Goal: Task Accomplishment & Management: Manage account settings

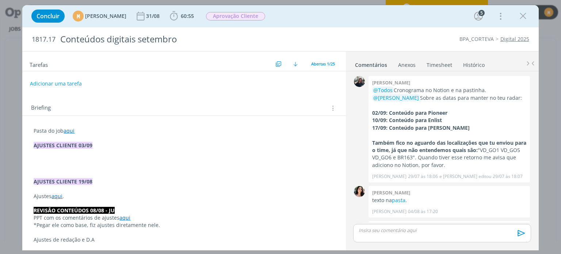
scroll to position [549, 0]
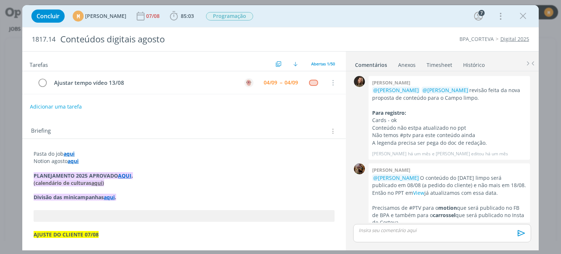
scroll to position [859, 0]
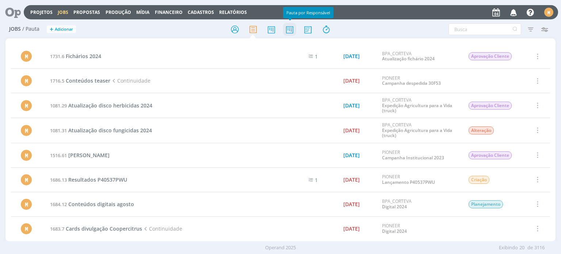
click at [291, 34] on icon at bounding box center [289, 29] width 13 height 14
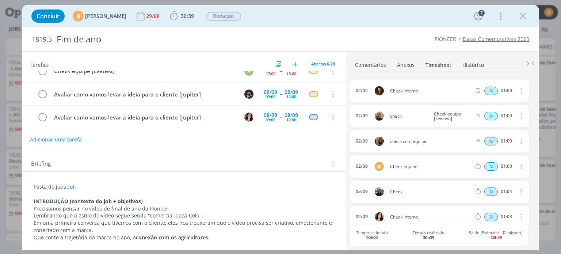
scroll to position [37, 0]
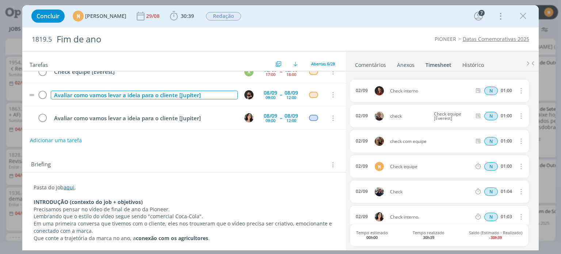
click at [185, 96] on div "Avaliar como vamos levar a ideia para o cliente [Jupiter]" at bounding box center [144, 95] width 187 height 9
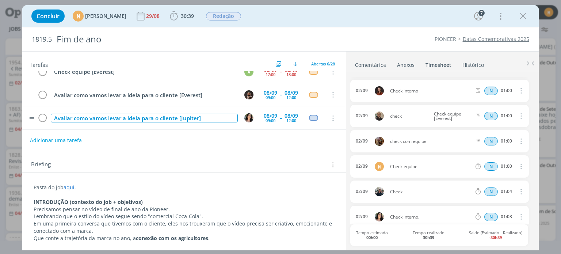
click at [186, 114] on div "Avaliar como vamos levar a ideia para o cliente [Jupiter]" at bounding box center [144, 118] width 187 height 9
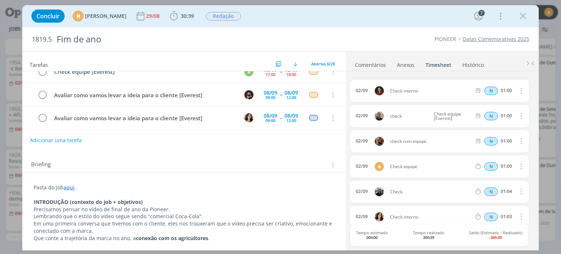
click at [248, 202] on p "INTRODUÇÃO (contexto do job + objetivos)" at bounding box center [184, 201] width 301 height 7
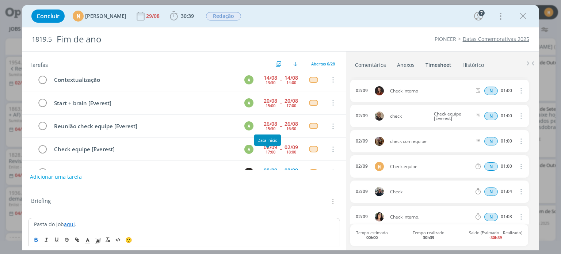
scroll to position [0, 0]
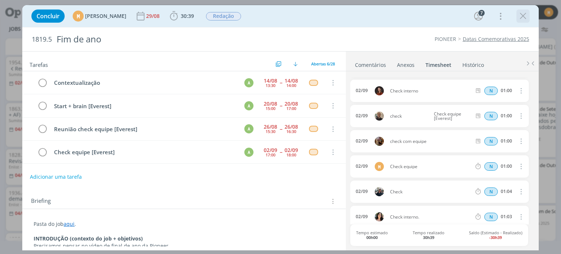
click at [523, 15] on icon "dialog" at bounding box center [523, 16] width 11 height 11
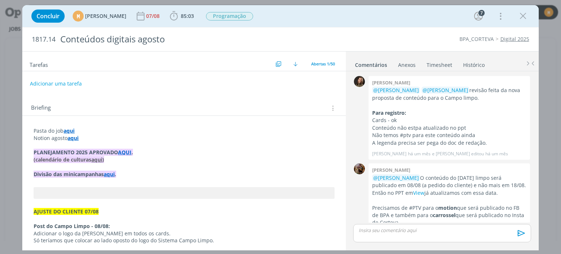
scroll to position [859, 0]
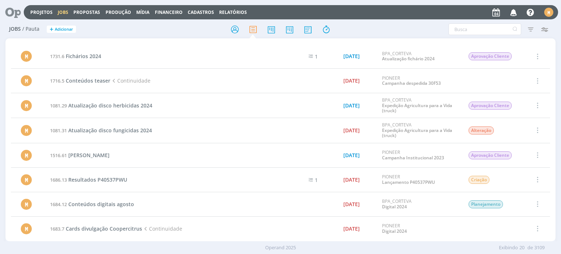
click at [17, 11] on icon at bounding box center [10, 12] width 15 height 14
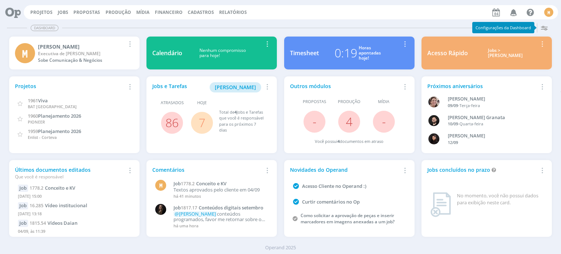
click at [201, 119] on link "7" at bounding box center [202, 123] width 7 height 16
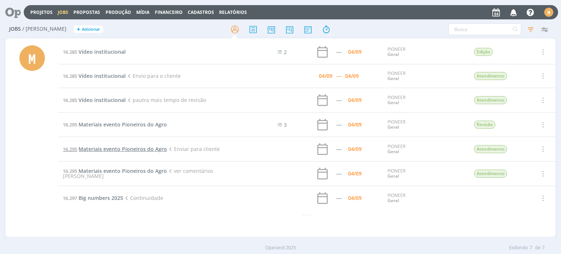
click at [126, 149] on span "Materiais evento Pioneiros do Agro" at bounding box center [123, 148] width 88 height 7
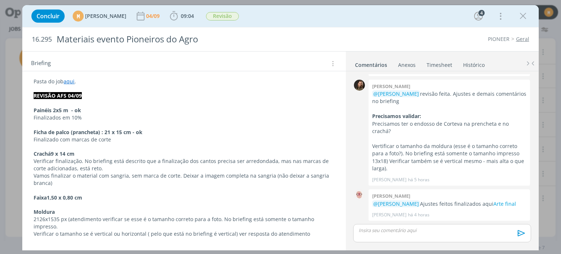
scroll to position [110, 0]
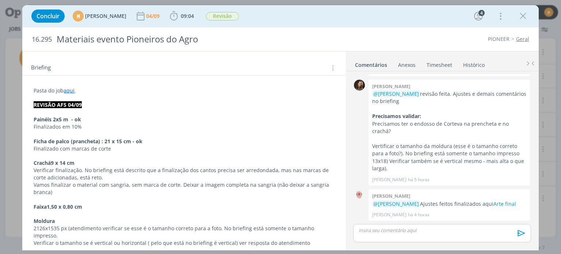
click at [86, 203] on p "Faixa 1,50 x 0,80 cm" at bounding box center [184, 206] width 301 height 7
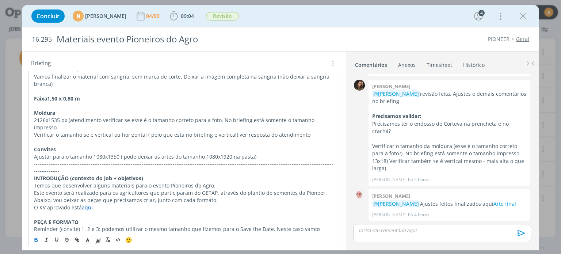
scroll to position [219, 0]
click at [516, 200] on link "Arte final" at bounding box center [504, 203] width 23 height 7
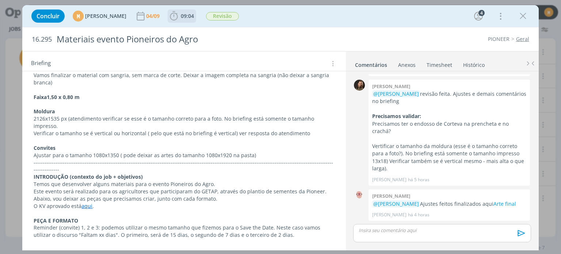
click at [179, 20] on icon "dialog" at bounding box center [173, 16] width 11 height 11
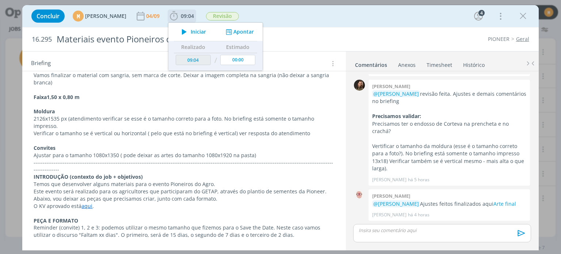
click at [191, 31] on icon "dialog" at bounding box center [184, 31] width 13 height 9
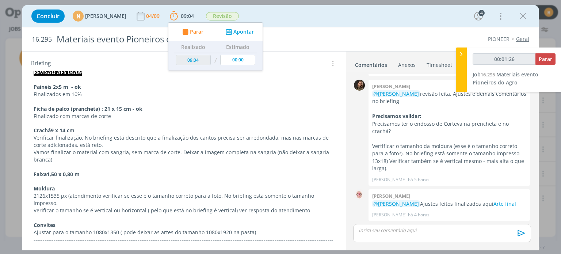
scroll to position [110, 0]
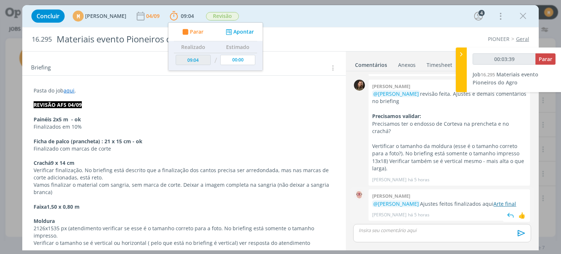
click at [513, 200] on link "Arte final" at bounding box center [504, 203] width 23 height 7
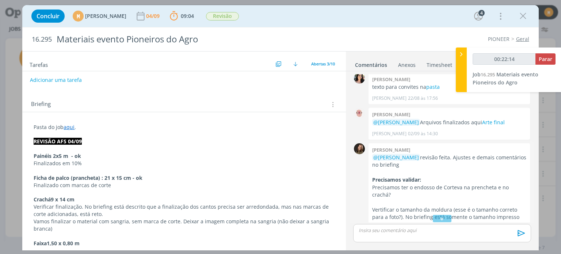
scroll to position [1, 0]
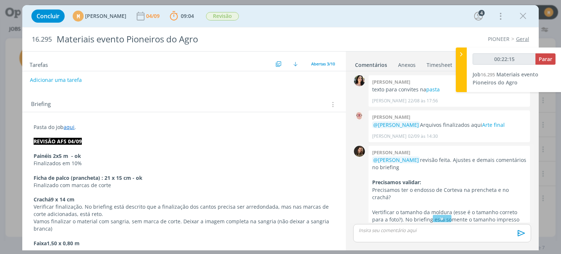
click at [512, 165] on p "@Mariana Kochenborger revisão feita. Ajustes e demais comentários no briefing" at bounding box center [449, 163] width 154 height 15
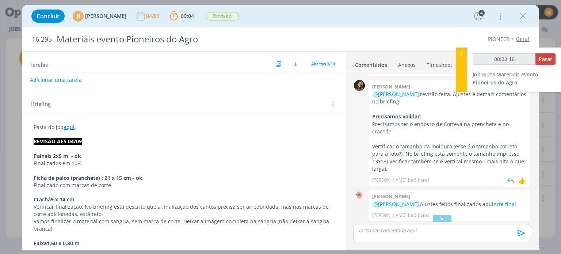
scroll to position [74, 0]
click at [508, 175] on img "dialog" at bounding box center [510, 180] width 11 height 11
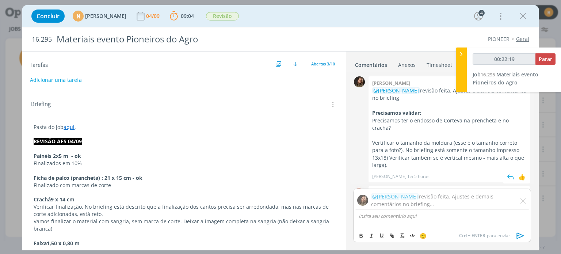
scroll to position [71, 0]
drag, startPoint x: 373, startPoint y: 109, endPoint x: 399, endPoint y: 163, distance: 59.5
click at [399, 163] on div "@Mariana Kochenborger revisão feita. Ajustes e demais comentários no briefing P…" at bounding box center [449, 127] width 154 height 82
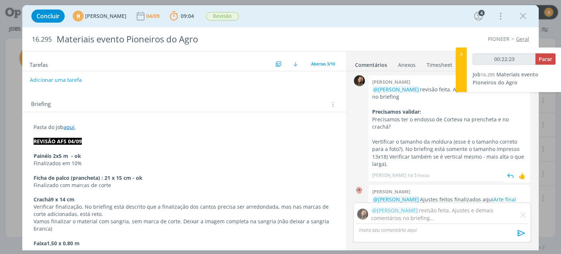
scroll to position [93, 0]
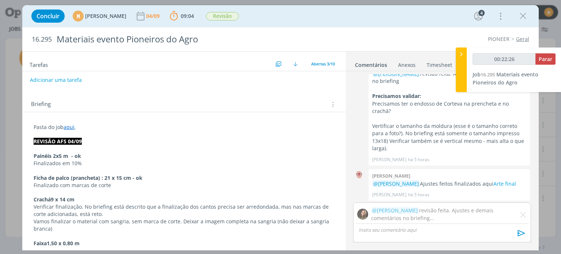
click at [408, 232] on p "dialog" at bounding box center [442, 229] width 166 height 7
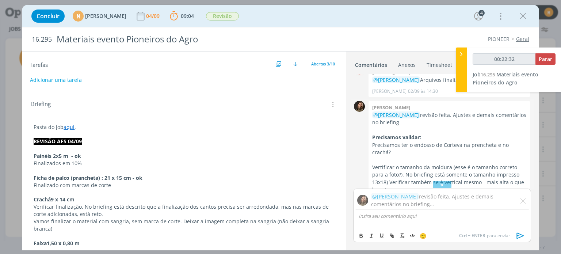
scroll to position [71, 0]
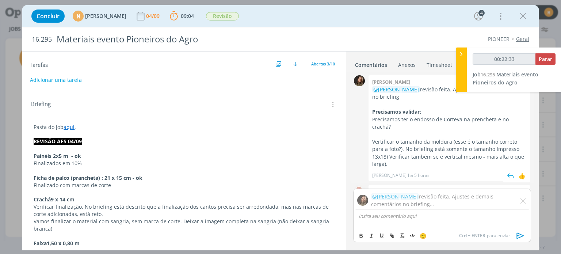
drag, startPoint x: 373, startPoint y: 109, endPoint x: 397, endPoint y: 164, distance: 60.0
click at [397, 164] on div "@Mariana Kochenborger revisão feita. Ajustes e demais comentários no briefing P…" at bounding box center [449, 127] width 154 height 82
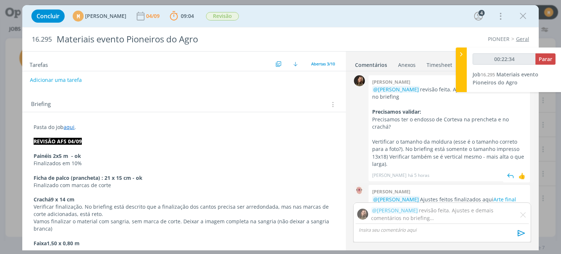
copy div "Precisamos validar: Precisamos ter o endosso de Corteva na prencheta e no crach…"
click at [380, 236] on div "dialog" at bounding box center [441, 233] width 177 height 18
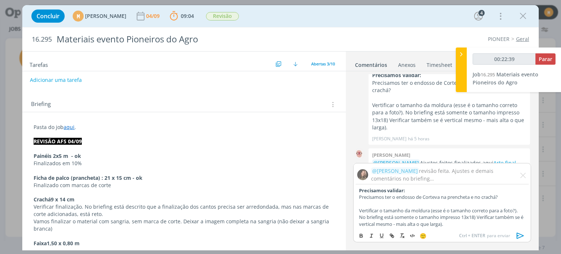
click at [508, 197] on p "Precisamos ter o endosso de Corteva na prencheta e no crachá?" at bounding box center [442, 197] width 166 height 7
type input "00:22:40"
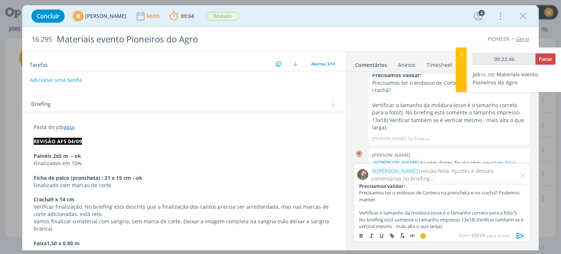
scroll to position [8, 0]
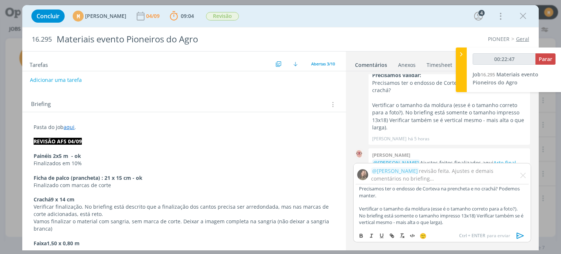
click at [473, 222] on p "Vertificar o tamanho da moldura (esse é o tamanho correto para a foto?). No bri…" at bounding box center [442, 215] width 166 height 20
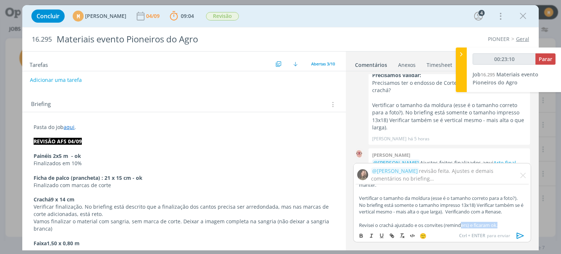
scroll to position [22, 0]
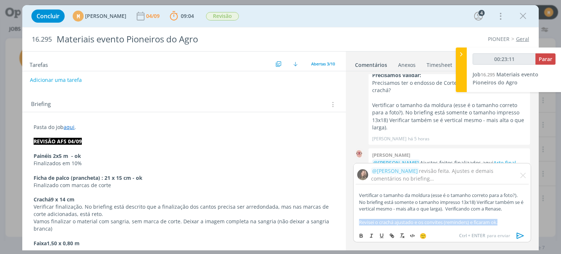
drag, startPoint x: 505, startPoint y: 224, endPoint x: 345, endPoint y: 222, distance: 160.0
click at [345, 222] on div "Tarefas Usar Job de template Criar template a partir deste job Visualizar Templ…" at bounding box center [280, 150] width 516 height 199
click at [362, 234] on icon "dialog" at bounding box center [361, 234] width 2 height 1
click at [517, 234] on icon "dialog" at bounding box center [520, 235] width 11 height 11
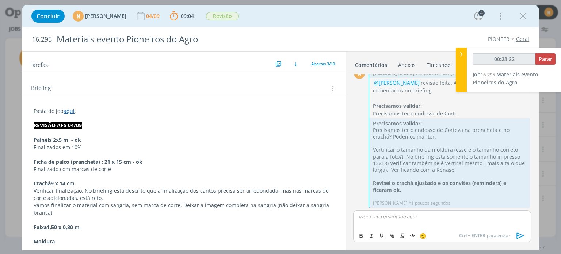
scroll to position [146, 0]
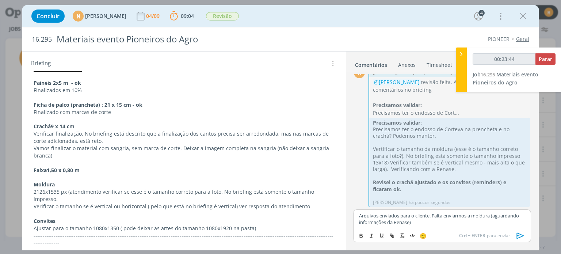
click at [518, 235] on icon "dialog" at bounding box center [519, 235] width 7 height 6
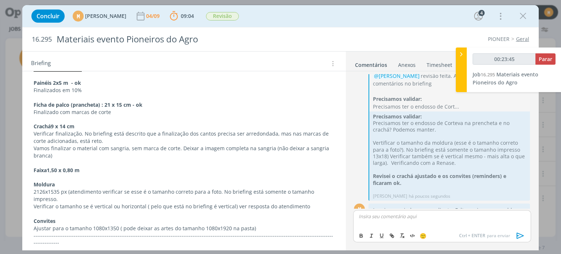
scroll to position [264, 0]
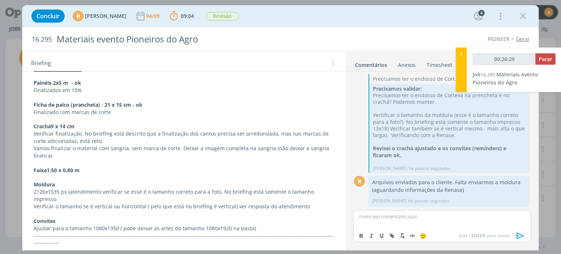
type input "00:26:30"
click at [548, 60] on span "Parar" at bounding box center [546, 59] width 14 height 7
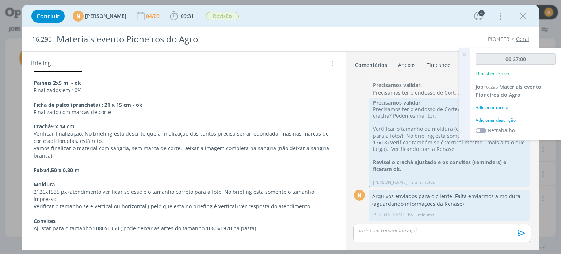
click at [492, 119] on div "Adicionar descrição" at bounding box center [516, 120] width 80 height 7
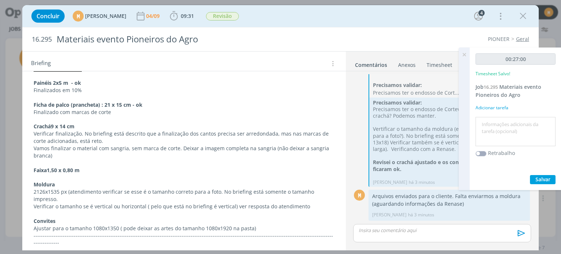
click at [492, 119] on textarea at bounding box center [515, 132] width 76 height 26
type textarea "E"
type textarea "Revisão + envio cliente"
click at [538, 177] on span "Salvar" at bounding box center [542, 179] width 15 height 7
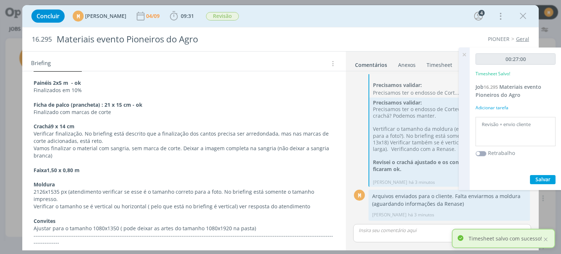
click at [344, 20] on div "Concluir M Mariana Kochenborger 04/09 09:31 Iniciar Apontar Data * 04/09/2025 H…" at bounding box center [280, 16] width 505 height 18
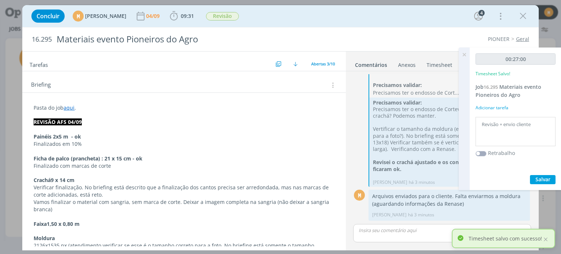
scroll to position [0, 0]
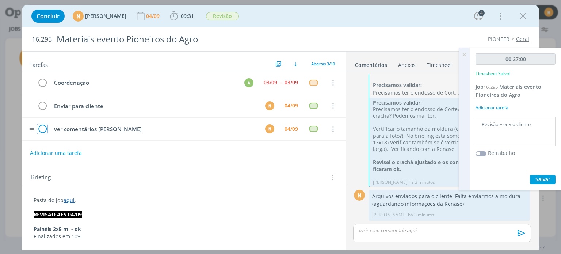
click at [42, 124] on icon "dialog" at bounding box center [42, 129] width 10 height 11
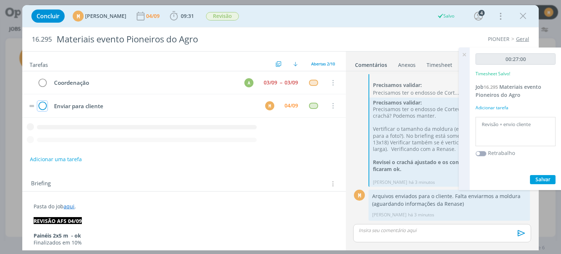
click at [42, 102] on icon "dialog" at bounding box center [42, 105] width 10 height 11
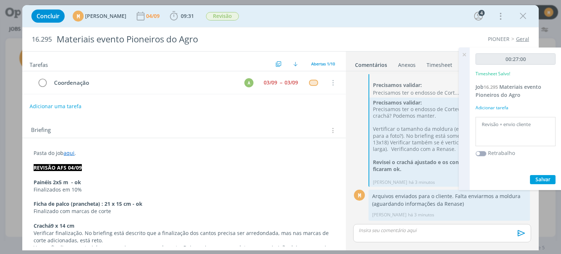
click at [41, 106] on button "Adicionar uma tarefa" at bounding box center [56, 106] width 52 height 12
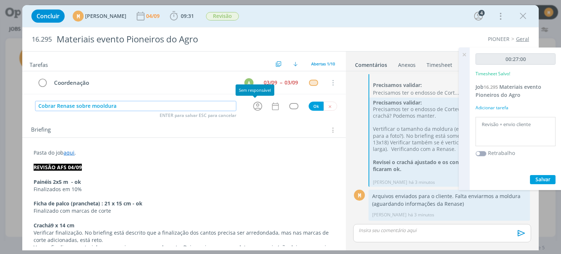
click at [256, 108] on icon "dialog" at bounding box center [257, 105] width 11 height 11
type input "Cobrar Renase sobre mooldura"
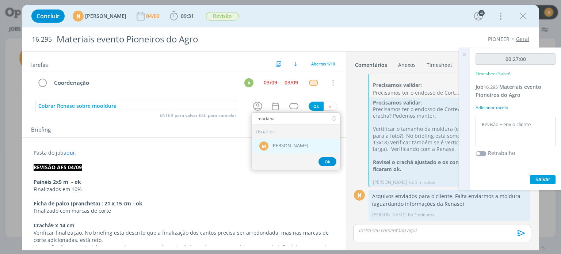
type input "mariana"
click at [282, 148] on div "M Mariana Kochenborger" at bounding box center [296, 145] width 88 height 15
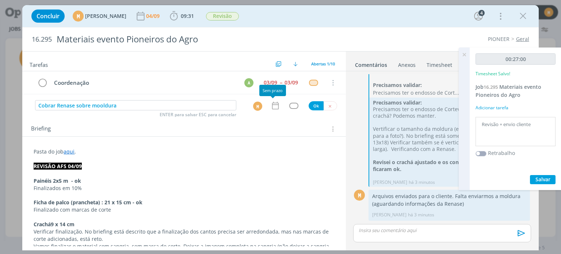
click at [272, 107] on icon "dialog" at bounding box center [275, 105] width 9 height 9
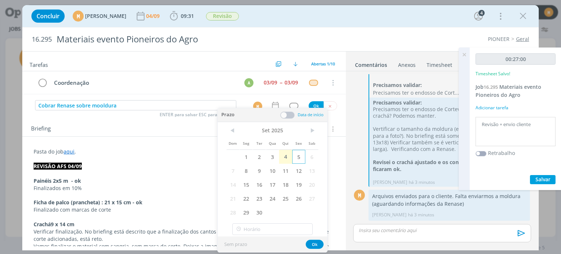
click at [294, 157] on span "5" at bounding box center [298, 157] width 13 height 14
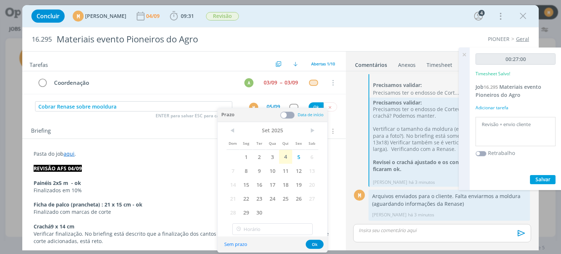
click at [285, 115] on span at bounding box center [287, 114] width 15 height 7
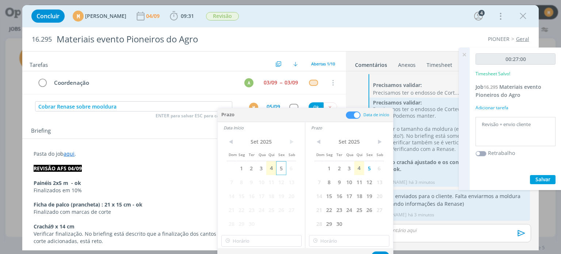
click at [282, 172] on span "5" at bounding box center [281, 168] width 10 height 14
click at [386, 251] on button "Ok" at bounding box center [380, 255] width 18 height 9
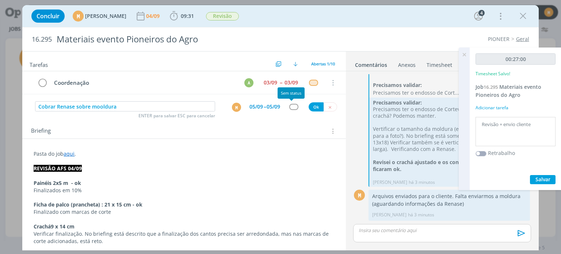
click at [293, 107] on div "dialog" at bounding box center [293, 107] width 9 height 6
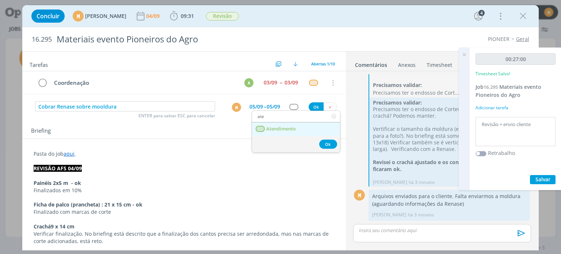
type input "ate"
click at [288, 124] on link "Atendimento" at bounding box center [296, 129] width 88 height 14
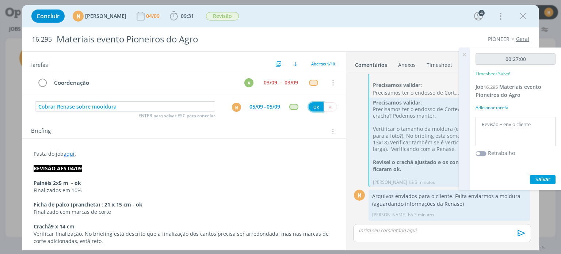
click at [313, 107] on button "Ok" at bounding box center [316, 106] width 15 height 9
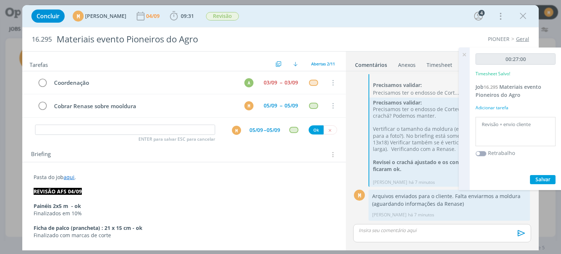
click at [467, 57] on icon at bounding box center [464, 54] width 13 height 14
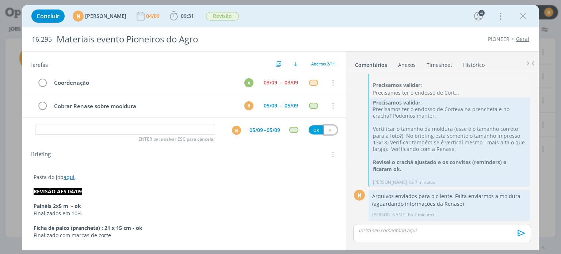
click at [333, 130] on button "dialog" at bounding box center [331, 129] width 14 height 9
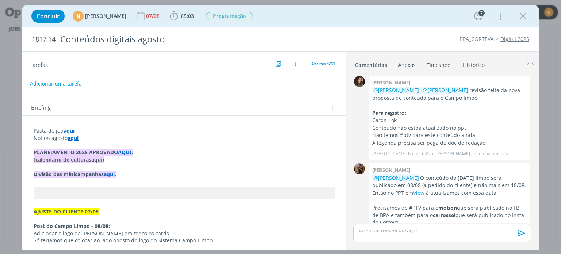
scroll to position [902, 0]
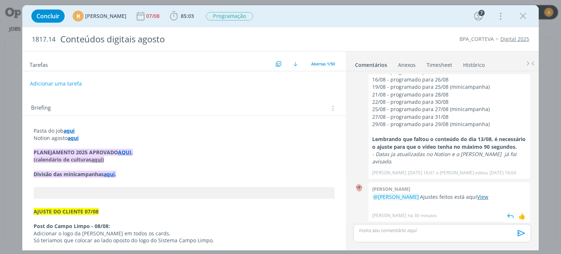
click at [488, 196] on link "View" at bounding box center [482, 196] width 11 height 7
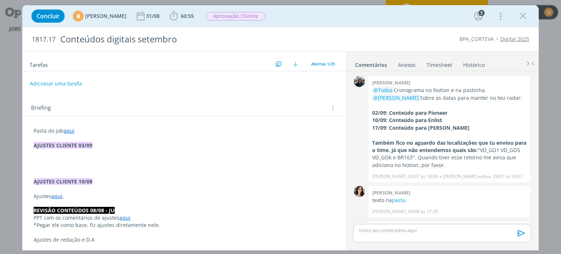
scroll to position [549, 0]
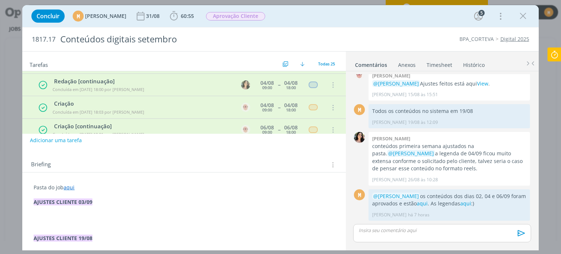
scroll to position [136, 0]
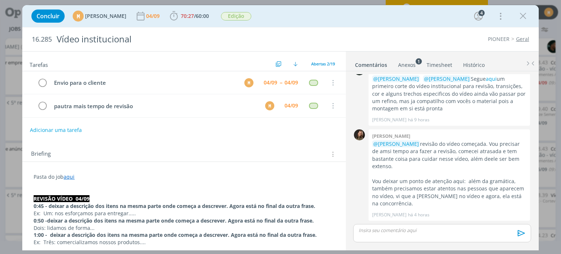
scroll to position [280, 0]
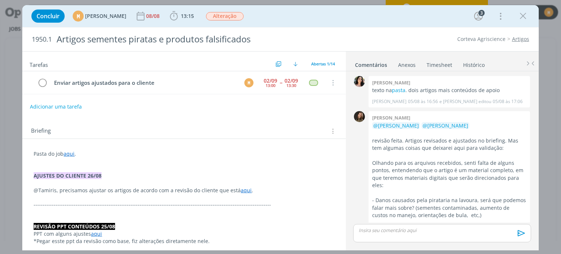
scroll to position [563, 0]
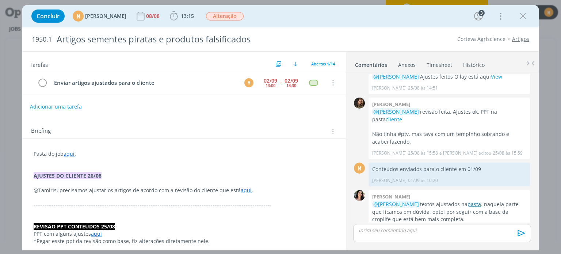
click at [481, 201] on link "pasta" at bounding box center [474, 204] width 14 height 7
click at [266, 84] on div "13:00" at bounding box center [271, 85] width 10 height 4
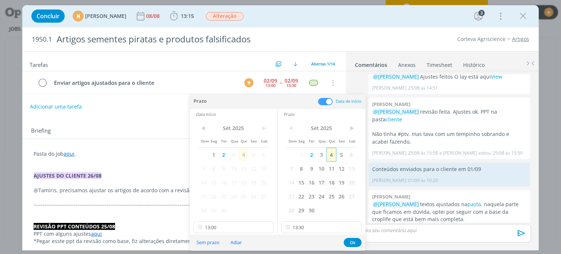
click at [332, 155] on span "4" at bounding box center [332, 155] width 10 height 14
click at [245, 156] on span "4" at bounding box center [243, 155] width 10 height 14
click at [352, 241] on button "Ok" at bounding box center [353, 242] width 18 height 9
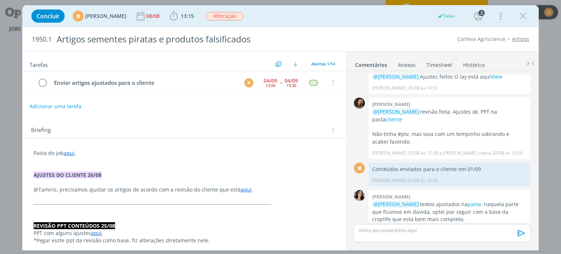
click at [54, 103] on button "Adicionar uma tarefa" at bounding box center [56, 106] width 52 height 12
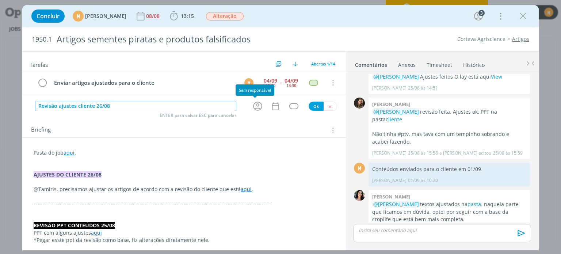
click at [252, 104] on icon "dialog" at bounding box center [257, 105] width 11 height 11
type input "Revisão ajustes cliente 26/08"
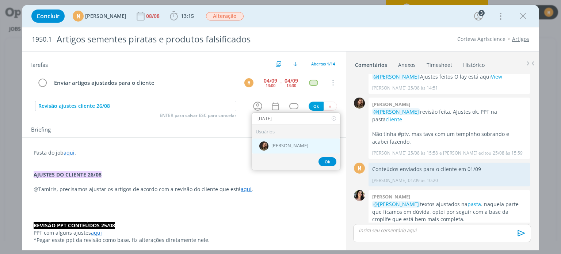
type input "[DATE]"
click at [280, 143] on span "[PERSON_NAME]" at bounding box center [289, 146] width 37 height 6
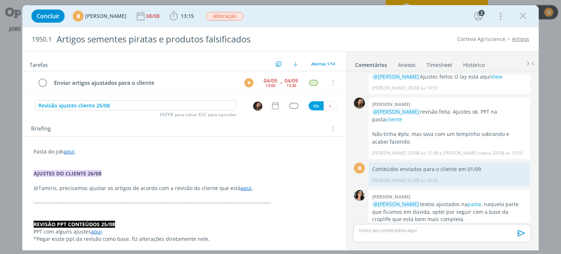
click at [276, 104] on icon "dialog" at bounding box center [275, 105] width 9 height 9
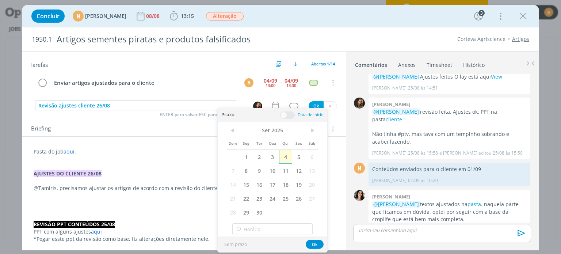
click at [286, 155] on span "4" at bounding box center [285, 157] width 13 height 14
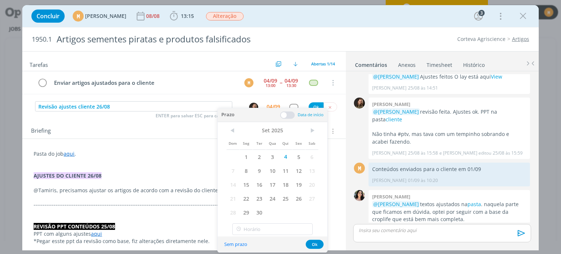
click at [283, 116] on span at bounding box center [287, 114] width 15 height 7
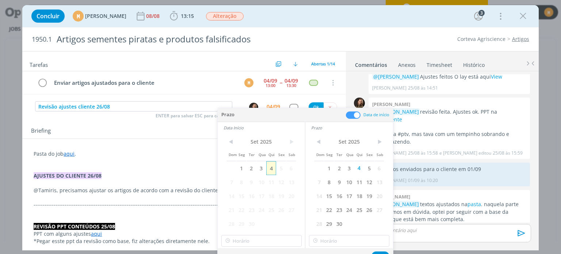
click at [269, 169] on span "4" at bounding box center [271, 168] width 10 height 14
click at [379, 252] on button "Ok" at bounding box center [380, 255] width 18 height 9
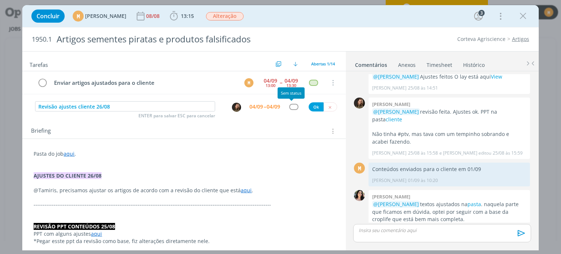
click at [293, 107] on div "dialog" at bounding box center [293, 107] width 9 height 6
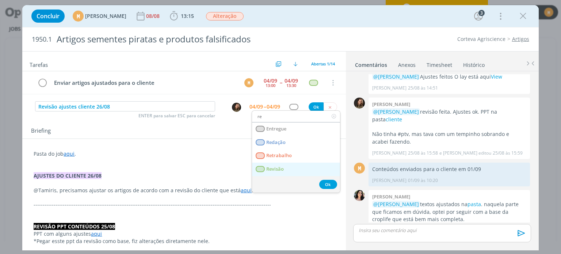
type input "re"
click at [276, 165] on link "Revisão" at bounding box center [296, 170] width 88 height 14
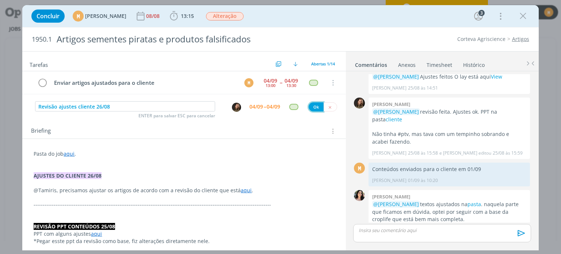
click at [311, 107] on button "Ok" at bounding box center [316, 106] width 15 height 9
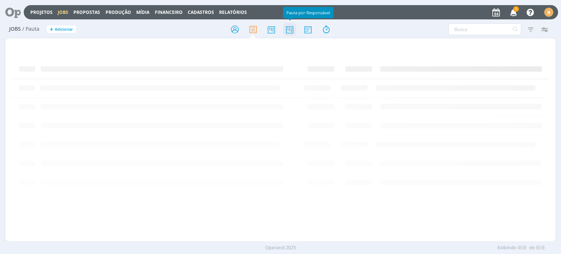
click at [286, 35] on icon at bounding box center [289, 29] width 13 height 14
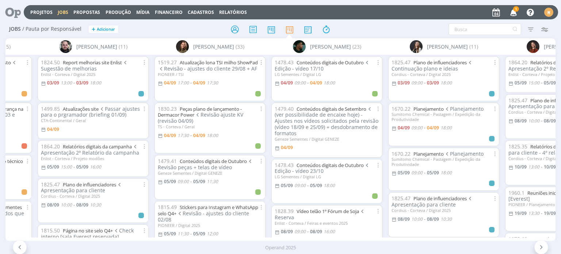
scroll to position [0, 778]
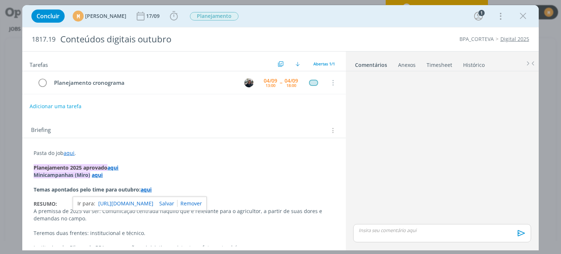
click at [60, 104] on button "Adicionar uma tarefa" at bounding box center [56, 106] width 52 height 12
click at [180, 10] on button "dialog" at bounding box center [174, 16] width 12 height 12
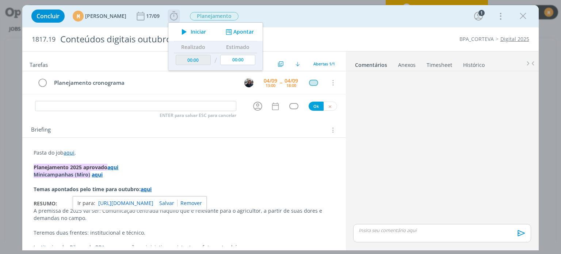
click at [191, 28] on icon "dialog" at bounding box center [184, 31] width 13 height 9
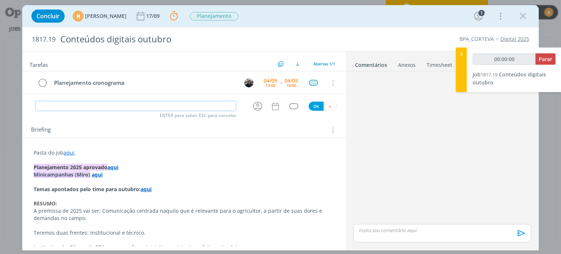
click at [101, 103] on input "dialog" at bounding box center [135, 106] width 201 height 10
type input "Chec"
type input "00:00:03"
type input "Check equ"
type input "00:00:04"
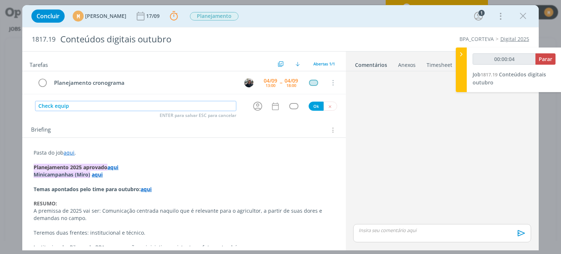
type input "Check equipe"
type input "00:00:08"
type input "Check equipe"
type input "00:01:08"
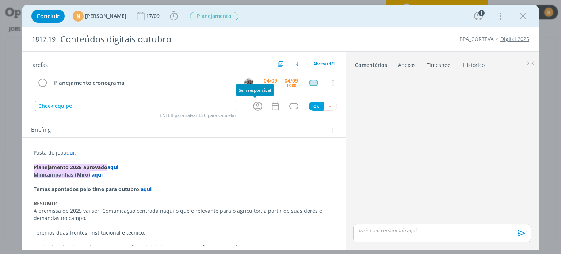
click at [256, 106] on icon "dialog" at bounding box center [257, 105] width 11 height 11
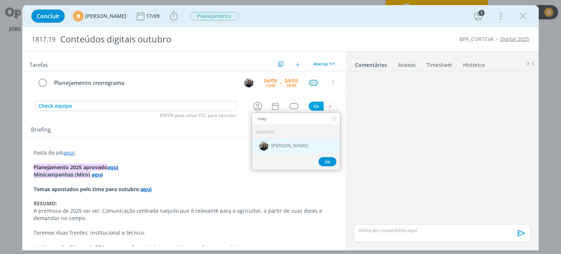
type input "may"
click at [286, 144] on span "[PERSON_NAME]" at bounding box center [289, 146] width 37 height 6
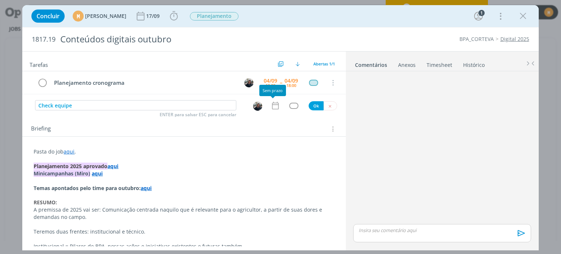
click at [273, 103] on icon "dialog" at bounding box center [275, 105] width 9 height 9
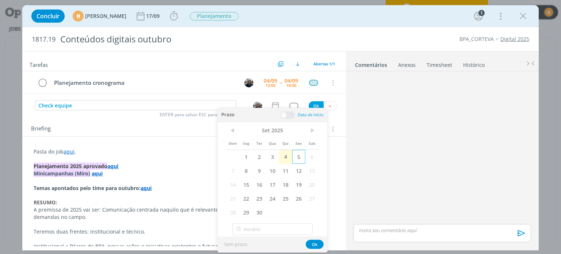
click at [298, 152] on span "5" at bounding box center [298, 157] width 13 height 14
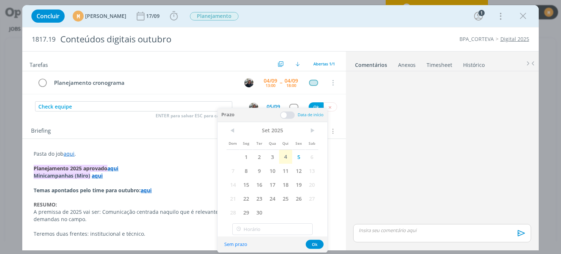
click at [285, 117] on span at bounding box center [287, 114] width 15 height 7
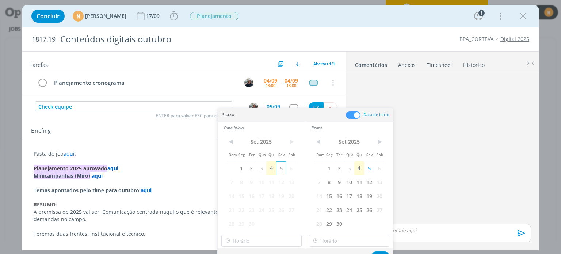
click at [283, 168] on span "5" at bounding box center [281, 168] width 10 height 14
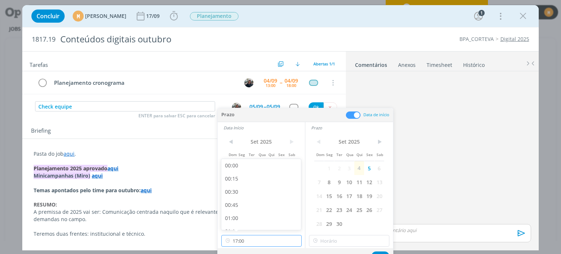
click at [272, 241] on input "17:00" at bounding box center [261, 241] width 80 height 12
click at [247, 169] on div "09:00" at bounding box center [262, 165] width 82 height 13
type input "09:00"
click at [335, 240] on input "17:00" at bounding box center [349, 241] width 80 height 12
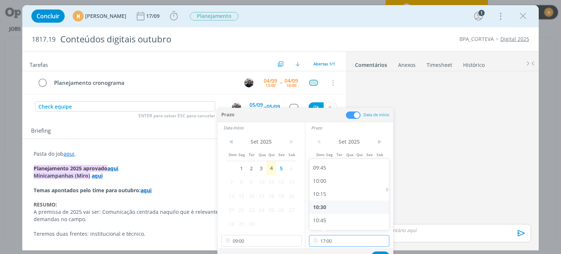
scroll to position [510, 0]
click at [322, 176] on div "10:00" at bounding box center [350, 181] width 82 height 13
type input "10:00"
click at [379, 251] on button "Ok" at bounding box center [380, 255] width 18 height 9
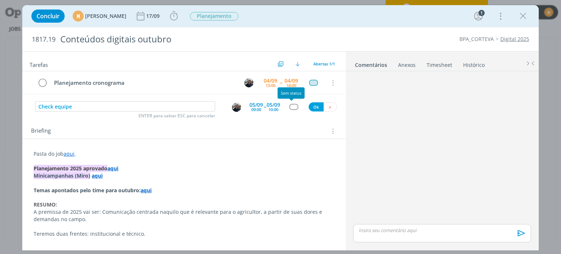
click at [292, 107] on div "dialog" at bounding box center [293, 107] width 9 height 6
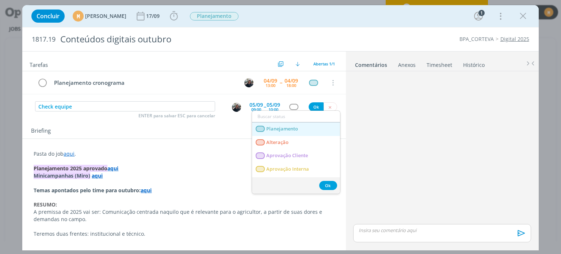
click at [286, 131] on link "Planejamento" at bounding box center [296, 129] width 88 height 14
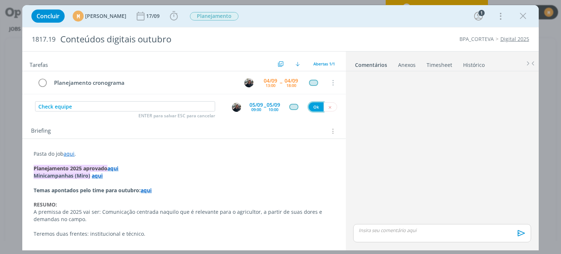
click at [310, 107] on button "Ok" at bounding box center [316, 106] width 15 height 9
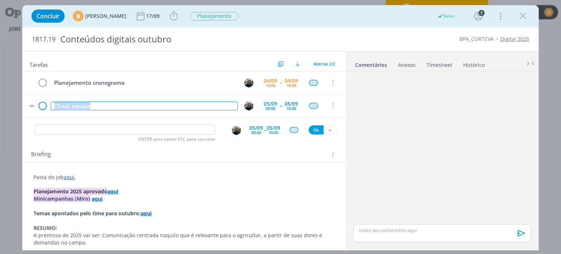
drag, startPoint x: 102, startPoint y: 106, endPoint x: 42, endPoint y: 107, distance: 59.5
click at [42, 107] on tr "Check equipe 05/09 09:00 -- 05/09 10:00 Cancelar" at bounding box center [183, 105] width 323 height 23
copy div "Check equipe"
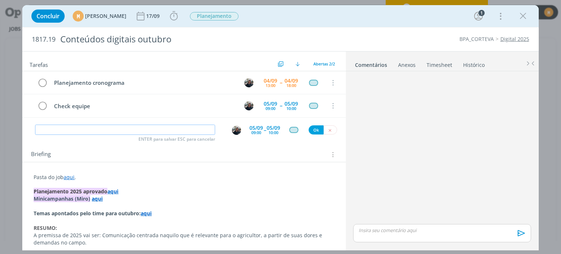
click at [117, 125] on input "dialog" at bounding box center [125, 130] width 180 height 10
paste input "Check equipe"
click at [232, 129] on img "dialog" at bounding box center [236, 130] width 9 height 9
type input "Check equipe"
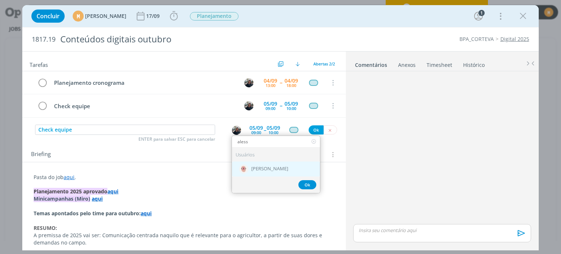
type input "aless"
click at [262, 172] on div "[PERSON_NAME]" at bounding box center [276, 168] width 88 height 15
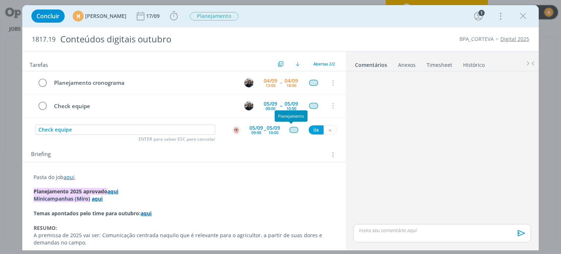
click at [289, 131] on div "dialog" at bounding box center [293, 130] width 9 height 6
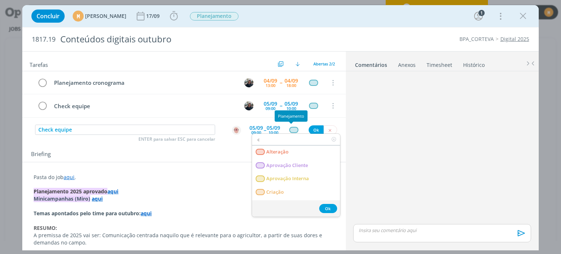
type input "cr"
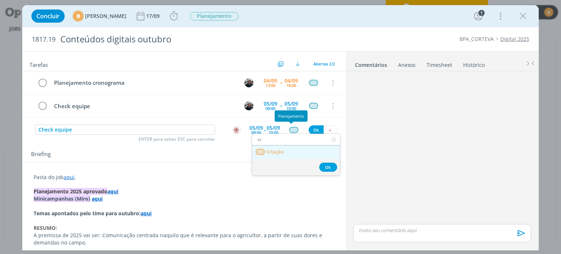
click at [284, 150] on link "Criação" at bounding box center [296, 152] width 88 height 14
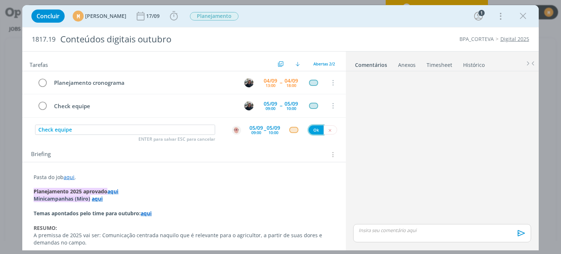
click at [310, 127] on button "Ok" at bounding box center [316, 129] width 15 height 9
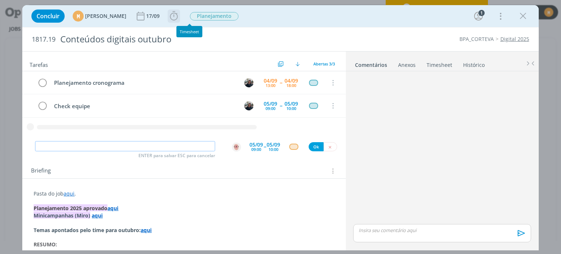
click at [178, 14] on icon "dialog" at bounding box center [174, 15] width 8 height 9
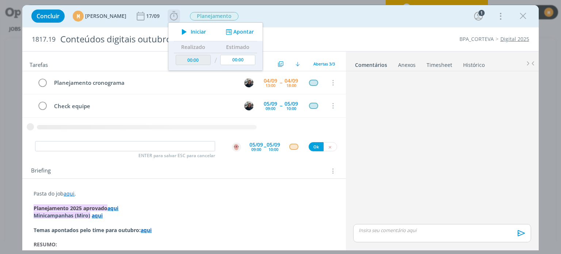
click at [206, 33] on span "Iniciar" at bounding box center [198, 31] width 15 height 5
click at [145, 141] on input "dialog" at bounding box center [125, 146] width 180 height 10
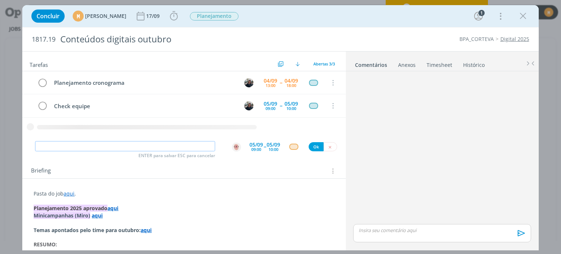
paste input "Check equipe"
click at [234, 145] on img "dialog" at bounding box center [236, 146] width 9 height 9
type input "Check equipe"
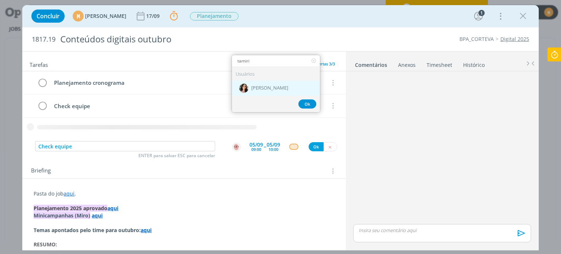
type input "tamiri"
click at [277, 85] on span "[PERSON_NAME]" at bounding box center [269, 88] width 37 height 6
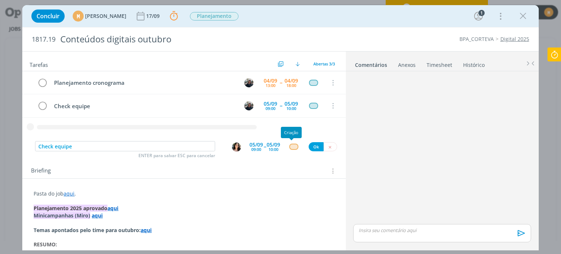
click at [293, 145] on div "dialog" at bounding box center [293, 147] width 9 height 6
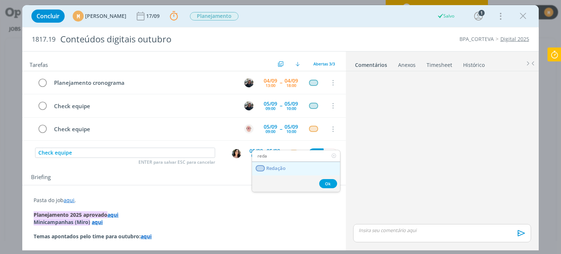
type input "reda"
click at [293, 169] on link "Redação" at bounding box center [296, 169] width 88 height 14
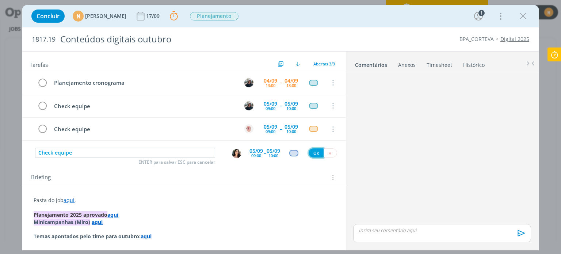
click at [309, 154] on button "Ok" at bounding box center [316, 152] width 15 height 9
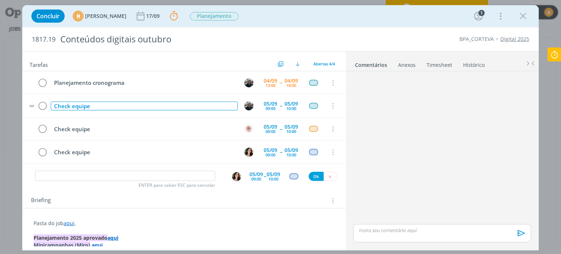
click at [106, 105] on div "Check equipe" at bounding box center [144, 106] width 187 height 9
drag, startPoint x: 118, startPoint y: 103, endPoint x: 90, endPoint y: 102, distance: 28.5
click at [90, 102] on div "Check equipe [Jupiter]" at bounding box center [144, 106] width 187 height 9
click at [125, 106] on div "Check equipe [Jupiter]" at bounding box center [144, 106] width 187 height 9
drag, startPoint x: 115, startPoint y: 105, endPoint x: 90, endPoint y: 109, distance: 25.5
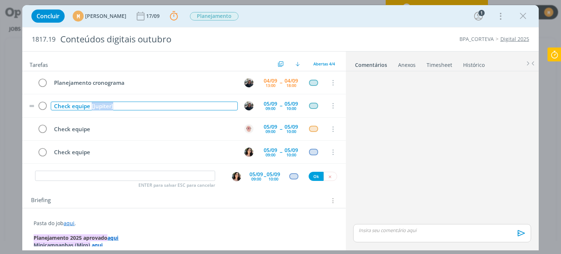
click at [90, 109] on div "Check equipe [Jupiter]" at bounding box center [144, 106] width 187 height 9
copy div "[Jupiter]"
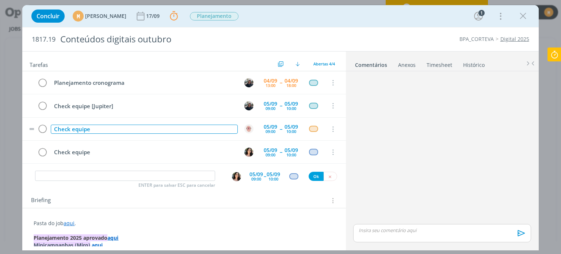
click at [126, 131] on div "Check equipe" at bounding box center [144, 129] width 187 height 9
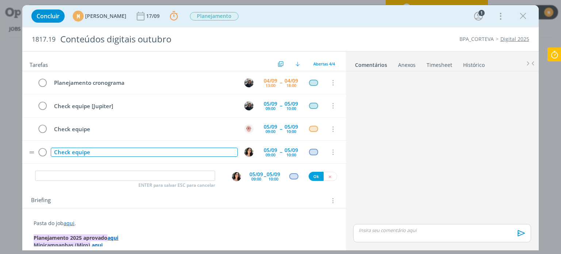
click at [125, 152] on div "Check equipe" at bounding box center [144, 152] width 187 height 9
click at [235, 204] on div "Briefing" at bounding box center [183, 198] width 323 height 20
click at [112, 173] on input "dialog" at bounding box center [125, 176] width 180 height 10
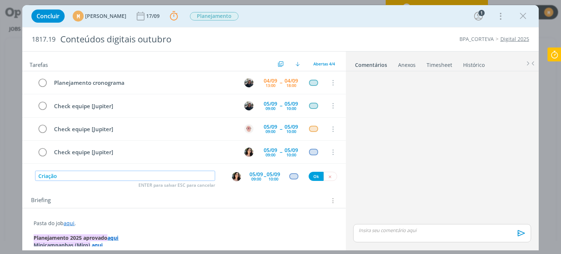
drag, startPoint x: 230, startPoint y: 176, endPoint x: 234, endPoint y: 178, distance: 3.8
click at [234, 178] on img "dialog" at bounding box center [236, 176] width 9 height 9
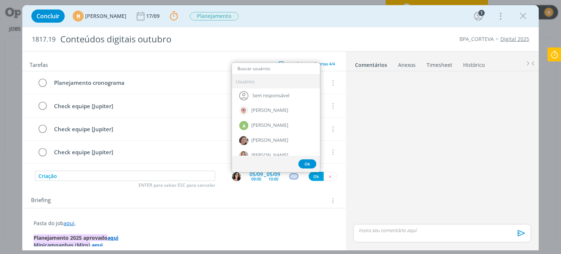
drag, startPoint x: 96, startPoint y: 178, endPoint x: 85, endPoint y: 174, distance: 11.5
click at [90, 176] on input "Criação" at bounding box center [125, 176] width 180 height 10
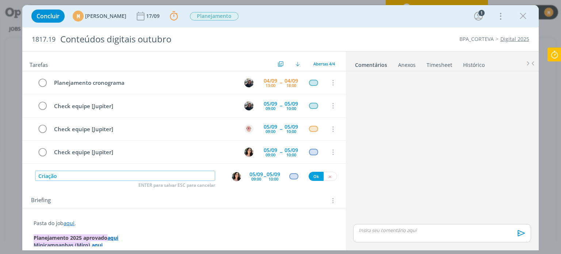
drag, startPoint x: 60, startPoint y: 173, endPoint x: 16, endPoint y: 176, distance: 43.9
click at [16, 176] on div "Concluir M Mariana Kochenborger 17/09 Parar Apontar Data * 04/09/2025 Horas * 0…" at bounding box center [280, 127] width 561 height 254
type input "Redação"
click at [268, 177] on div "10:00" at bounding box center [273, 179] width 10 height 4
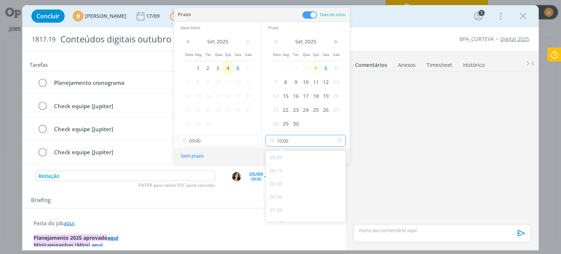
scroll to position [470, 0]
click at [294, 139] on input "10:00" at bounding box center [306, 141] width 80 height 12
click at [278, 208] on div "12:00" at bounding box center [307, 208] width 82 height 13
type input "12:00"
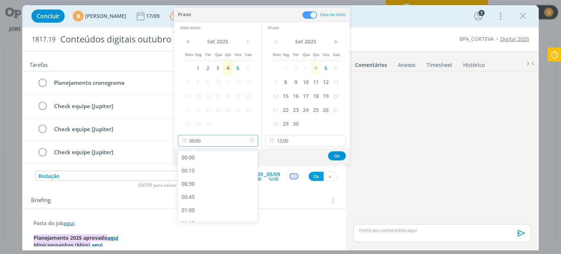
click at [217, 141] on input "09:00" at bounding box center [218, 141] width 80 height 12
click at [194, 194] on div "10:00" at bounding box center [219, 192] width 82 height 13
type input "10:00"
click at [330, 159] on button "Ok" at bounding box center [337, 155] width 18 height 9
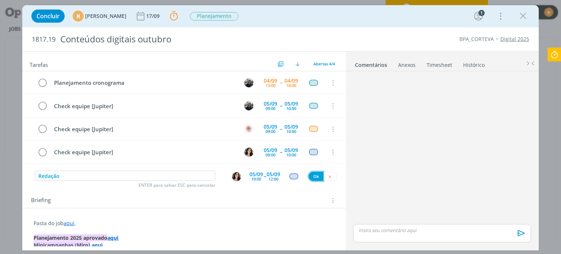
click at [309, 173] on button "Ok" at bounding box center [316, 176] width 15 height 9
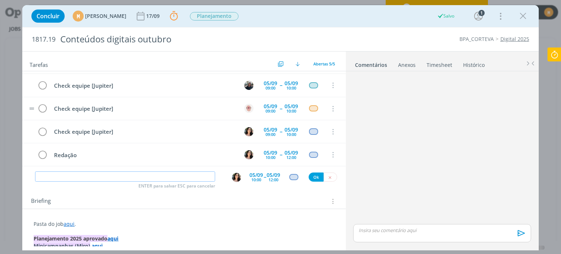
scroll to position [20, 0]
drag, startPoint x: 49, startPoint y: 153, endPoint x: 30, endPoint y: 152, distance: 18.3
click at [30, 152] on tr "Redação 05/09 10:00 -- 05/09 12:00 Cancelar" at bounding box center [183, 154] width 323 height 23
copy div "Redação"
click at [98, 181] on div "ENTER para salvar ESC para cancelar" at bounding box center [125, 176] width 180 height 11
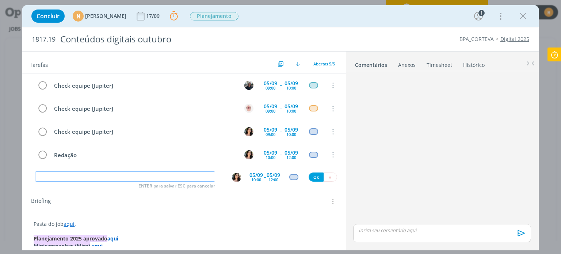
click at [98, 180] on input "dialog" at bounding box center [125, 176] width 180 height 10
paste input "Redação"
type input "Redação [continuação]"
click at [249, 175] on div "05/09" at bounding box center [256, 174] width 14 height 5
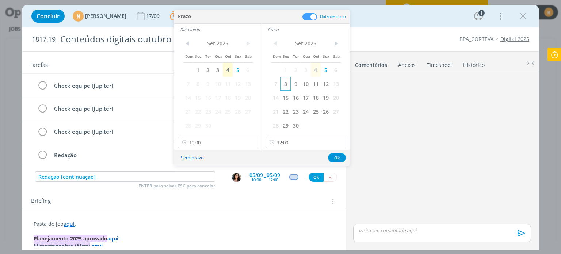
click at [284, 82] on span "8" at bounding box center [285, 84] width 10 height 14
click at [199, 81] on span "8" at bounding box center [198, 84] width 10 height 14
click at [207, 138] on input "10:00" at bounding box center [218, 143] width 80 height 12
click at [302, 145] on input "12:00" at bounding box center [306, 143] width 80 height 12
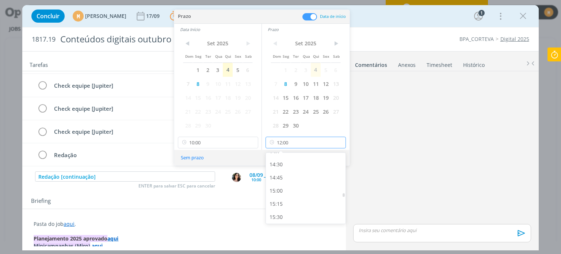
scroll to position [758, 0]
click at [282, 187] on div "15:00" at bounding box center [307, 189] width 82 height 13
type input "15:00"
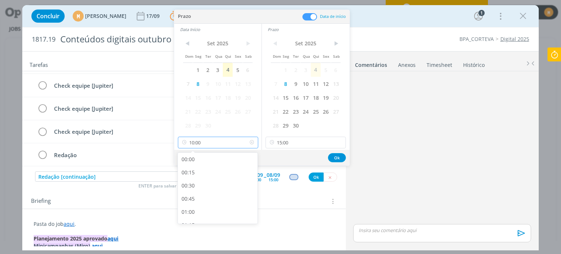
click at [218, 145] on input "10:00" at bounding box center [218, 143] width 80 height 12
click at [209, 209] on div "14:00" at bounding box center [219, 205] width 82 height 13
type input "14:00"
click at [335, 158] on button "Ok" at bounding box center [337, 157] width 18 height 9
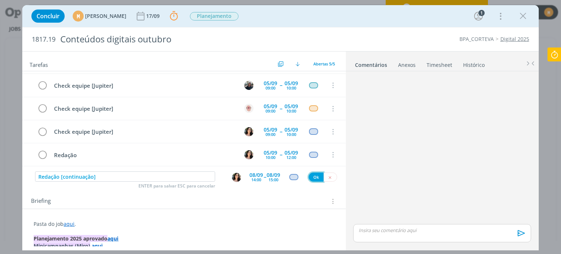
click at [310, 174] on button "Ok" at bounding box center [316, 176] width 15 height 9
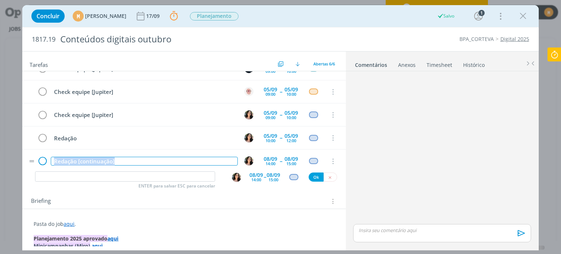
drag, startPoint x: 118, startPoint y: 159, endPoint x: 43, endPoint y: 159, distance: 74.9
click at [43, 159] on tr "Redação [continuação] 08/09 14:00 -- 08/09 15:00 Cancelar" at bounding box center [183, 160] width 323 height 23
copy div "Redação [continuação]"
click at [77, 179] on input "dialog" at bounding box center [125, 176] width 180 height 10
paste input "Redação [continuação]"
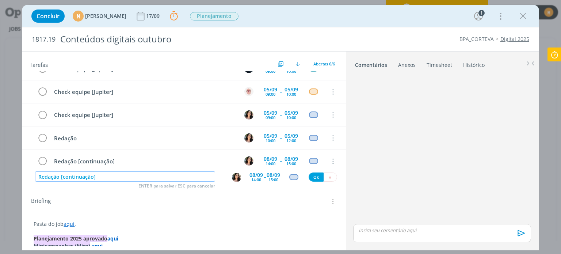
type input "Redação [continuação]"
click at [258, 175] on div "08/09" at bounding box center [256, 174] width 14 height 5
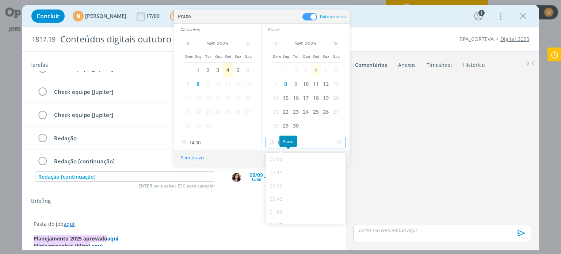
click at [298, 138] on input "15:00" at bounding box center [306, 143] width 80 height 12
click at [285, 188] on div "18:00" at bounding box center [307, 189] width 82 height 13
type input "18:00"
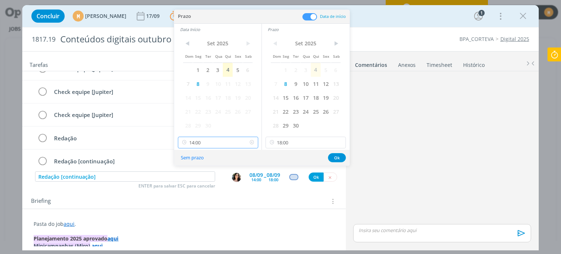
click at [216, 142] on input "14:00" at bounding box center [218, 143] width 80 height 12
click at [213, 173] on div "16:00" at bounding box center [219, 173] width 82 height 13
type input "16:00"
click at [344, 159] on button "Ok" at bounding box center [337, 157] width 18 height 9
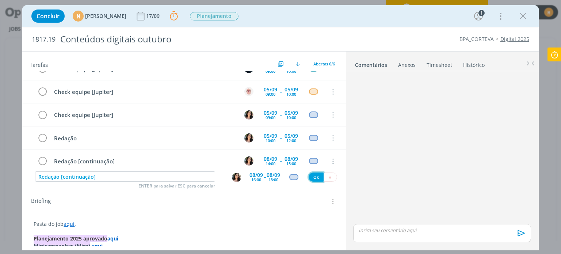
click at [313, 176] on button "Ok" at bounding box center [316, 176] width 15 height 9
paste input "Redação [continuação]"
type input "Redação [continuação]"
click at [255, 175] on div "08/09" at bounding box center [256, 174] width 14 height 5
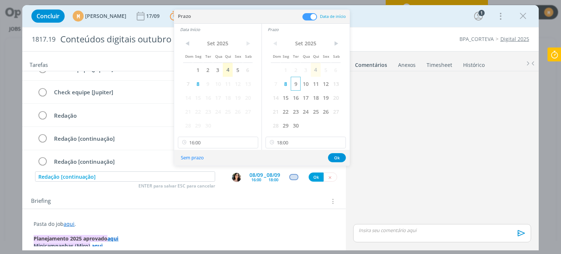
click at [295, 84] on span "9" at bounding box center [296, 84] width 10 height 14
click at [207, 81] on span "9" at bounding box center [208, 84] width 10 height 14
click at [221, 141] on input "16:00" at bounding box center [218, 143] width 80 height 12
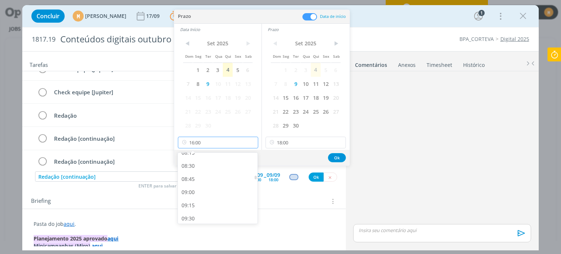
scroll to position [457, 0]
click at [196, 172] on div "09:00" at bounding box center [219, 175] width 82 height 13
type input "09:00"
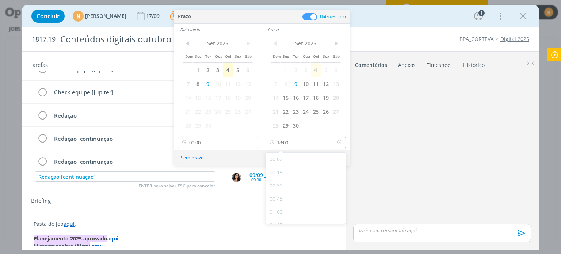
scroll to position [891, 0]
click at [294, 143] on input "18:00" at bounding box center [306, 143] width 80 height 12
click at [292, 185] on div "16:00" at bounding box center [307, 182] width 82 height 13
type input "16:00"
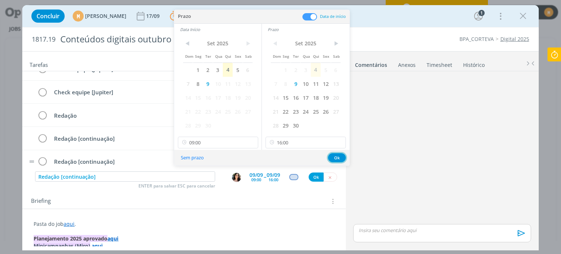
click at [335, 154] on button "Ok" at bounding box center [337, 157] width 18 height 9
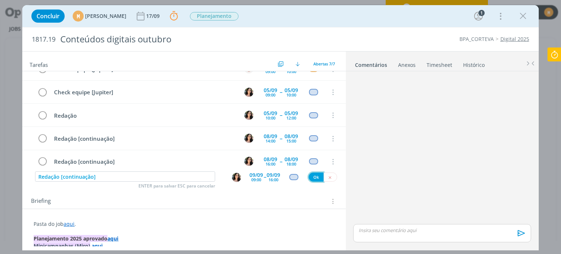
click at [316, 178] on button "Ok" at bounding box center [316, 176] width 15 height 9
type input "Criação"
click at [232, 175] on img "dialog" at bounding box center [236, 177] width 9 height 9
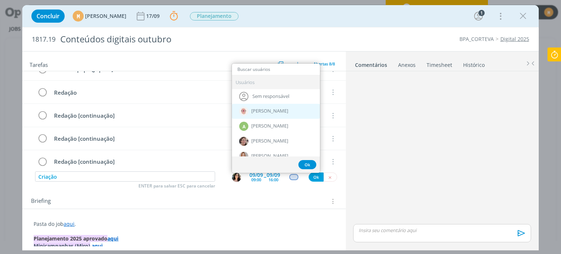
click at [260, 110] on span "[PERSON_NAME]" at bounding box center [269, 111] width 37 height 6
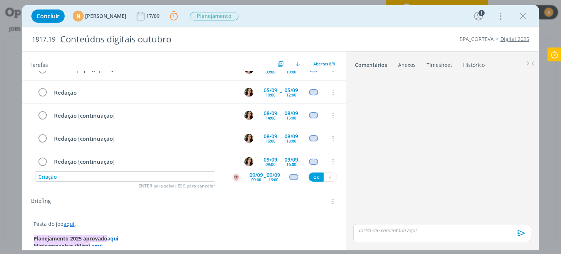
click at [257, 179] on div "09:00" at bounding box center [256, 179] width 10 height 4
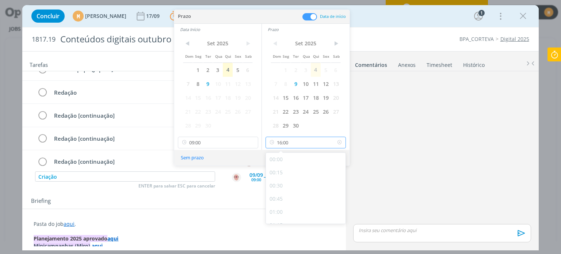
click at [297, 145] on input "16:00" at bounding box center [306, 143] width 80 height 12
click at [290, 177] on div "18:00" at bounding box center [307, 173] width 82 height 13
type input "18:00"
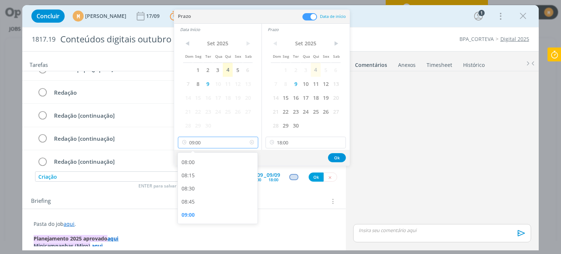
click at [222, 141] on input "09:00" at bounding box center [218, 143] width 80 height 12
click at [229, 202] on div "16:30" at bounding box center [219, 207] width 82 height 13
type input "16:30"
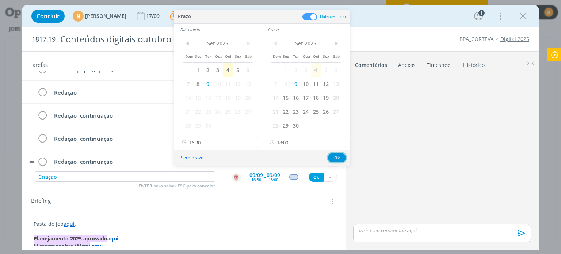
click at [332, 159] on button "Ok" at bounding box center [337, 157] width 18 height 9
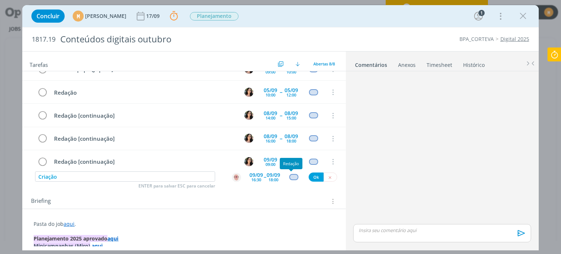
click at [289, 176] on div "dialog" at bounding box center [293, 177] width 9 height 6
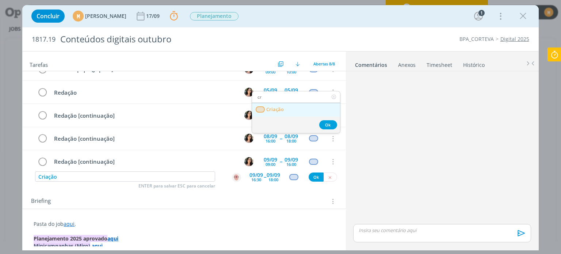
type input "cr"
click at [276, 110] on span "Criação" at bounding box center [276, 110] width 18 height 6
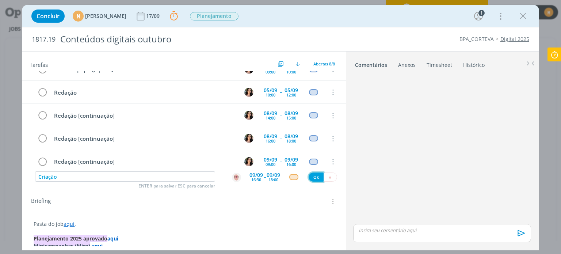
click at [314, 175] on button "Ok" at bounding box center [316, 176] width 15 height 9
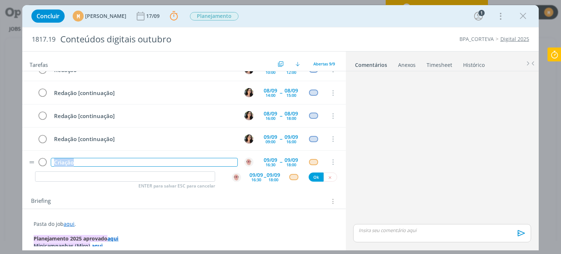
drag, startPoint x: 78, startPoint y: 161, endPoint x: 50, endPoint y: 154, distance: 29.1
click at [50, 156] on td "Criação" at bounding box center [142, 162] width 187 height 13
copy div "Criação"
click at [69, 175] on input "dialog" at bounding box center [125, 176] width 180 height 10
paste input "Criação"
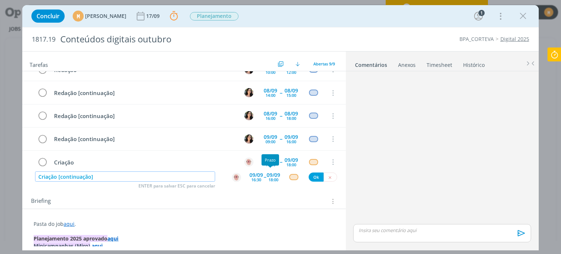
type input "Criação [continuação]"
click at [269, 175] on div "09/09" at bounding box center [274, 174] width 14 height 5
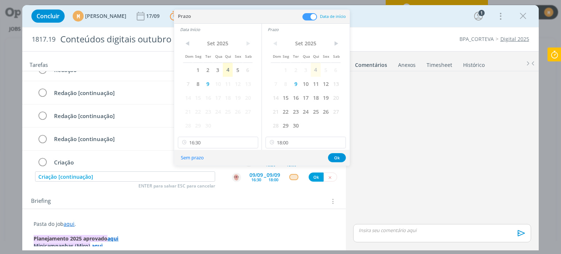
drag, startPoint x: 307, startPoint y: 85, endPoint x: 277, endPoint y: 88, distance: 30.5
click at [307, 85] on span "10" at bounding box center [306, 84] width 10 height 14
click at [216, 79] on span "10" at bounding box center [218, 84] width 10 height 14
click at [211, 145] on input "16:30" at bounding box center [218, 143] width 80 height 12
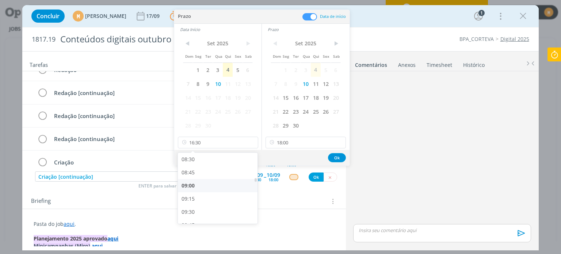
click at [196, 185] on div "09:00" at bounding box center [219, 185] width 82 height 13
type input "09:00"
click at [295, 142] on input "18:00" at bounding box center [306, 143] width 80 height 12
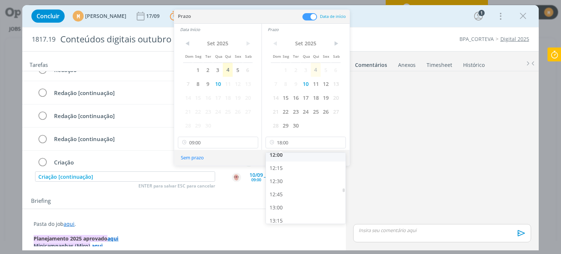
click at [277, 154] on div "12:00" at bounding box center [307, 154] width 82 height 13
type input "12:00"
click at [331, 155] on button "Ok" at bounding box center [337, 157] width 18 height 9
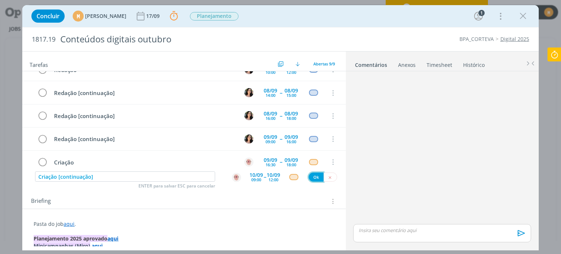
click at [312, 175] on button "Ok" at bounding box center [316, 176] width 15 height 9
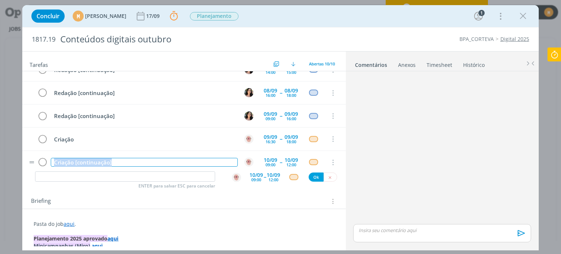
drag, startPoint x: 117, startPoint y: 160, endPoint x: 46, endPoint y: 150, distance: 70.7
click at [46, 151] on tr "Criação [continuação] 10/09 09:00 -- 10/09 12:00 Cancelar" at bounding box center [183, 162] width 323 height 23
copy div "Criação [continuação]"
drag, startPoint x: 84, startPoint y: 184, endPoint x: 81, endPoint y: 181, distance: 4.1
click at [83, 183] on div "Tarefas Usar Job de template Criar template a partir deste job Visualizar Templ…" at bounding box center [183, 148] width 323 height 195
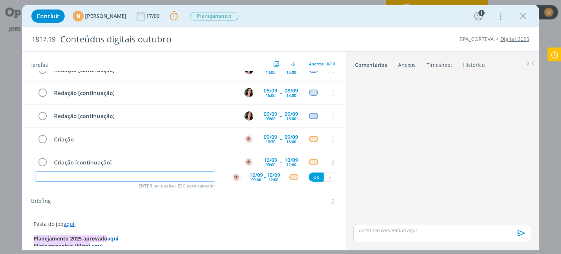
click at [77, 177] on input "dialog" at bounding box center [125, 176] width 180 height 10
paste input "Criação [continuação]"
type input "Criação [continuação]"
click at [264, 177] on span "--" at bounding box center [265, 176] width 2 height 7
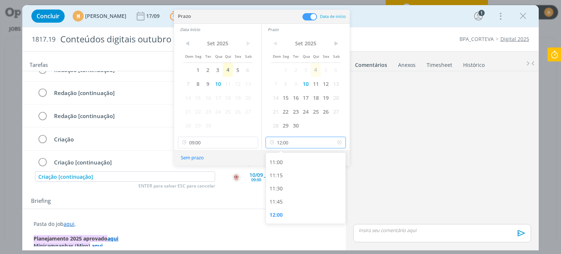
click at [300, 138] on input "12:00" at bounding box center [306, 143] width 80 height 12
click at [279, 178] on div "17:30" at bounding box center [307, 175] width 82 height 13
type input "17:30"
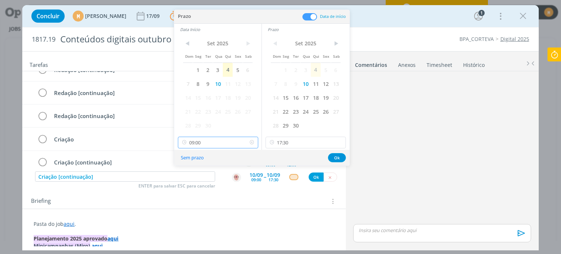
click at [215, 140] on input "09:00" at bounding box center [218, 143] width 80 height 12
click at [207, 213] on div "14:30" at bounding box center [219, 211] width 82 height 13
type input "14:30"
drag, startPoint x: 335, startPoint y: 156, endPoint x: 303, endPoint y: 175, distance: 36.8
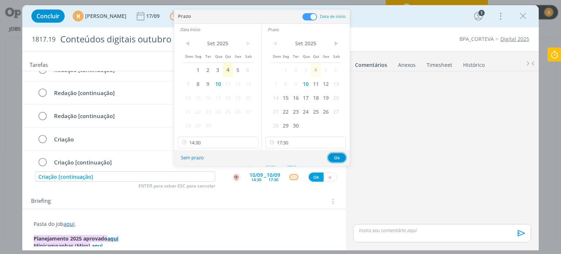
click at [335, 156] on button "Ok" at bounding box center [337, 157] width 18 height 9
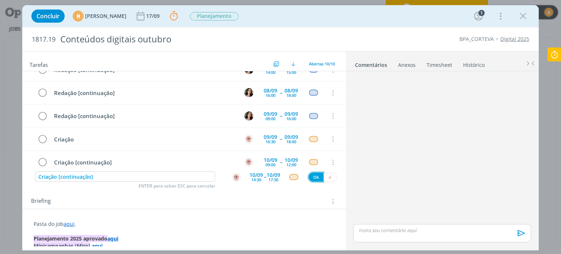
click at [310, 173] on button "Ok" at bounding box center [316, 176] width 15 height 9
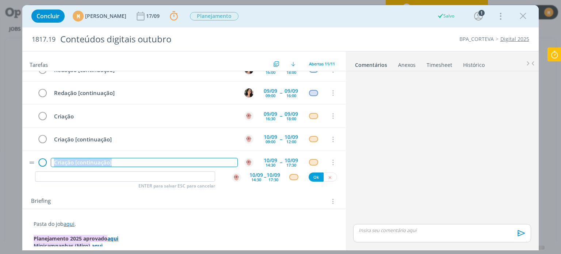
drag, startPoint x: 114, startPoint y: 162, endPoint x: 37, endPoint y: 156, distance: 77.6
click at [37, 156] on tr "Criação [continuação] 10/09 14:30 -- 10/09 17:30 Cancelar" at bounding box center [183, 162] width 323 height 23
copy div "Criação [continuação]"
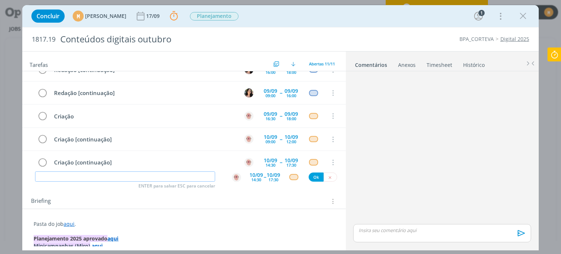
click at [77, 174] on input "dialog" at bounding box center [125, 176] width 180 height 10
paste input "Criação [continuação]"
type input "Criação [continuação]"
click at [254, 176] on div "10/09" at bounding box center [256, 174] width 14 height 5
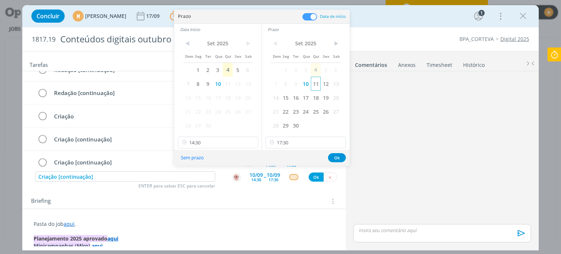
click at [313, 83] on span "11" at bounding box center [316, 84] width 10 height 14
click at [227, 85] on span "11" at bounding box center [228, 84] width 10 height 14
click at [206, 143] on input "14:30" at bounding box center [218, 143] width 80 height 12
click at [205, 181] on div "09:00" at bounding box center [219, 181] width 82 height 13
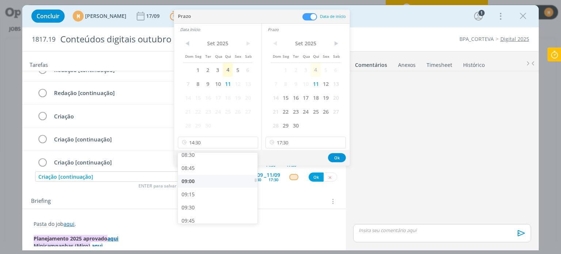
type input "09:00"
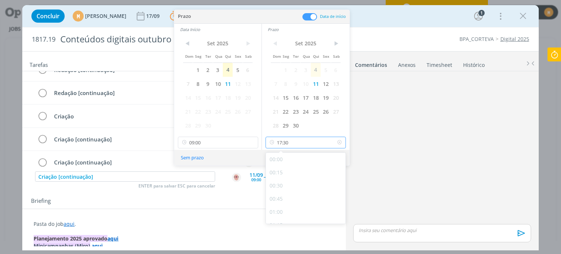
click at [327, 140] on input "17:30" at bounding box center [306, 143] width 80 height 12
click at [288, 200] on div "18:00" at bounding box center [307, 204] width 82 height 13
type input "18:00"
click at [337, 154] on button "Ok" at bounding box center [337, 157] width 18 height 9
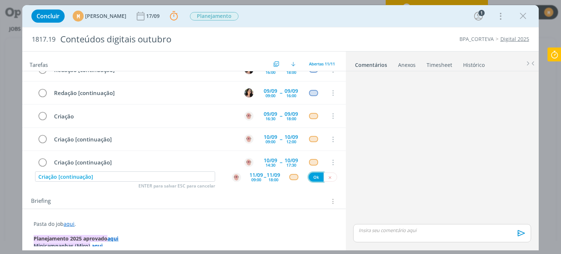
drag, startPoint x: 315, startPoint y: 176, endPoint x: 310, endPoint y: 177, distance: 5.2
click at [316, 176] on button "Ok" at bounding box center [316, 176] width 15 height 9
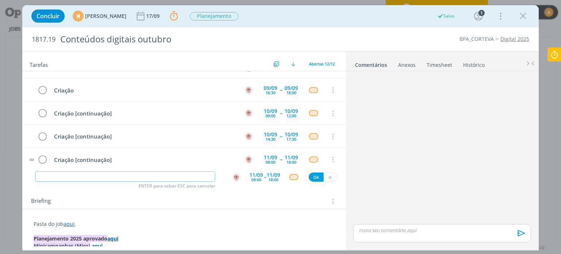
scroll to position [180, 0]
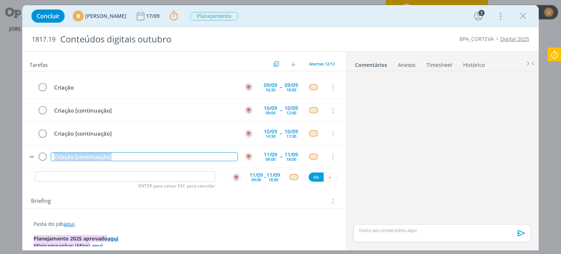
drag, startPoint x: 112, startPoint y: 154, endPoint x: 34, endPoint y: 149, distance: 78.7
click at [34, 149] on tr "Criação [continuação] 11/09 09:00 -- 11/09 18:00 Cancelar" at bounding box center [183, 156] width 323 height 23
copy div "Criação [continuação]"
click at [87, 172] on input "dialog" at bounding box center [125, 176] width 180 height 10
paste input "Criação [continuação]"
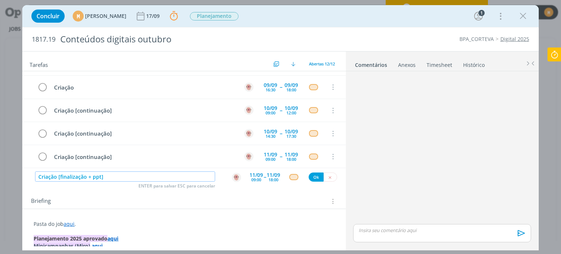
type input "Criação [finalização + ppt]"
click at [314, 176] on button "Ok" at bounding box center [316, 176] width 15 height 9
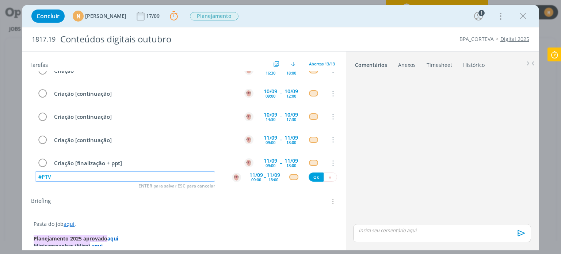
click at [235, 175] on img "dialog" at bounding box center [236, 177] width 9 height 9
type input "#PTV"
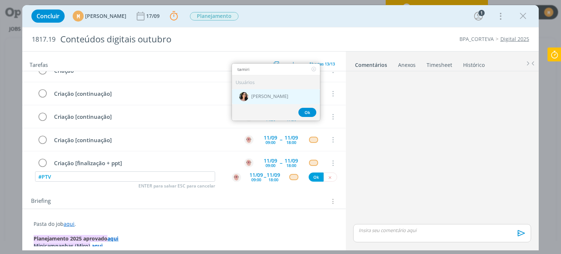
type input "tamiri"
click at [274, 96] on span "[PERSON_NAME]" at bounding box center [269, 96] width 37 height 6
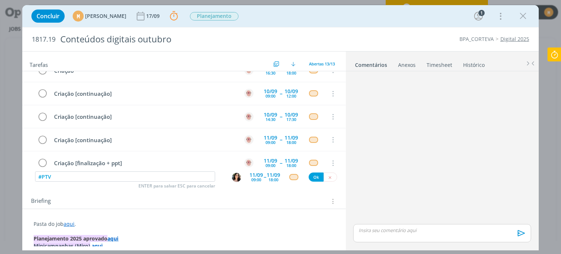
click at [252, 173] on div "11/09" at bounding box center [256, 174] width 14 height 5
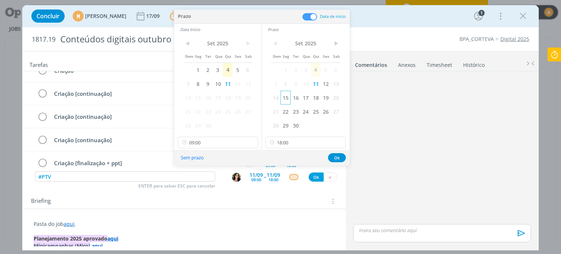
click at [287, 97] on span "15" at bounding box center [285, 98] width 10 height 14
click at [198, 100] on span "15" at bounding box center [198, 98] width 10 height 14
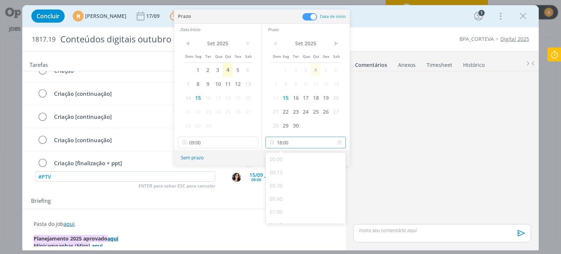
click at [290, 138] on input "18:00" at bounding box center [306, 143] width 80 height 12
click at [283, 155] on div "12:00" at bounding box center [307, 154] width 82 height 13
type input "12:00"
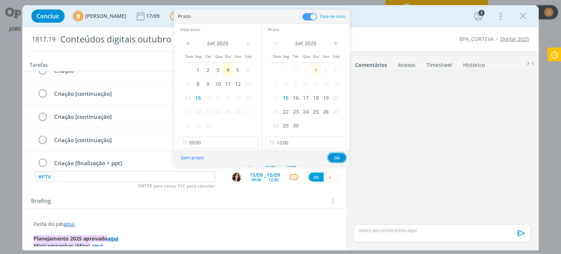
click at [338, 156] on button "Ok" at bounding box center [337, 157] width 18 height 9
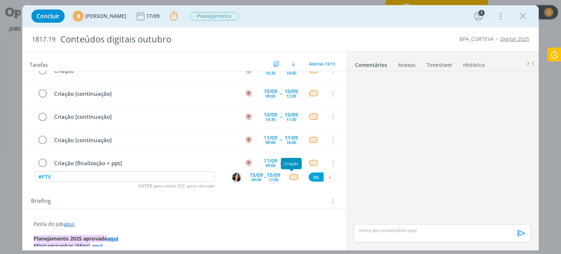
click at [289, 178] on div "dialog" at bounding box center [293, 177] width 9 height 6
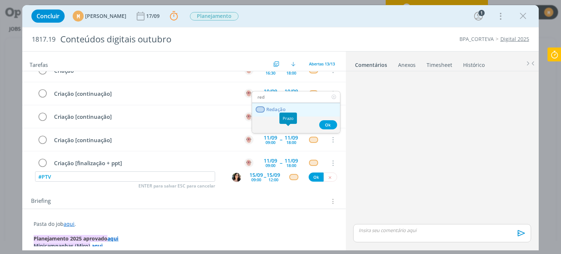
type input "red"
click at [283, 108] on span "Redação" at bounding box center [276, 110] width 19 height 6
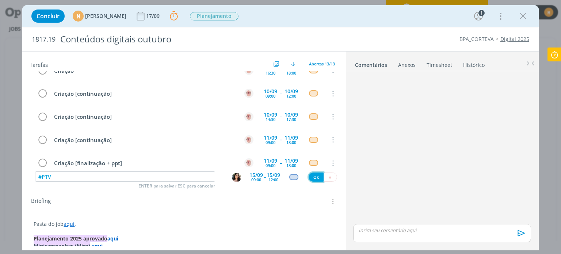
click at [311, 173] on button "Ok" at bounding box center [316, 176] width 15 height 9
click at [232, 175] on img "dialog" at bounding box center [236, 177] width 9 height 9
type input "Revisão"
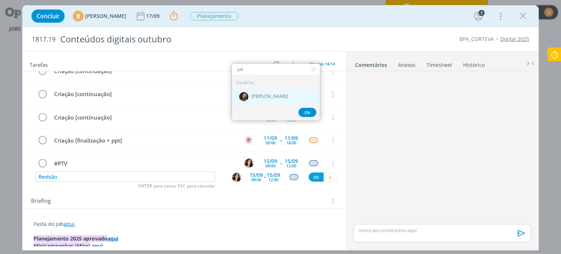
type input "juli"
click at [259, 97] on span "[PERSON_NAME]" at bounding box center [269, 96] width 37 height 6
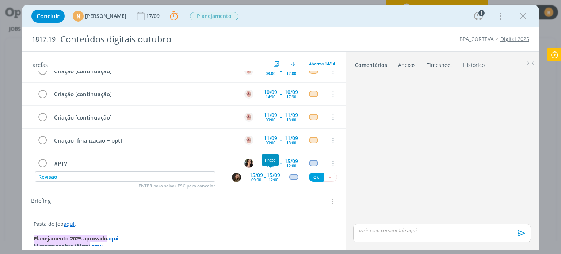
click at [271, 180] on div "12:00" at bounding box center [273, 179] width 10 height 4
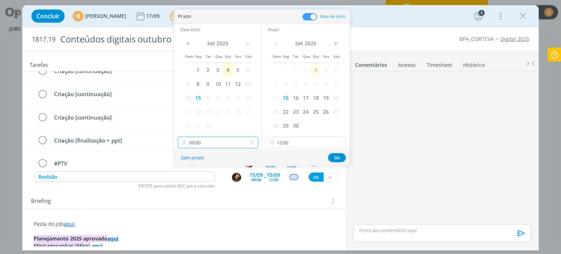
click at [219, 143] on input "09:00" at bounding box center [218, 143] width 80 height 12
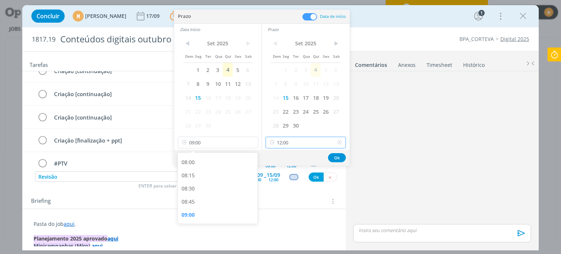
click at [295, 144] on input "12:00" at bounding box center [306, 143] width 80 height 12
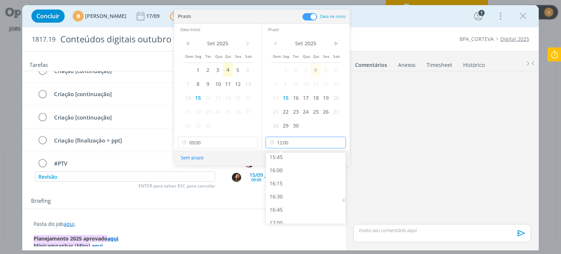
scroll to position [831, 0]
click at [282, 192] on div "16:30" at bounding box center [307, 195] width 82 height 13
type input "16:30"
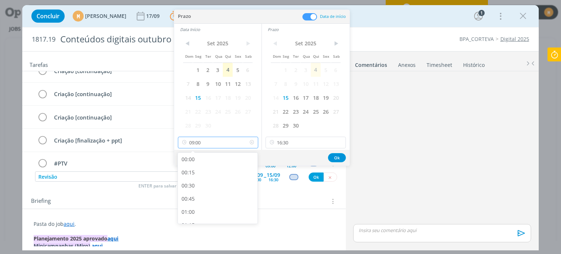
click at [211, 145] on input "09:00" at bounding box center [218, 143] width 80 height 12
click at [201, 202] on div "13:00" at bounding box center [219, 205] width 82 height 13
type input "13:00"
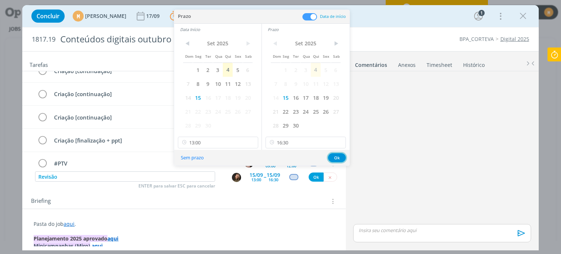
click at [330, 157] on button "Ok" at bounding box center [337, 157] width 18 height 9
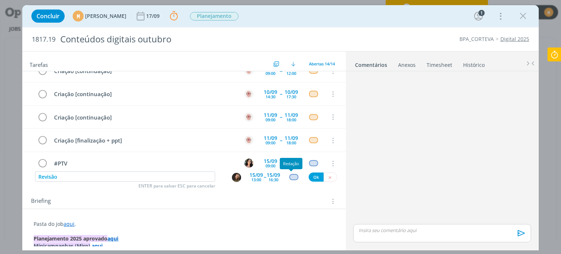
click at [292, 177] on div "dialog" at bounding box center [293, 177] width 9 height 6
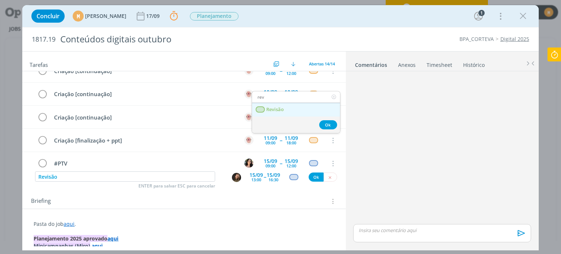
type input "rev"
click at [275, 107] on span "Revisão" at bounding box center [276, 110] width 18 height 6
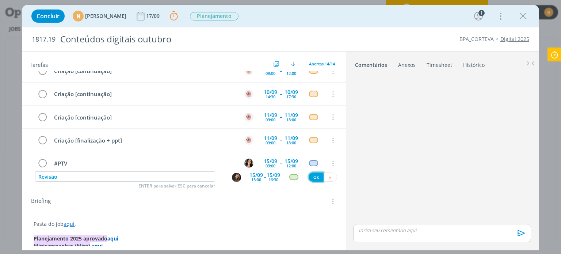
drag, startPoint x: 313, startPoint y: 176, endPoint x: 297, endPoint y: 185, distance: 18.9
click at [313, 176] on button "Ok" at bounding box center [316, 176] width 15 height 9
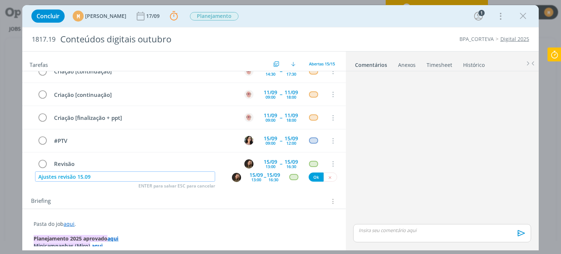
click at [232, 181] on div "dialog" at bounding box center [236, 177] width 9 height 9
type input "Ajustes revisão 15.09"
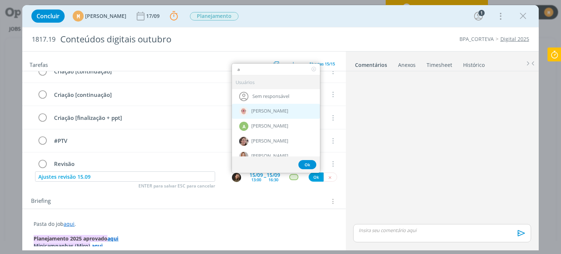
type input "a"
click at [262, 104] on div "[PERSON_NAME]" at bounding box center [276, 111] width 88 height 15
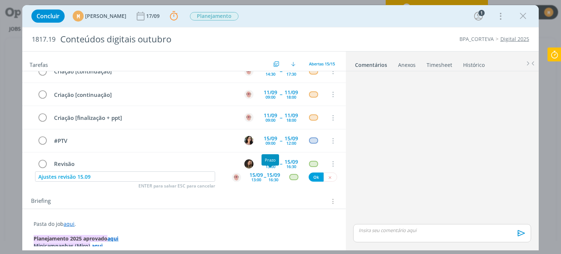
click at [274, 172] on div "15/09" at bounding box center [274, 174] width 14 height 5
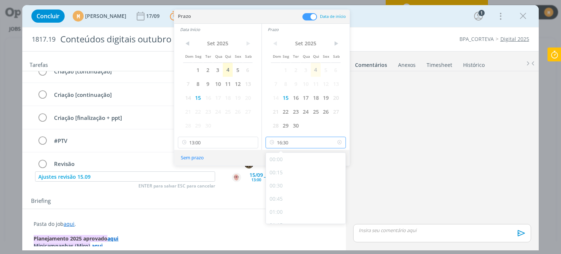
click at [303, 144] on input "16:30" at bounding box center [306, 143] width 80 height 12
click at [282, 185] on div "18:00" at bounding box center [307, 183] width 82 height 13
type input "18:00"
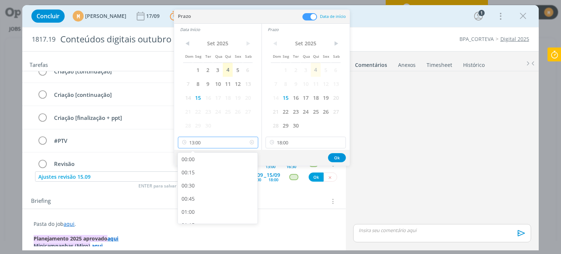
click at [222, 142] on input "13:00" at bounding box center [218, 143] width 80 height 12
click at [204, 181] on div "16:30" at bounding box center [219, 179] width 82 height 13
type input "16:30"
click at [342, 159] on button "Ok" at bounding box center [337, 157] width 18 height 9
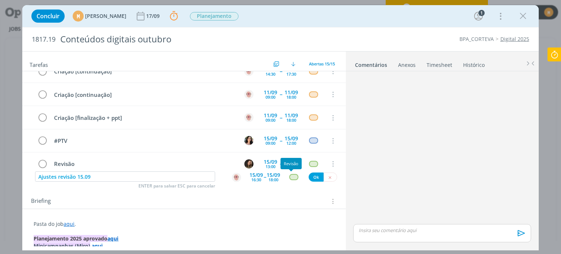
click at [292, 177] on div "dialog" at bounding box center [293, 177] width 9 height 6
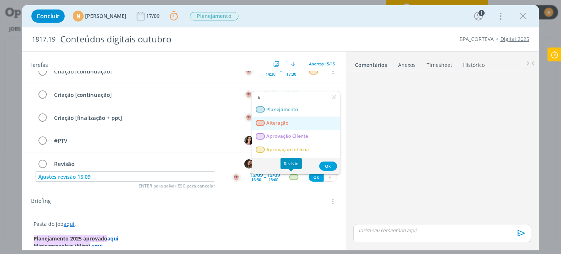
type input "a"
click at [288, 123] on span "Alteração" at bounding box center [278, 123] width 22 height 6
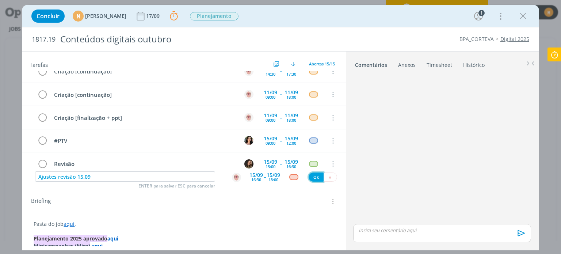
click at [309, 177] on button "Ok" at bounding box center [316, 176] width 15 height 9
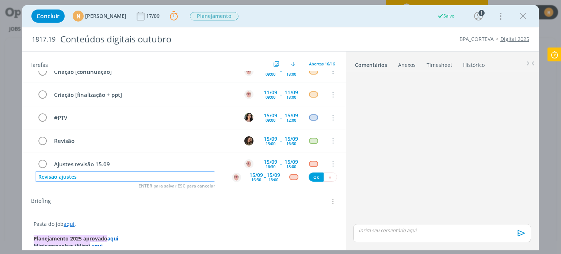
click at [233, 180] on img "dialog" at bounding box center [236, 177] width 9 height 9
type input "Revisão ajustes"
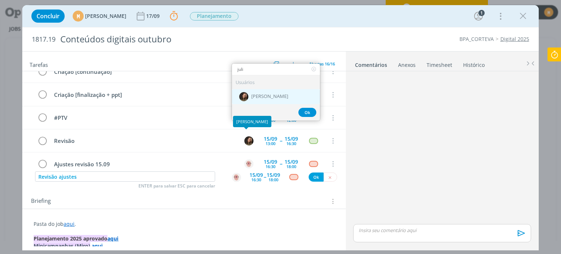
type input "juli"
click at [251, 93] on span "[PERSON_NAME]" at bounding box center [269, 96] width 37 height 6
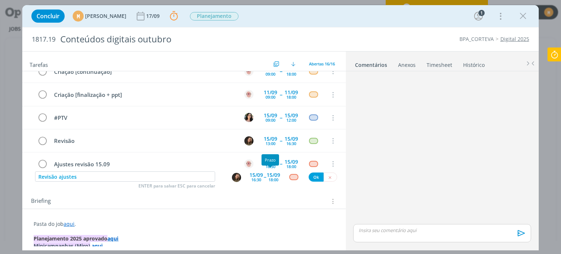
click at [272, 180] on div "18:00" at bounding box center [273, 179] width 10 height 4
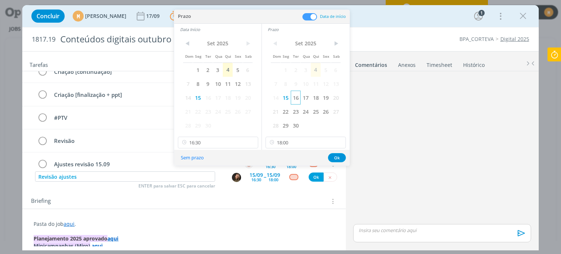
click at [295, 99] on span "16" at bounding box center [296, 98] width 10 height 14
click at [209, 100] on span "16" at bounding box center [208, 98] width 10 height 14
click at [205, 150] on div "Sem prazo Ok" at bounding box center [261, 158] width 175 height 16
click at [206, 134] on div "< Set 2025 > Dom Seg Ter Qua Qui Sex Sab 1 2 3 4 5 6 7 8 9 10 11 12 13 14 15 16…" at bounding box center [217, 92] width 87 height 115
click at [207, 141] on input "16:30" at bounding box center [218, 143] width 80 height 12
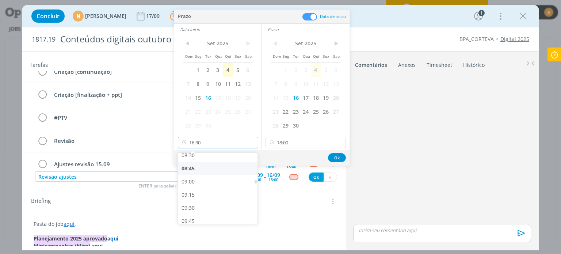
scroll to position [447, 0]
click at [195, 185] on div "09:00" at bounding box center [219, 185] width 82 height 13
type input "09:00"
click at [313, 137] on input "18:00" at bounding box center [306, 143] width 80 height 12
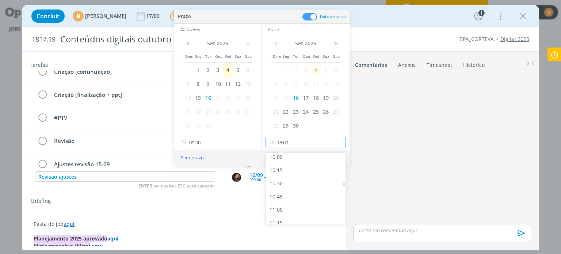
scroll to position [526, 0]
click at [289, 190] on div "10:30" at bounding box center [307, 185] width 82 height 13
type input "10:30"
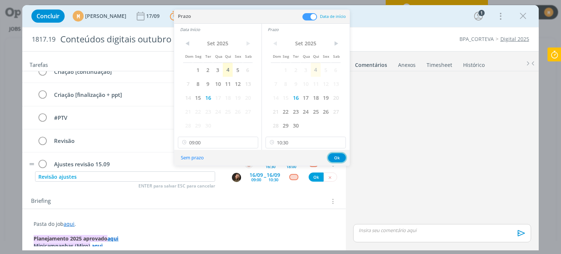
click at [335, 159] on button "Ok" at bounding box center [337, 157] width 18 height 9
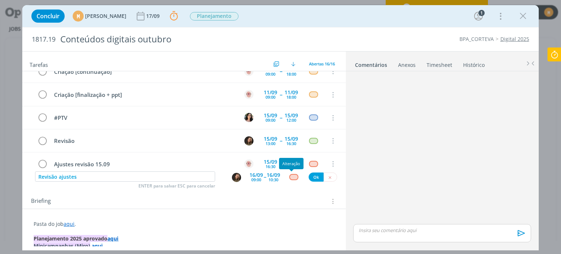
click at [292, 177] on div "dialog" at bounding box center [293, 177] width 9 height 6
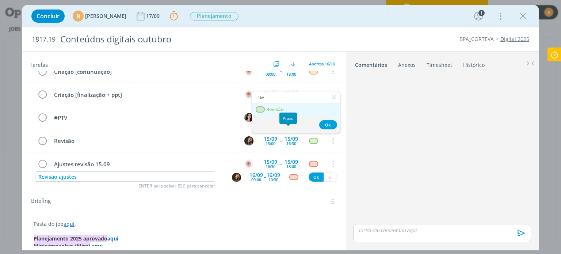
type input "rev"
click at [282, 110] on span "Revisão" at bounding box center [276, 110] width 18 height 6
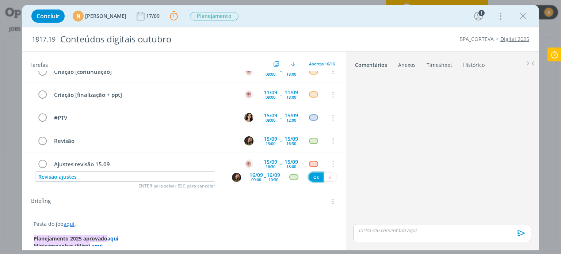
click at [309, 179] on button "Ok" at bounding box center [316, 176] width 15 height 9
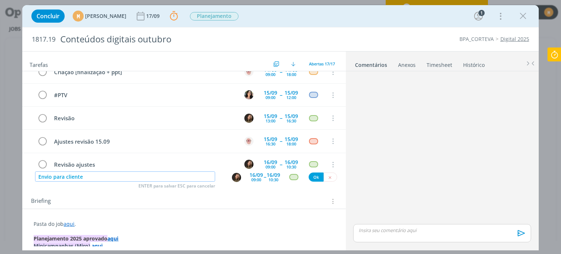
click at [232, 176] on img "dialog" at bounding box center [236, 177] width 9 height 9
type input "Envio para cliente"
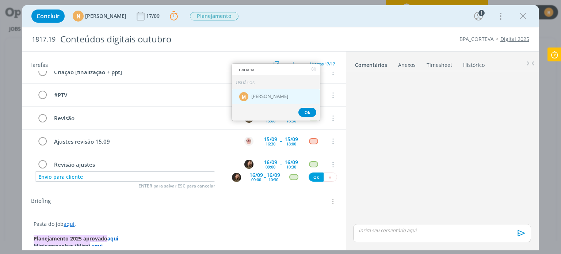
type input "mariana"
click at [269, 93] on span "[PERSON_NAME]" at bounding box center [269, 96] width 37 height 6
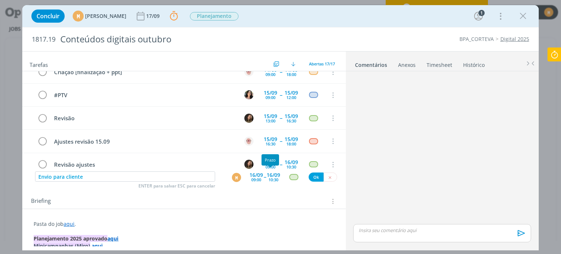
click at [271, 177] on div "10:30" at bounding box center [273, 179] width 10 height 4
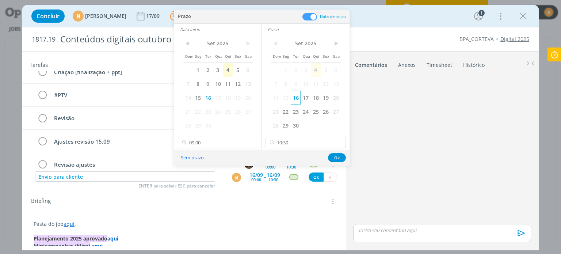
click at [295, 100] on span "16" at bounding box center [296, 98] width 10 height 14
drag, startPoint x: 340, startPoint y: 143, endPoint x: 298, endPoint y: 148, distance: 42.2
click at [340, 143] on icon at bounding box center [339, 143] width 9 height 12
click at [250, 143] on icon at bounding box center [251, 143] width 9 height 12
click at [338, 155] on button "Ok" at bounding box center [337, 157] width 18 height 9
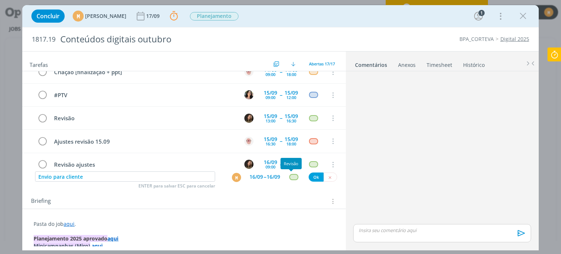
click at [291, 174] on div "dialog" at bounding box center [293, 177] width 9 height 6
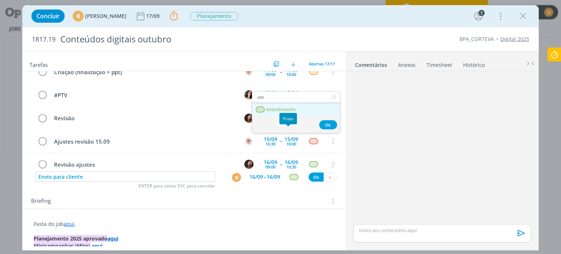
type input "ate"
click at [290, 107] on span "Atendimento" at bounding box center [282, 110] width 30 height 6
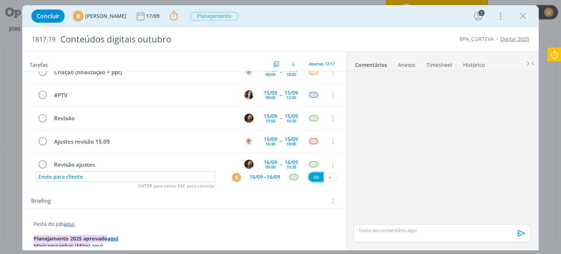
click at [312, 176] on button "Ok" at bounding box center [316, 176] width 15 height 9
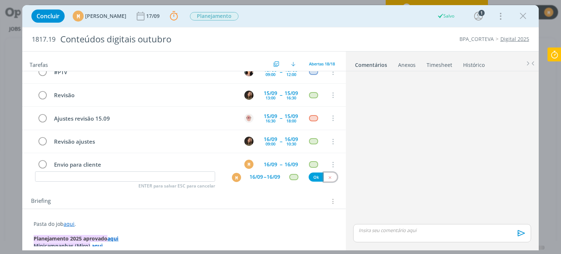
click at [328, 178] on icon "dialog" at bounding box center [330, 177] width 5 height 5
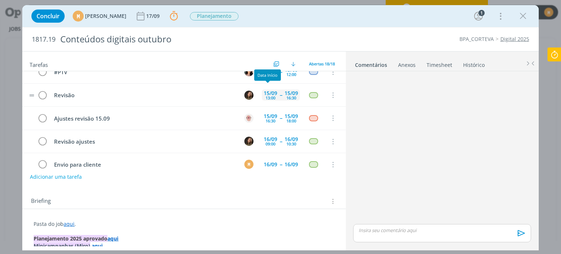
click at [269, 91] on div "15/09" at bounding box center [271, 93] width 14 height 5
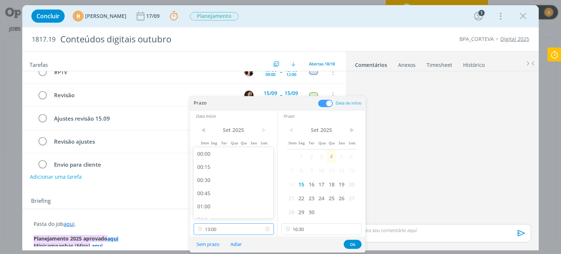
click at [235, 233] on input "13:00" at bounding box center [234, 229] width 80 height 12
click at [206, 151] on div "14:00" at bounding box center [235, 152] width 82 height 13
type input "14:00"
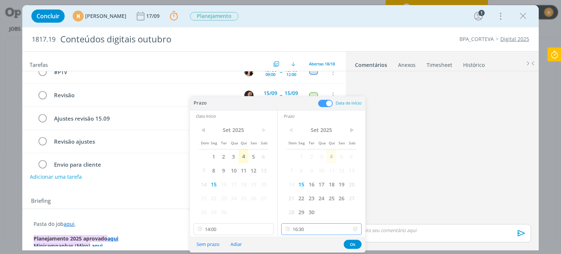
click at [308, 229] on input "16:30" at bounding box center [321, 229] width 80 height 12
click at [295, 179] on div "18:00" at bounding box center [323, 178] width 82 height 13
type input "18:00"
click at [355, 244] on button "Ok" at bounding box center [353, 244] width 18 height 9
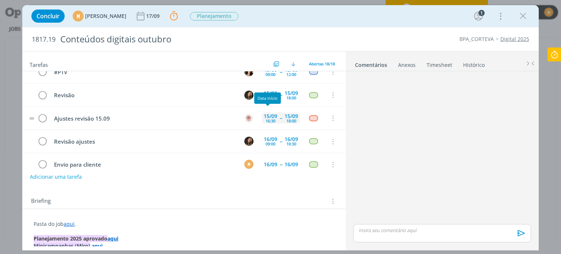
click at [265, 114] on div "15/09" at bounding box center [271, 116] width 14 height 5
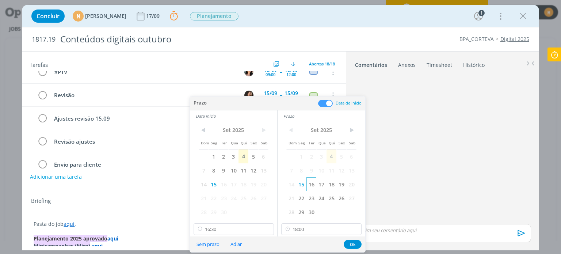
click at [314, 184] on span "16" at bounding box center [311, 184] width 10 height 14
click at [222, 181] on span "16" at bounding box center [224, 184] width 10 height 14
drag, startPoint x: 228, startPoint y: 235, endPoint x: 224, endPoint y: 230, distance: 6.7
click at [228, 235] on div "< Set 2025 > Dom Seg Ter Qua Qui Sex Sab 1 2 3 4 5 6 7 8 9 10 11 12 13 14 15 16…" at bounding box center [233, 179] width 87 height 115
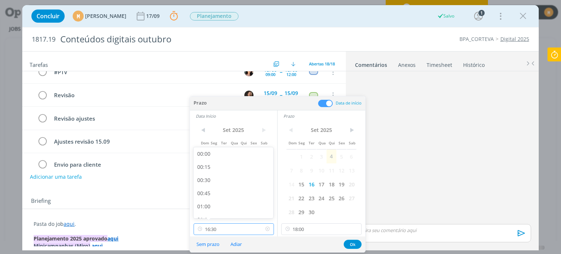
click at [224, 230] on input "16:30" at bounding box center [234, 229] width 80 height 12
click at [216, 177] on div "09:00" at bounding box center [235, 179] width 82 height 13
type input "09:00"
click at [313, 232] on input "18:00" at bounding box center [321, 229] width 80 height 12
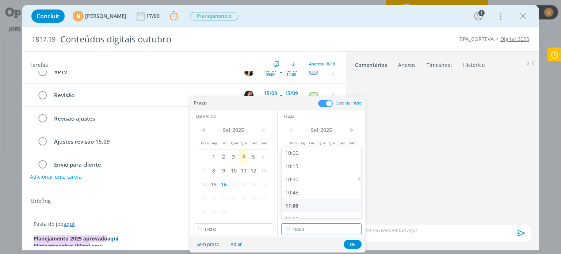
scroll to position [526, 0]
click at [302, 176] on div "10:30" at bounding box center [323, 179] width 82 height 13
type input "10:30"
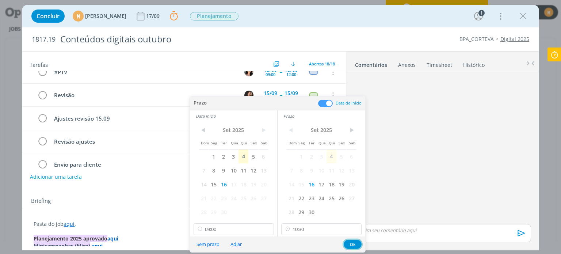
click at [354, 240] on button "Ok" at bounding box center [353, 244] width 18 height 9
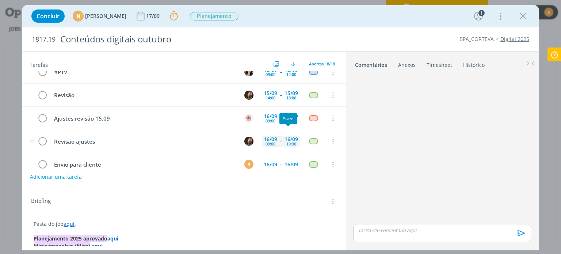
click at [286, 142] on div "10:30" at bounding box center [291, 144] width 10 height 4
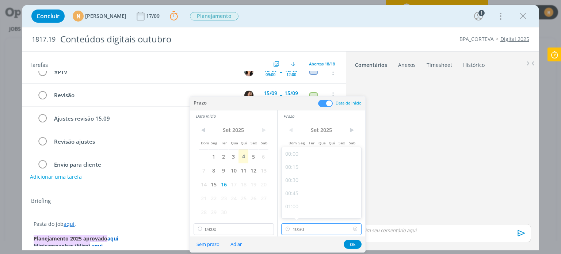
scroll to position [497, 0]
click at [314, 227] on input "10:30" at bounding box center [321, 229] width 80 height 12
click at [302, 179] on div "12:00" at bounding box center [323, 178] width 82 height 13
type input "12:00"
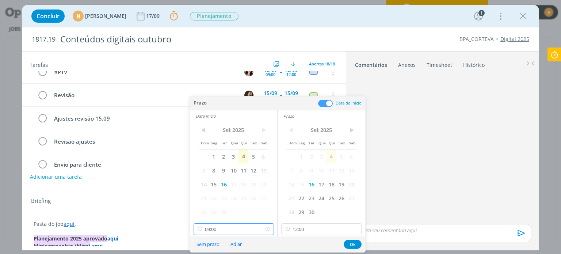
click at [238, 230] on input "09:00" at bounding box center [234, 229] width 80 height 12
click at [218, 214] on div "10:30" at bounding box center [235, 215] width 82 height 13
type input "10:30"
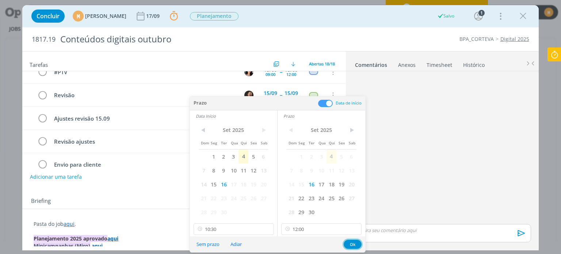
click at [352, 244] on button "Ok" at bounding box center [353, 244] width 18 height 9
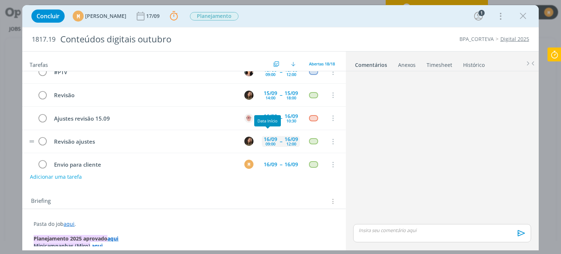
click at [266, 142] on div "09:00" at bounding box center [271, 144] width 10 height 4
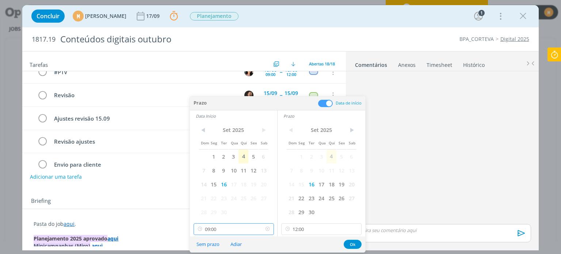
click at [247, 229] on input "09:00" at bounding box center [234, 229] width 80 height 12
click at [234, 175] on div "10:30" at bounding box center [235, 178] width 82 height 13
type input "10:30"
click at [350, 243] on button "Ok" at bounding box center [353, 244] width 18 height 9
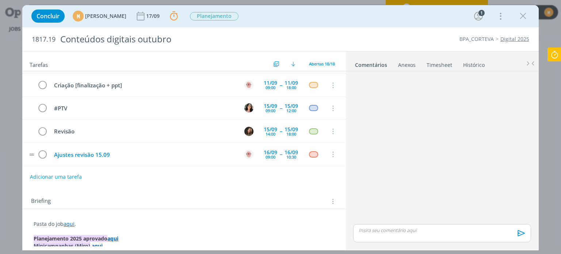
scroll to position [275, 0]
click at [70, 176] on button "Adicionar uma tarefa" at bounding box center [56, 176] width 52 height 12
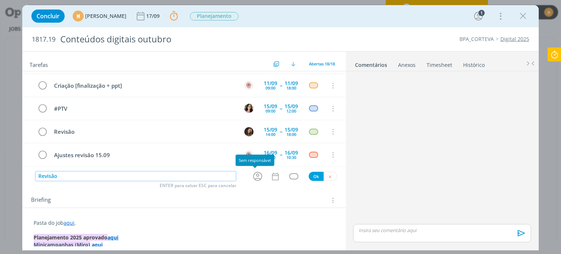
click at [254, 175] on icon "dialog" at bounding box center [257, 176] width 9 height 9
type input "Revisão"
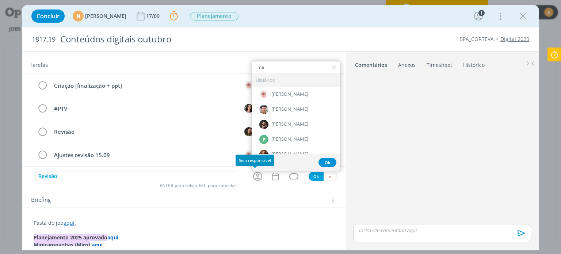
type input "m"
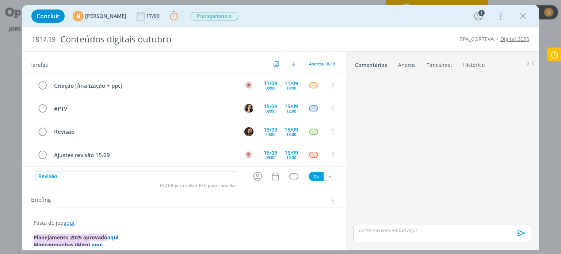
drag, startPoint x: 120, startPoint y: 176, endPoint x: 22, endPoint y: 176, distance: 98.2
click at [22, 176] on div "Concluir M Mariana Kochenborger 17/09 Parar Apontar Data * 04/09/2025 Horas * 0…" at bounding box center [280, 127] width 561 height 254
click at [205, 229] on p "dialog" at bounding box center [184, 229] width 301 height 7
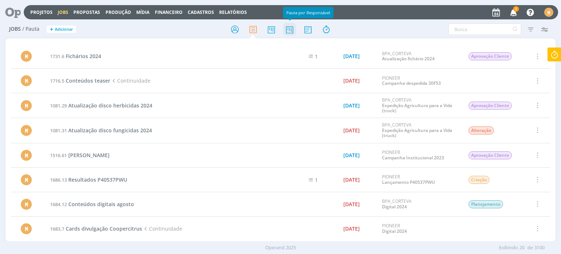
click at [295, 27] on icon at bounding box center [289, 29] width 13 height 14
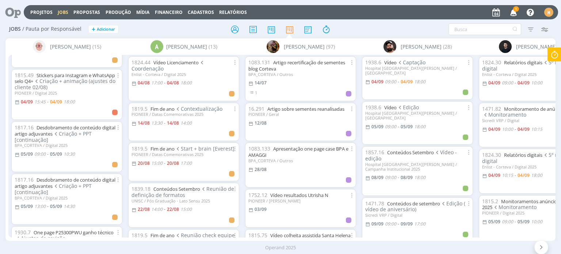
scroll to position [37, 0]
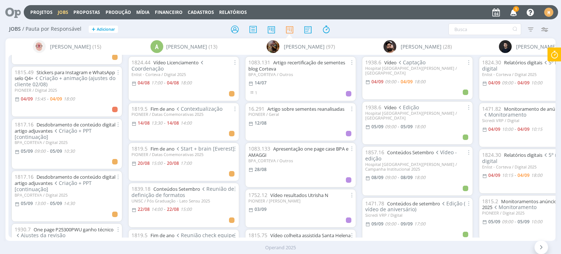
click at [551, 53] on icon at bounding box center [554, 54] width 13 height 14
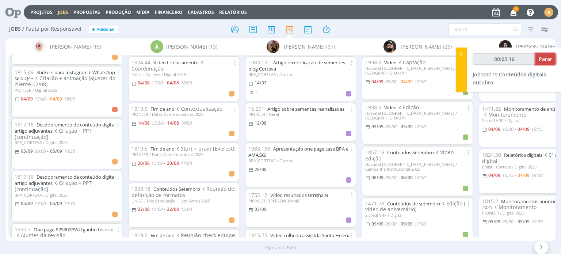
click at [547, 58] on span "Parar" at bounding box center [546, 59] width 14 height 7
type input "00:03:00"
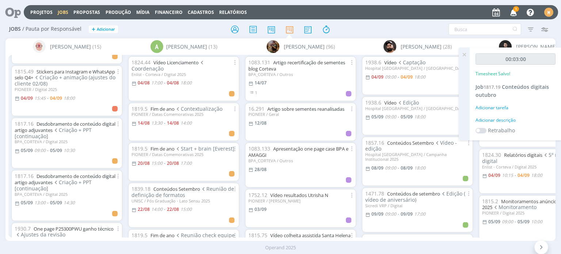
scroll to position [37, 0]
click at [65, 125] on link "Desdobramento de conteúdo digital artigo adjuvantes" at bounding box center [65, 127] width 101 height 13
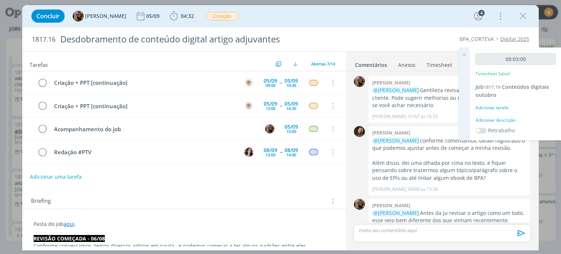
scroll to position [412, 0]
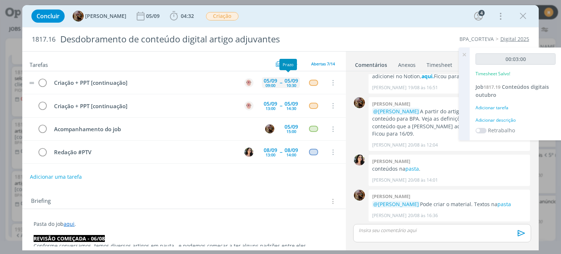
click at [288, 81] on div "05/09" at bounding box center [292, 80] width 14 height 5
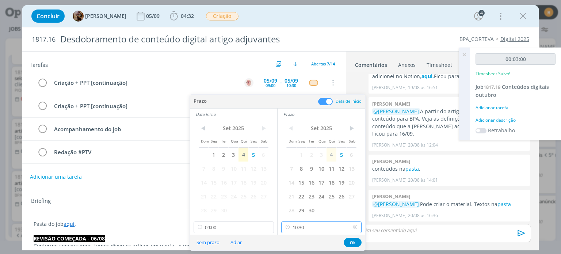
click at [313, 227] on input "10:30" at bounding box center [321, 227] width 80 height 12
click at [301, 174] on div "12:00" at bounding box center [323, 176] width 82 height 13
type input "12:00"
click at [218, 248] on div "Sem prazo Adiar Ok" at bounding box center [277, 242] width 175 height 16
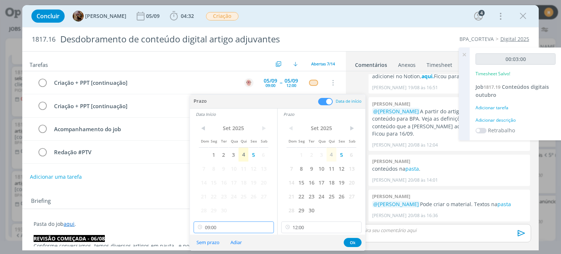
click at [227, 229] on input "09:00" at bounding box center [234, 227] width 80 height 12
click at [230, 177] on div "10:30" at bounding box center [235, 176] width 82 height 13
type input "10:30"
click at [351, 244] on button "Ok" at bounding box center [353, 242] width 18 height 9
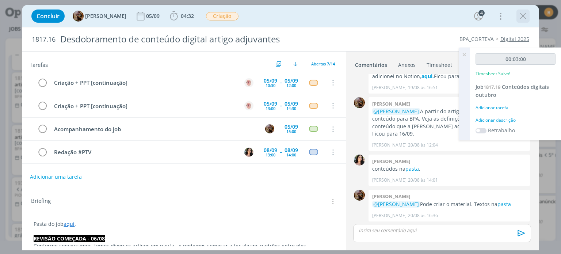
click at [524, 20] on icon "dialog" at bounding box center [523, 16] width 11 height 11
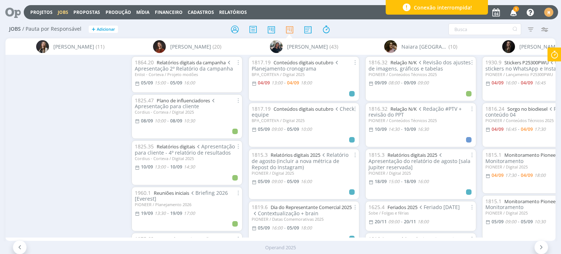
scroll to position [0, 1471]
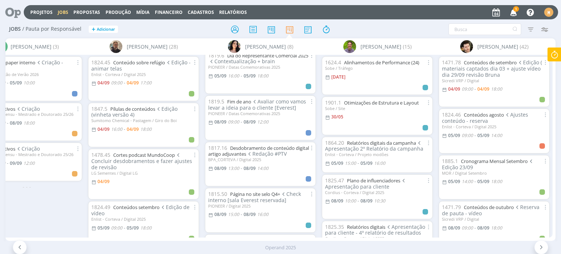
scroll to position [192, 0]
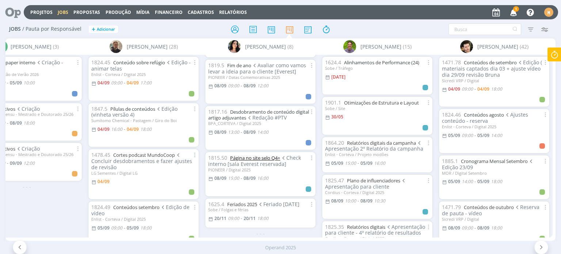
click at [247, 154] on link "Página no site selo Q4+" at bounding box center [255, 157] width 50 height 7
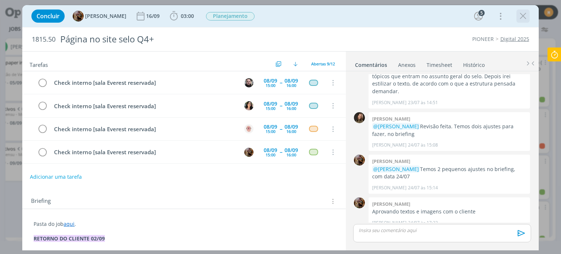
click at [525, 20] on icon "dialog" at bounding box center [523, 16] width 11 height 11
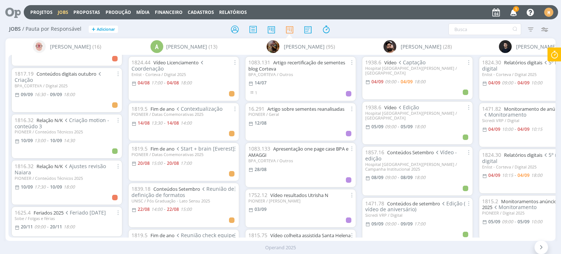
scroll to position [475, 0]
click at [47, 119] on link "Relação N/K" at bounding box center [50, 120] width 26 height 7
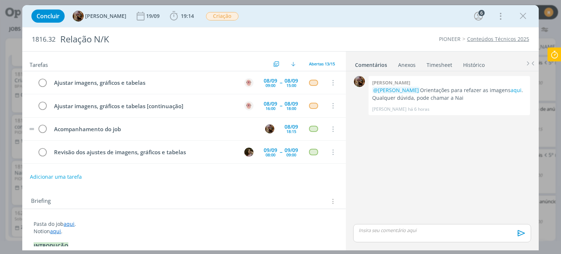
scroll to position [114, 0]
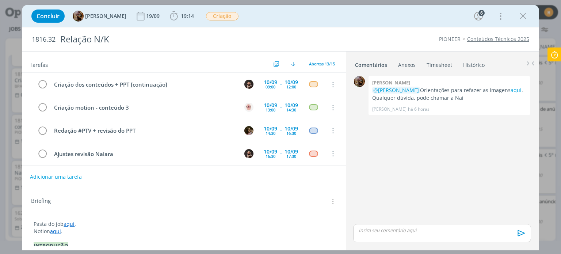
drag, startPoint x: 521, startPoint y: 15, endPoint x: 424, endPoint y: 7, distance: 97.5
click at [522, 15] on icon "dialog" at bounding box center [523, 16] width 11 height 11
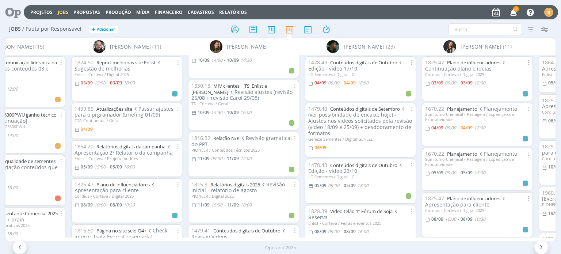
scroll to position [1070, 0]
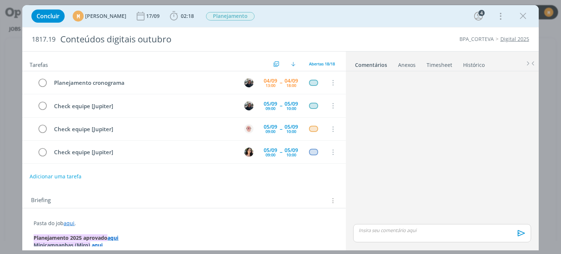
click at [48, 178] on button "Adicionar uma tarefa" at bounding box center [56, 176] width 52 height 12
paste input "Revisão"
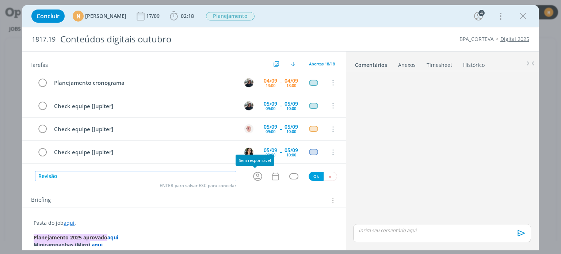
click at [254, 175] on icon "dialog" at bounding box center [257, 176] width 11 height 11
type input "Revisão"
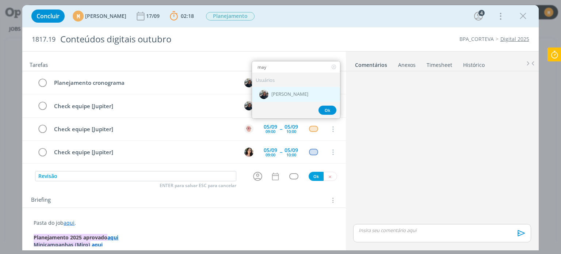
type input "may"
click at [275, 94] on span "[PERSON_NAME]" at bounding box center [289, 95] width 37 height 6
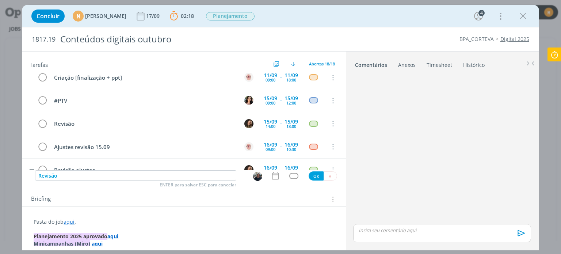
scroll to position [281, 0]
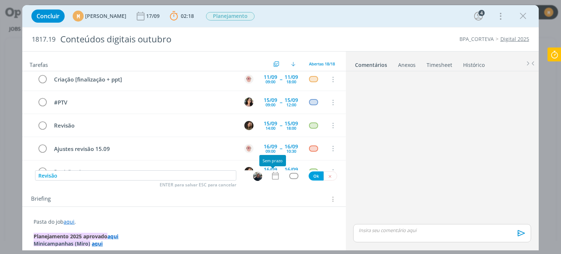
click at [271, 177] on icon "dialog" at bounding box center [275, 175] width 9 height 9
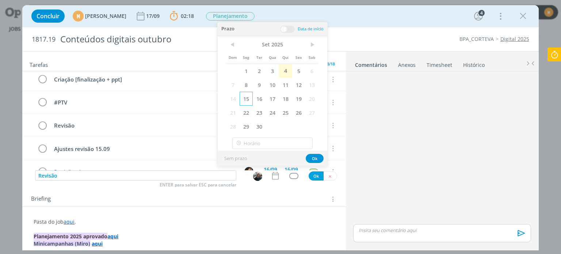
click at [245, 100] on span "15" at bounding box center [246, 99] width 13 height 14
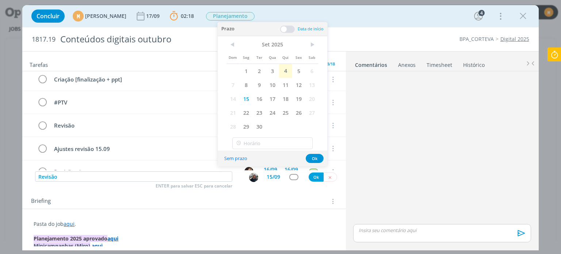
click at [280, 30] on div "Prazo Data de início" at bounding box center [273, 29] width 110 height 14
click at [285, 30] on span at bounding box center [287, 29] width 15 height 7
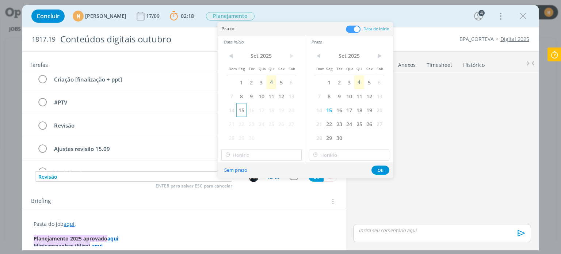
click at [243, 106] on span "15" at bounding box center [241, 110] width 10 height 14
click at [259, 158] on input "18:00" at bounding box center [261, 155] width 80 height 12
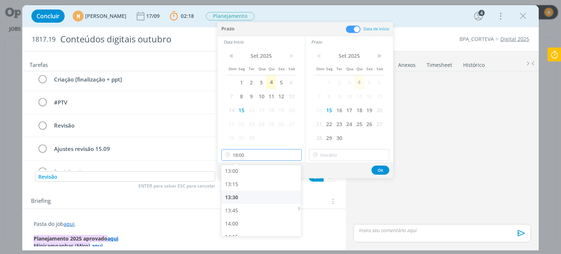
scroll to position [672, 0]
click at [229, 185] on div "13:00" at bounding box center [262, 183] width 82 height 13
type input "13:00"
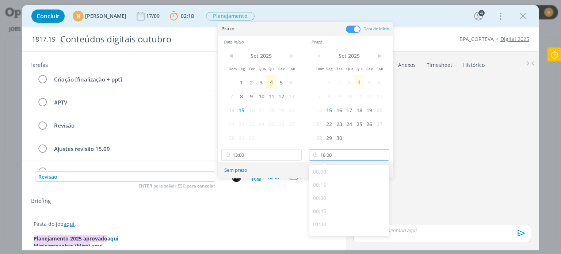
click at [333, 155] on input "18:00" at bounding box center [349, 155] width 80 height 12
click at [324, 196] on div "14:00" at bounding box center [350, 199] width 82 height 13
type input "14:00"
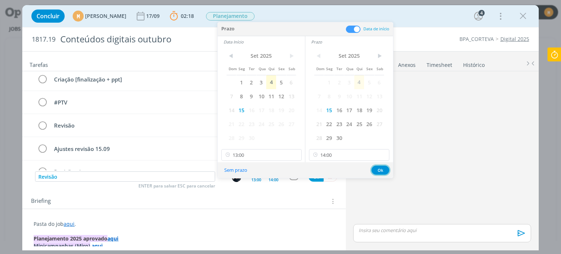
click at [382, 171] on button "Ok" at bounding box center [380, 169] width 18 height 9
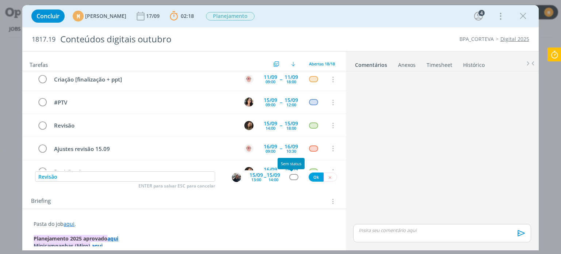
click at [295, 177] on button "dialog" at bounding box center [293, 177] width 9 height 6
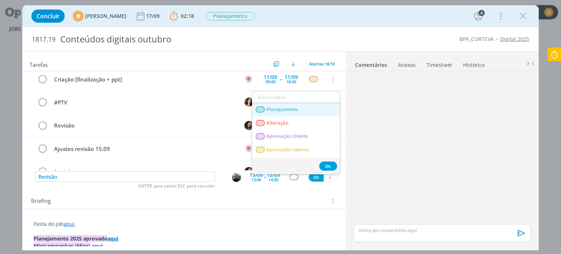
click at [278, 108] on span "Planejamento" at bounding box center [283, 110] width 32 height 6
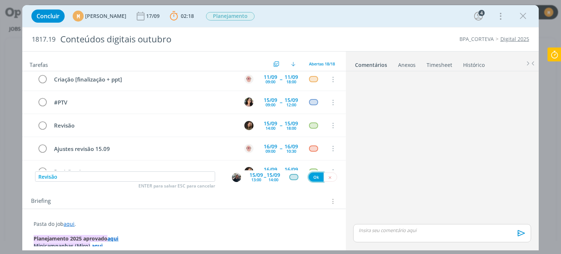
click at [312, 178] on button "Ok" at bounding box center [316, 176] width 15 height 9
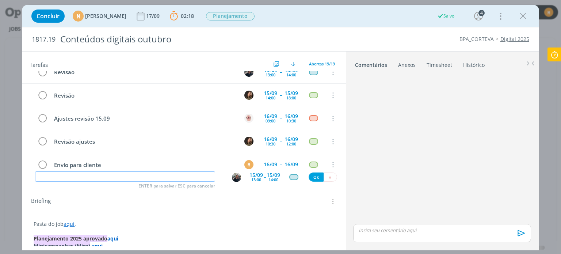
scroll to position [340, 0]
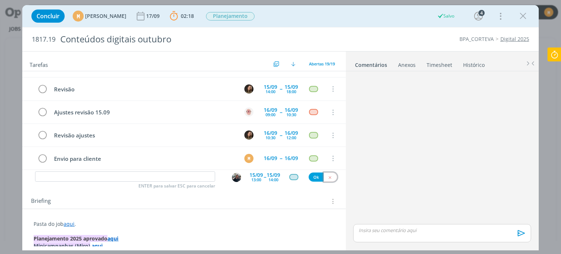
click at [328, 175] on icon "dialog" at bounding box center [330, 177] width 5 height 5
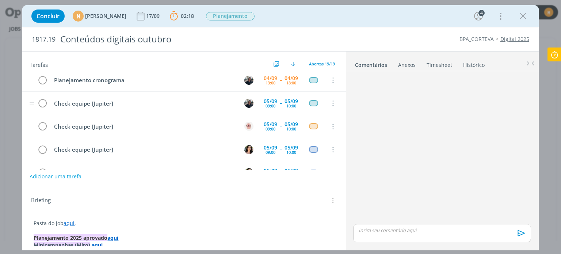
scroll to position [0, 0]
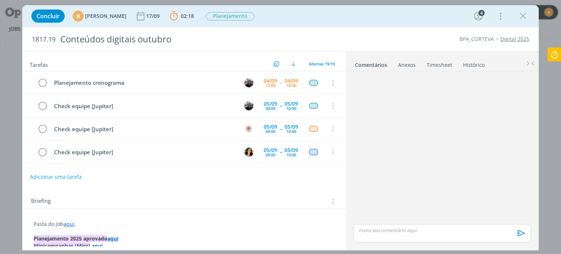
click at [555, 55] on icon at bounding box center [554, 54] width 13 height 14
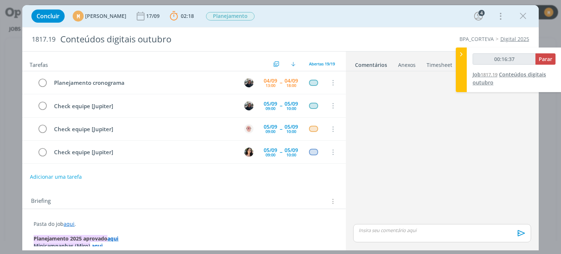
type input "00:16:38"
click at [552, 59] on button "Parar" at bounding box center [545, 58] width 20 height 11
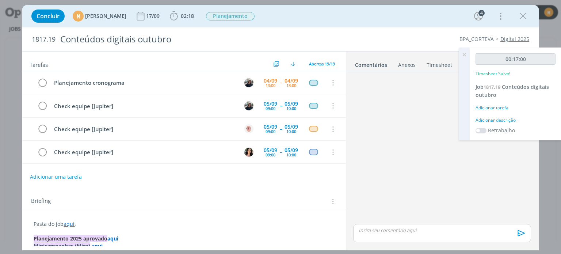
click at [487, 122] on div "Adicionar descrição" at bounding box center [516, 120] width 80 height 7
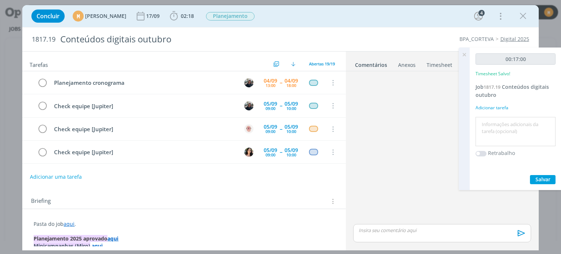
click at [488, 125] on textarea at bounding box center [515, 132] width 76 height 26
type textarea "Pautando tarefas"
click at [546, 172] on div "00:17:00 Timesheet Salvo! Job 1817.19 Conteúdos digitais outubro Adicionar tare…" at bounding box center [516, 118] width 92 height 142
click at [546, 176] on span "Salvar" at bounding box center [542, 179] width 15 height 7
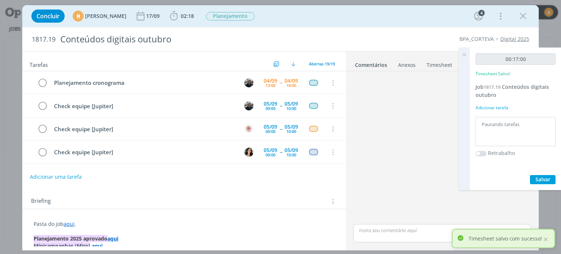
click at [426, 66] on link "Timesheet" at bounding box center [439, 63] width 26 height 11
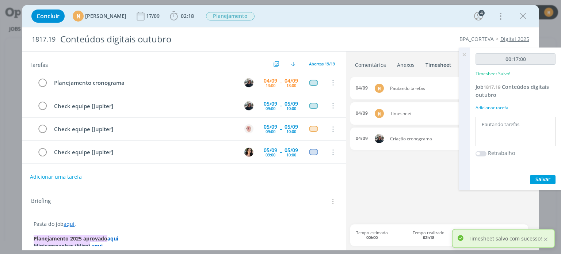
click at [464, 56] on icon at bounding box center [464, 54] width 13 height 14
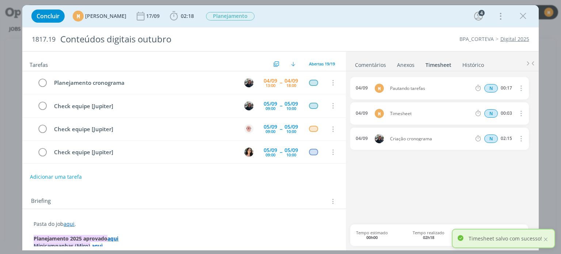
click at [521, 112] on icon "dialog" at bounding box center [520, 113] width 8 height 9
click at [508, 125] on link "Excluir" at bounding box center [500, 126] width 58 height 12
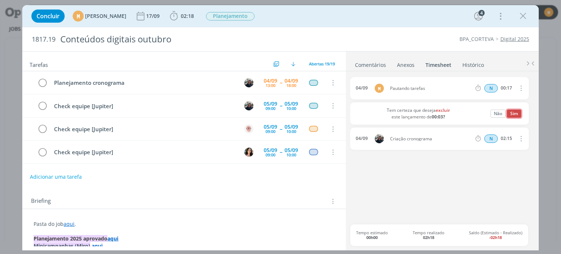
click at [511, 114] on button "Sim" at bounding box center [514, 114] width 14 height 8
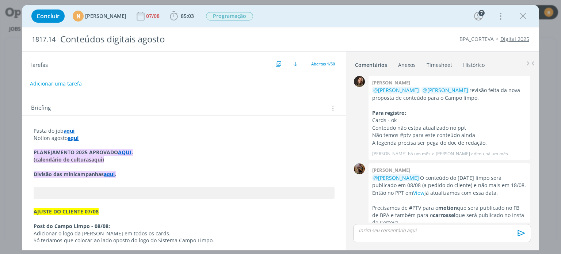
scroll to position [902, 0]
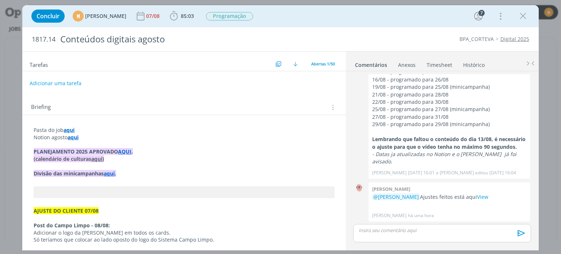
click at [59, 83] on button "Adicionar uma tarefa" at bounding box center [56, 83] width 52 height 12
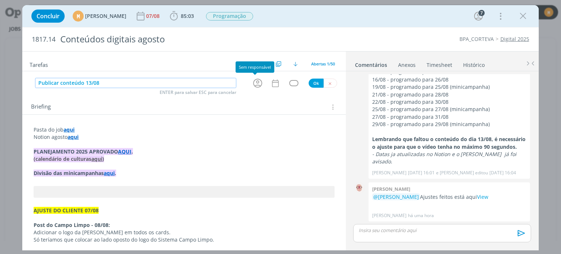
click at [255, 84] on icon "dialog" at bounding box center [257, 83] width 9 height 9
type input "Publicar conteúdo 13/08"
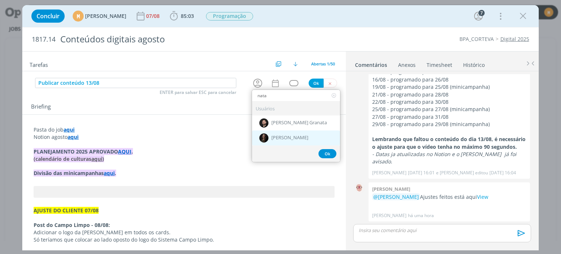
type input "nata"
click at [283, 131] on div "[PERSON_NAME]" at bounding box center [296, 137] width 88 height 15
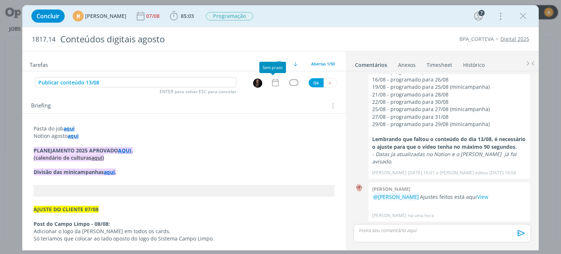
click at [276, 81] on icon "dialog" at bounding box center [275, 82] width 9 height 9
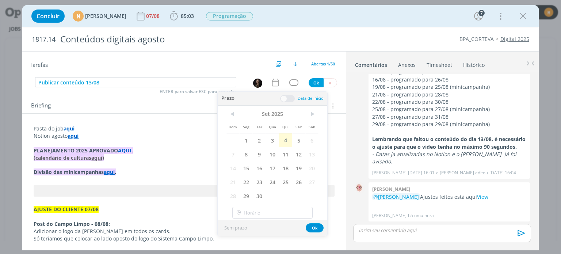
drag, startPoint x: 283, startPoint y: 141, endPoint x: 286, endPoint y: 121, distance: 20.2
click at [283, 141] on span "4" at bounding box center [285, 140] width 13 height 14
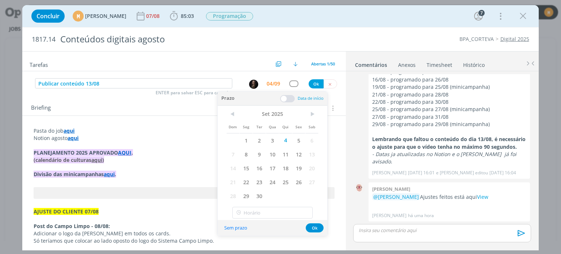
click at [282, 98] on span at bounding box center [287, 98] width 15 height 7
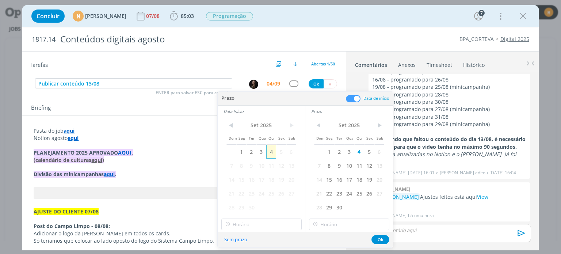
click at [269, 153] on span "4" at bounding box center [271, 152] width 10 height 14
click at [386, 238] on button "Ok" at bounding box center [380, 239] width 18 height 9
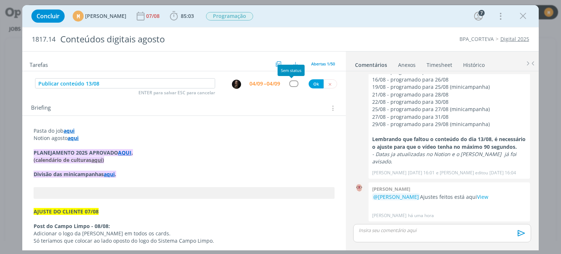
click at [291, 81] on div "dialog" at bounding box center [293, 83] width 9 height 6
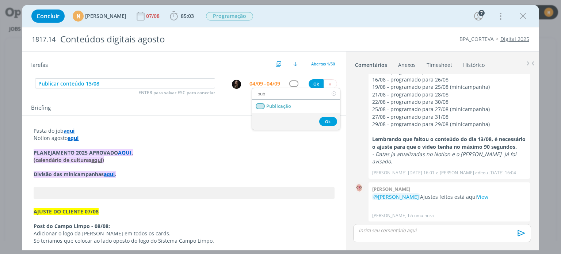
type input "pub"
click at [297, 105] on link "Publicação" at bounding box center [296, 107] width 88 height 14
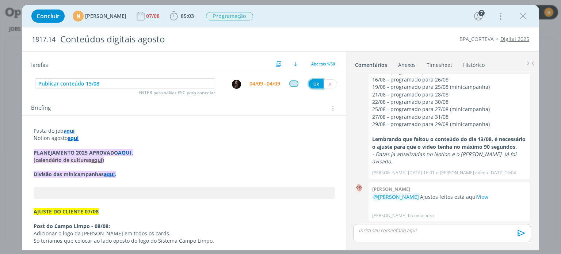
click at [312, 83] on button "Ok" at bounding box center [316, 83] width 15 height 9
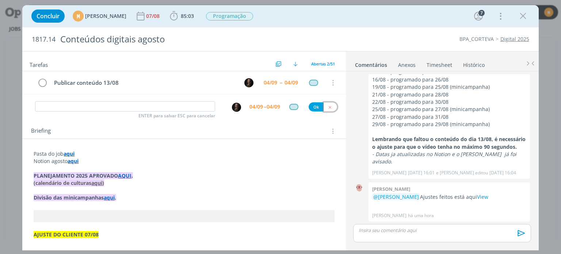
click at [328, 105] on icon "dialog" at bounding box center [330, 107] width 5 height 5
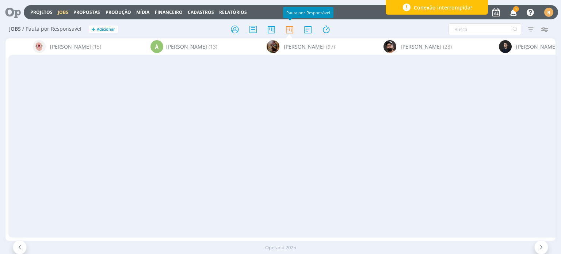
scroll to position [0, 778]
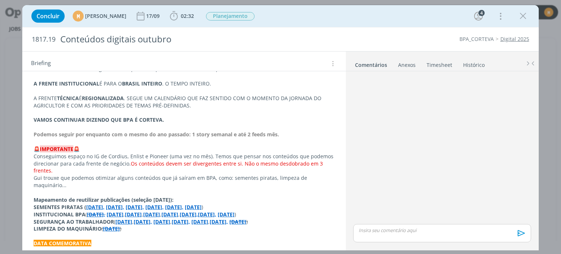
scroll to position [256, 0]
click at [134, 188] on p "Gui trouxe que podemos otimizar alguns conteúdos que já saíram em BPA, como: se…" at bounding box center [184, 182] width 301 height 15
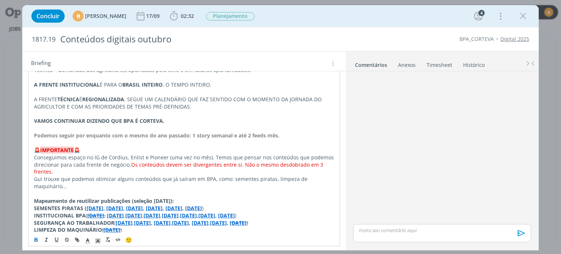
click at [70, 191] on p "dialog" at bounding box center [184, 193] width 300 height 7
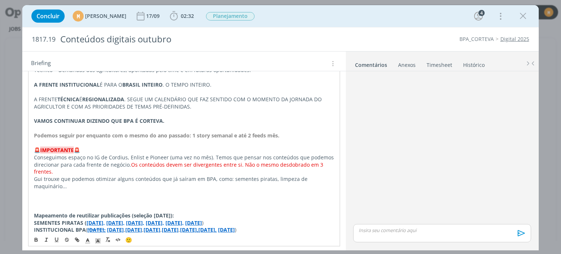
click at [47, 199] on p "dialog" at bounding box center [184, 200] width 300 height 7
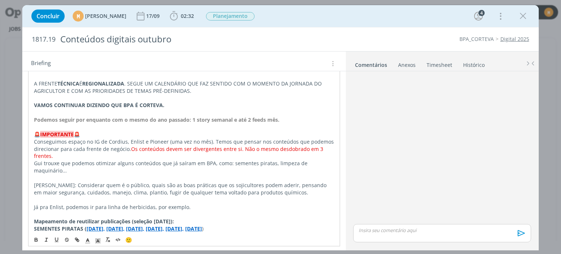
scroll to position [292, 0]
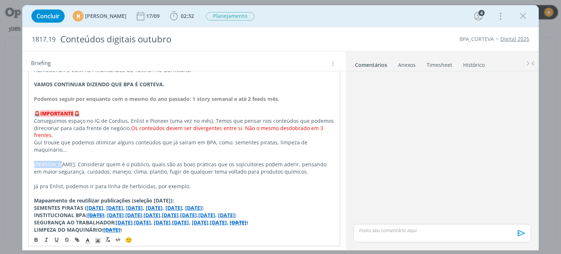
drag, startPoint x: 33, startPoint y: 164, endPoint x: 55, endPoint y: 161, distance: 21.7
click at [55, 161] on div "Pasta do job aqui . Planejamento 2025 aprovado aqui Minicampanhas (Miro) aqui T…" at bounding box center [184, 229] width 312 height 608
drag, startPoint x: 34, startPoint y: 237, endPoint x: 43, endPoint y: 218, distance: 20.6
click at [34, 237] on icon "dialog" at bounding box center [36, 240] width 6 height 6
click at [60, 165] on p "[PERSON_NAME]: Considerar quem é o público, quais são as boas práticas que os s…" at bounding box center [184, 168] width 300 height 15
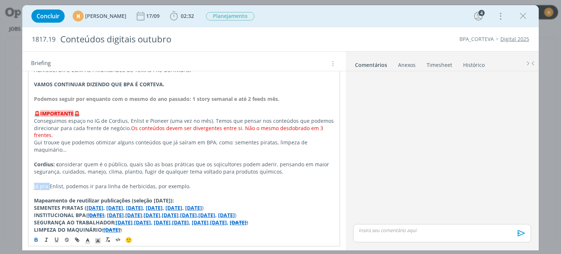
drag, startPoint x: 33, startPoint y: 187, endPoint x: 49, endPoint y: 183, distance: 16.5
click at [49, 183] on div "Pasta do job aqui . Planejamento 2025 aprovado aqui Minicampanhas (Miro) aqui T…" at bounding box center [184, 229] width 312 height 608
click at [48, 188] on p "Enlist, podemos ir para linha de herbicidas, por exemplo." at bounding box center [184, 186] width 300 height 7
drag, startPoint x: 34, startPoint y: 186, endPoint x: 48, endPoint y: 188, distance: 14.5
click at [48, 188] on p "Enlist: podemos ir para linha de herbicidas, por exemplo." at bounding box center [184, 186] width 300 height 7
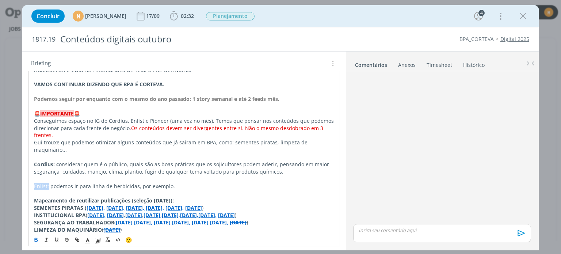
click at [34, 241] on icon "dialog" at bounding box center [36, 240] width 6 height 6
click at [104, 181] on p "dialog" at bounding box center [184, 178] width 300 height 7
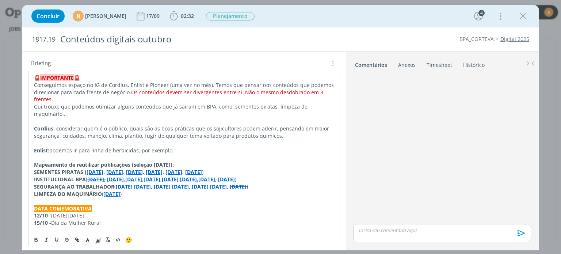
scroll to position [329, 0]
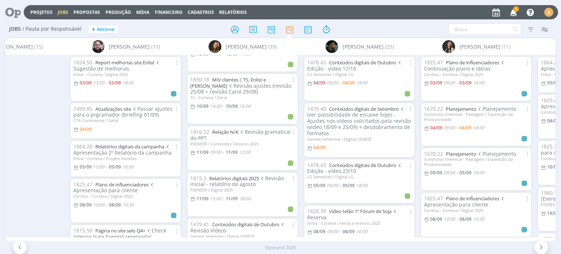
scroll to position [0, 1036]
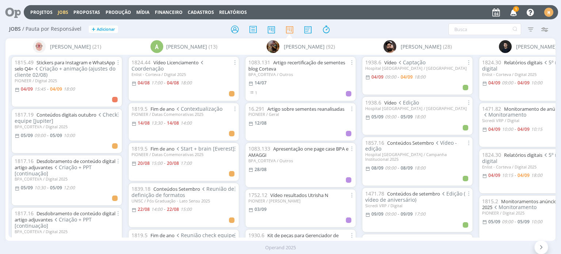
drag, startPoint x: 76, startPoint y: 241, endPoint x: 123, endPoint y: 243, distance: 47.1
click at [123, 243] on div "Operand 2025" at bounding box center [280, 247] width 561 height 13
click at [75, 116] on link "Conteúdos digitais outubro" at bounding box center [67, 114] width 60 height 7
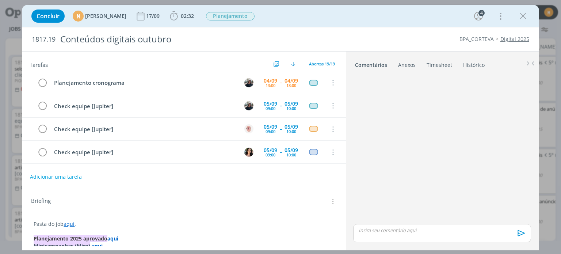
scroll to position [23, 0]
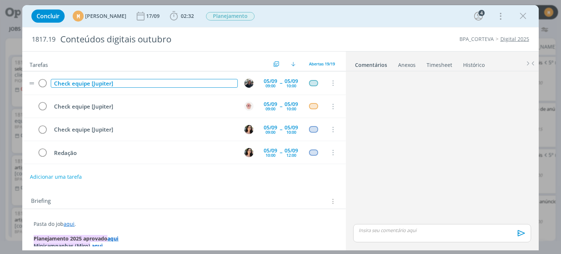
click at [105, 84] on div "Check equipe [Jupiter]" at bounding box center [144, 83] width 187 height 9
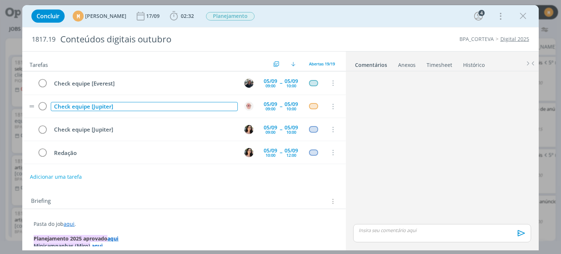
click at [98, 104] on div "Check equipe [Jupiter]" at bounding box center [144, 106] width 187 height 9
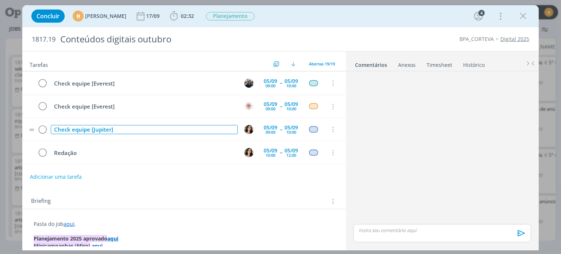
click at [105, 127] on div "Check equipe [Jupiter]" at bounding box center [144, 129] width 187 height 9
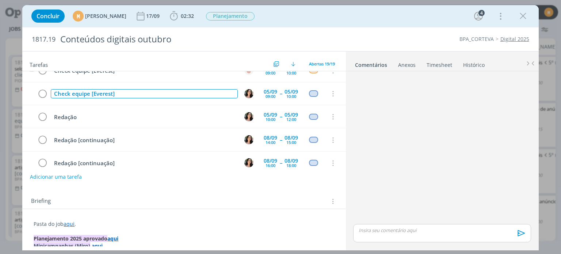
scroll to position [59, 0]
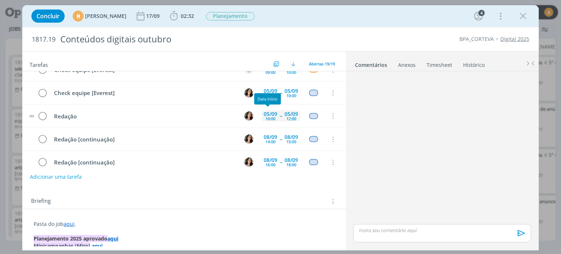
click at [272, 117] on div "10:00" at bounding box center [271, 119] width 10 height 4
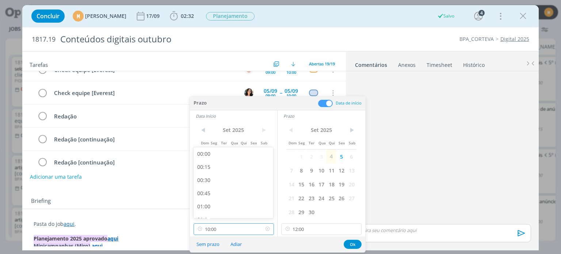
click at [249, 229] on input "10:00" at bounding box center [234, 229] width 80 height 12
click at [227, 188] on div "11:00" at bounding box center [235, 188] width 82 height 13
type input "11:00"
click at [354, 244] on button "Ok" at bounding box center [353, 244] width 18 height 9
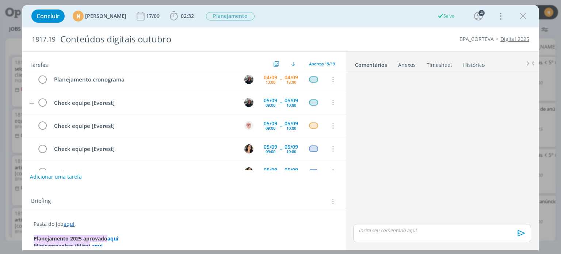
scroll to position [0, 0]
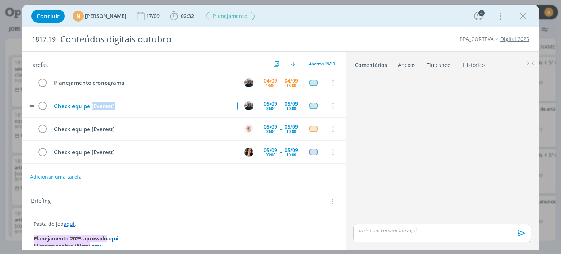
drag, startPoint x: 130, startPoint y: 106, endPoint x: 91, endPoint y: 108, distance: 39.5
click at [91, 108] on div "Check equipe [Everest]" at bounding box center [144, 106] width 187 height 9
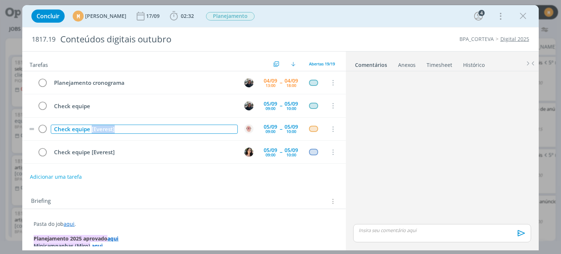
drag, startPoint x: 123, startPoint y: 126, endPoint x: 90, endPoint y: 130, distance: 32.7
click at [90, 130] on div "Check equipe [Everest]" at bounding box center [144, 129] width 187 height 9
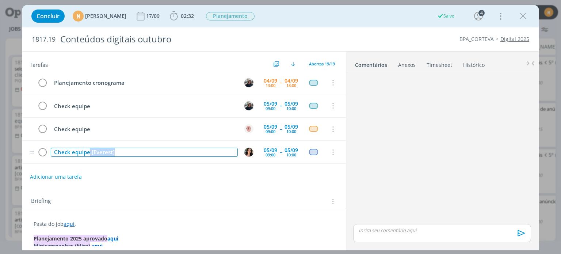
drag, startPoint x: 126, startPoint y: 152, endPoint x: 88, endPoint y: 146, distance: 37.7
click at [88, 148] on div "Check equipe [Everest]" at bounding box center [144, 152] width 187 height 9
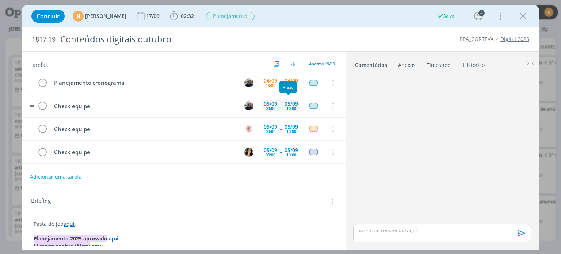
click at [286, 102] on div "05/09" at bounding box center [292, 103] width 14 height 5
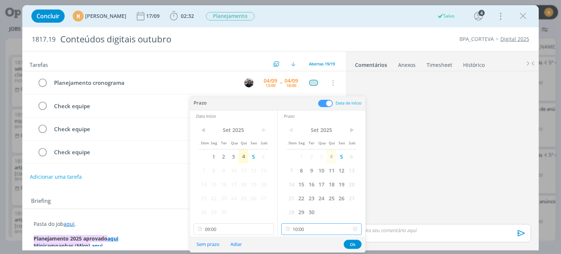
click at [321, 234] on input "10:00" at bounding box center [321, 229] width 80 height 12
click at [301, 191] on div "11:00" at bounding box center [323, 188] width 82 height 13
type input "11:00"
click at [237, 232] on input "09:00" at bounding box center [234, 229] width 80 height 12
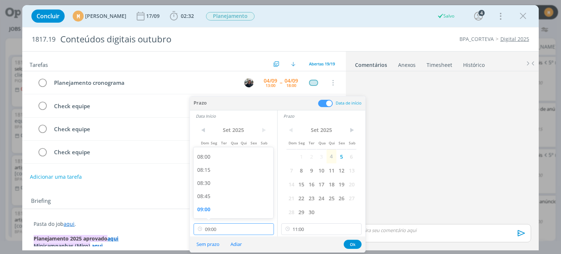
scroll to position [527, 0]
click at [210, 155] on div "10:00" at bounding box center [235, 152] width 82 height 13
type input "10:00"
click at [352, 245] on button "Ok" at bounding box center [353, 244] width 18 height 9
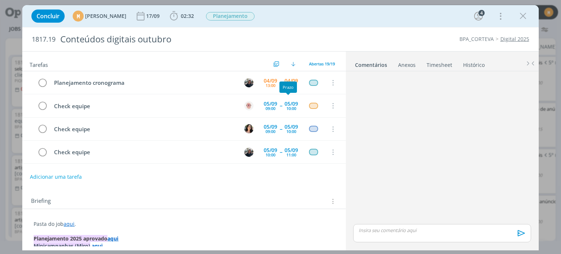
click at [288, 106] on div "10:00" at bounding box center [291, 108] width 10 height 4
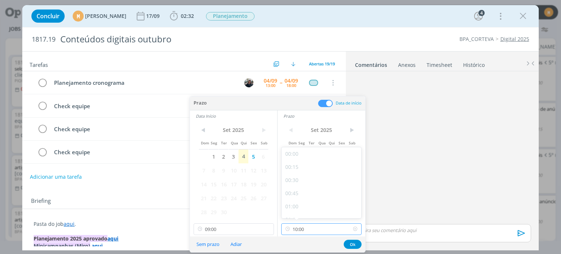
click at [315, 229] on input "10:00" at bounding box center [321, 229] width 80 height 12
click at [299, 192] on div "11:00" at bounding box center [323, 188] width 82 height 13
type input "11:00"
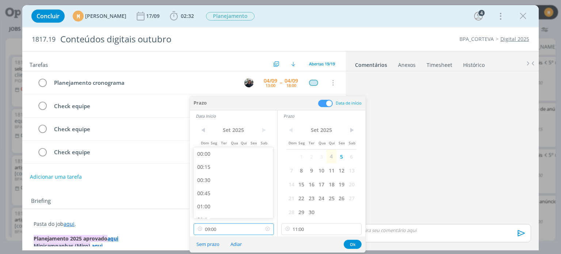
click at [241, 226] on input "09:00" at bounding box center [234, 229] width 80 height 12
click at [209, 191] on div "10:00" at bounding box center [235, 188] width 82 height 13
type input "10:00"
click at [353, 244] on button "Ok" at bounding box center [353, 244] width 18 height 9
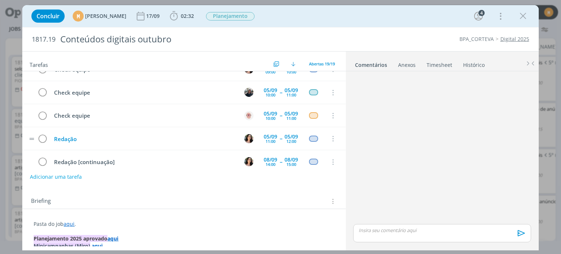
scroll to position [0, 0]
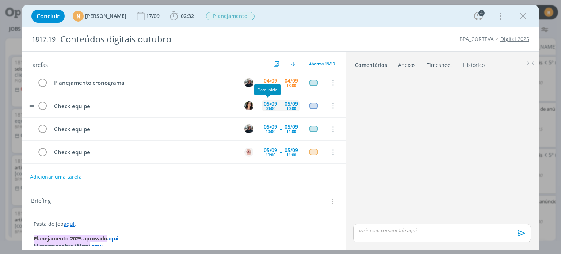
click at [268, 106] on div "09:00" at bounding box center [271, 108] width 10 height 4
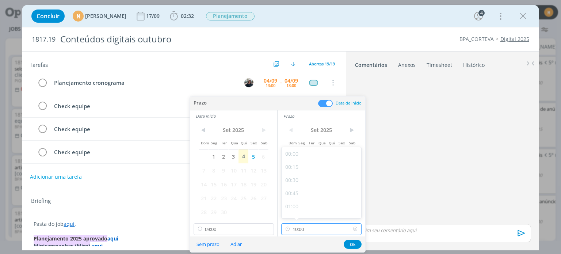
click at [319, 228] on input "10:00" at bounding box center [321, 229] width 80 height 12
drag, startPoint x: 303, startPoint y: 192, endPoint x: 282, endPoint y: 207, distance: 25.6
click at [302, 192] on div "11:00" at bounding box center [323, 188] width 82 height 13
type input "11:00"
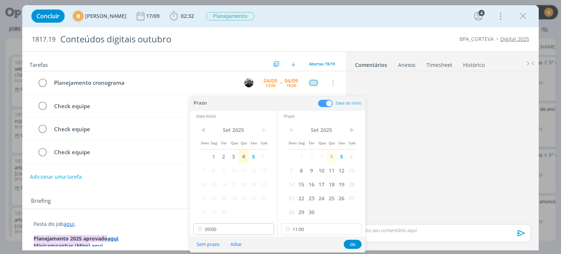
click at [222, 235] on div "< Set 2025 > Dom Seg Ter Qua Qui Sex Sab 1 2 3 4 5 6 7 8 9 10 11 12 13 14 15 16…" at bounding box center [233, 179] width 87 height 115
click at [222, 234] on input "09:00" at bounding box center [234, 229] width 80 height 12
click at [223, 187] on div "10:00" at bounding box center [235, 188] width 82 height 13
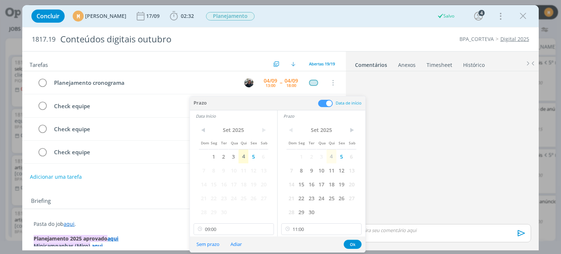
type input "10:00"
click at [344, 243] on button "Ok" at bounding box center [353, 244] width 18 height 9
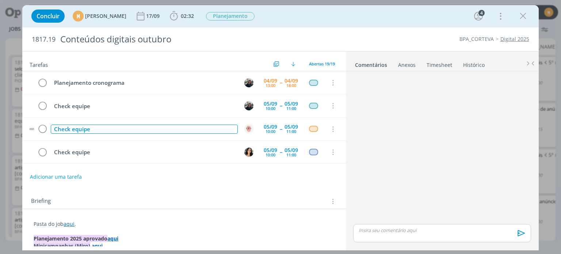
click at [136, 129] on div "Check equipe" at bounding box center [144, 129] width 187 height 9
click at [381, 159] on div "dialog" at bounding box center [441, 148] width 183 height 148
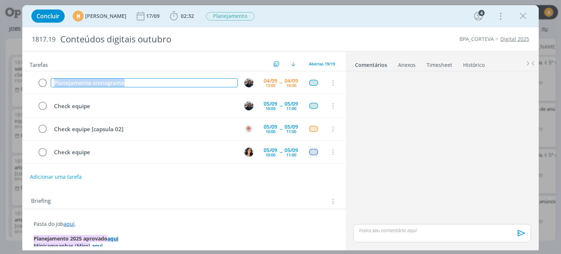
drag, startPoint x: 131, startPoint y: 84, endPoint x: 14, endPoint y: 65, distance: 119.1
click at [14, 65] on div "Concluir M Mariana Kochenborger 17/09 02:32 Iniciar Apontar Data * 04/09/2025 H…" at bounding box center [280, 127] width 561 height 254
copy div "Planejamento cronograma"
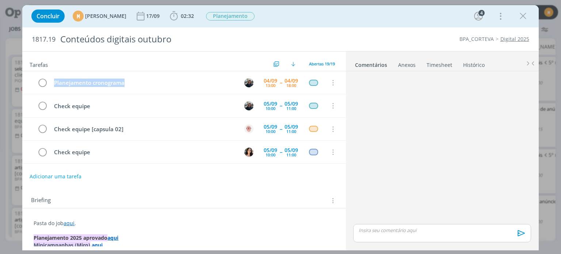
click at [51, 176] on button "Adicionar uma tarefa" at bounding box center [56, 176] width 52 height 12
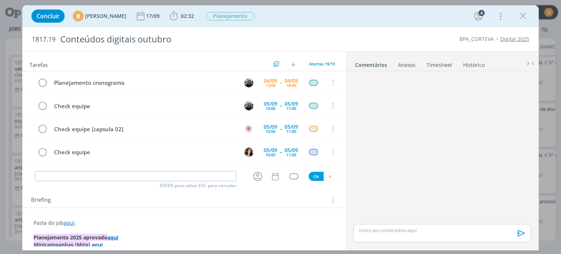
paste input "Planejamento cronograma"
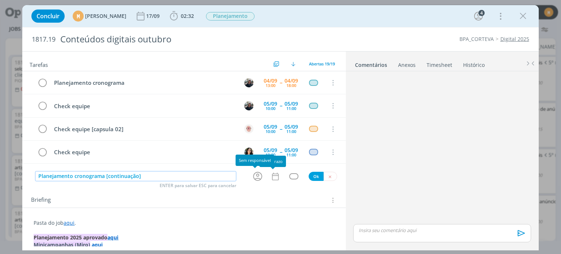
click at [259, 177] on icon "dialog" at bounding box center [257, 176] width 11 height 11
type input "Planejamento cronograma [continuação]"
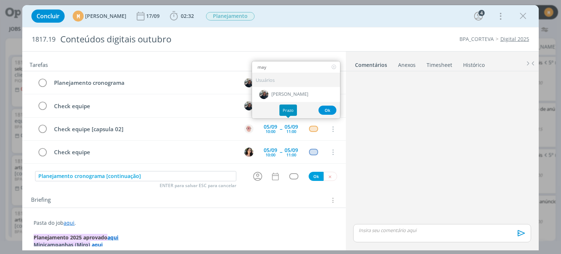
type input "may"
click at [277, 102] on div "Ok" at bounding box center [296, 110] width 88 height 16
click at [277, 96] on div "[PERSON_NAME]" at bounding box center [296, 94] width 88 height 15
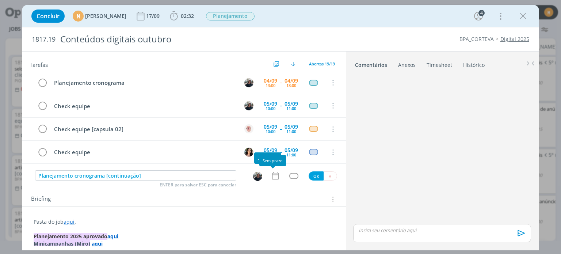
click at [271, 173] on icon "dialog" at bounding box center [275, 175] width 9 height 9
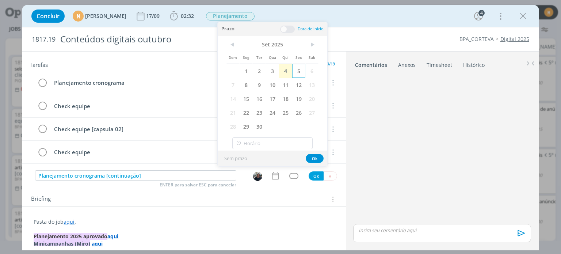
click at [294, 71] on span "5" at bounding box center [298, 71] width 13 height 14
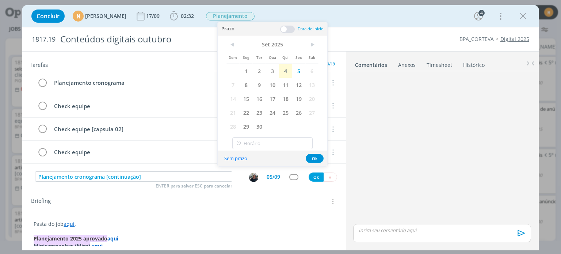
click at [280, 28] on span at bounding box center [287, 29] width 15 height 7
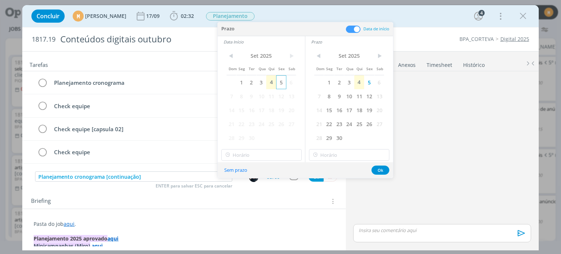
click at [282, 83] on span "5" at bounding box center [281, 82] width 10 height 14
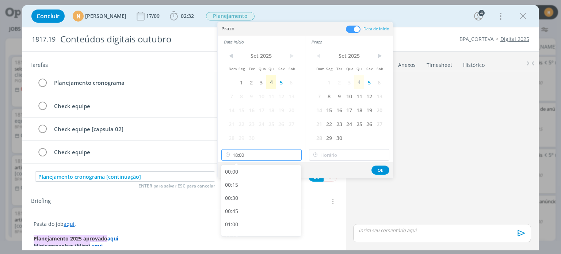
click at [261, 158] on input "18:00" at bounding box center [261, 155] width 80 height 12
click at [248, 192] on div "09:00" at bounding box center [262, 192] width 82 height 13
type input "09:00"
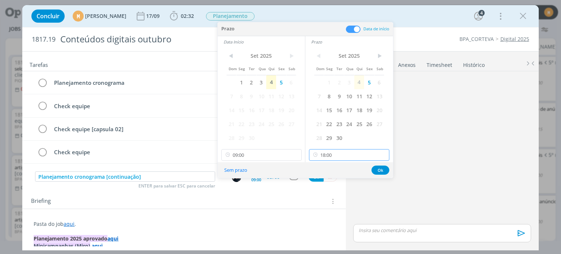
click at [349, 159] on input "18:00" at bounding box center [349, 155] width 80 height 12
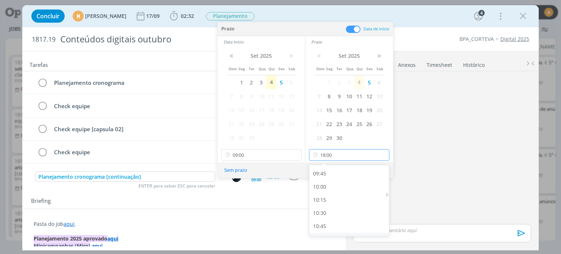
scroll to position [489, 0]
click at [331, 210] on div "10:00" at bounding box center [350, 208] width 82 height 13
type input "10:00"
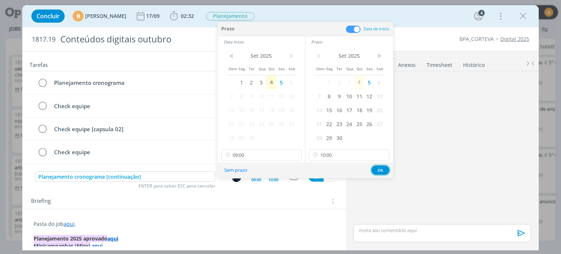
click at [380, 171] on button "Ok" at bounding box center [380, 169] width 18 height 9
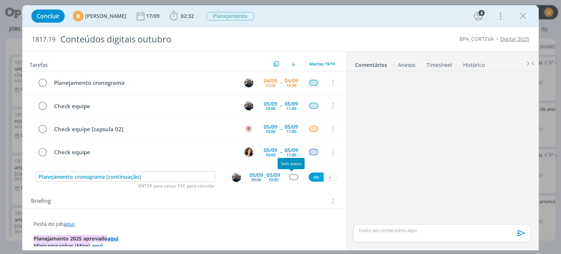
click at [289, 176] on div "dialog" at bounding box center [293, 177] width 9 height 6
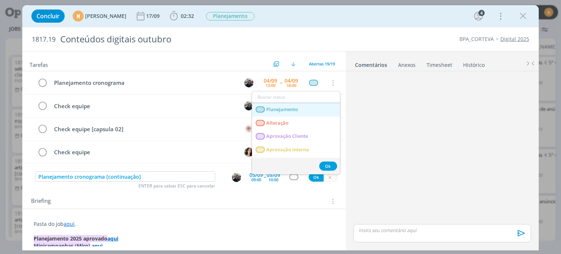
click at [278, 110] on span "Planejamento" at bounding box center [283, 110] width 32 height 6
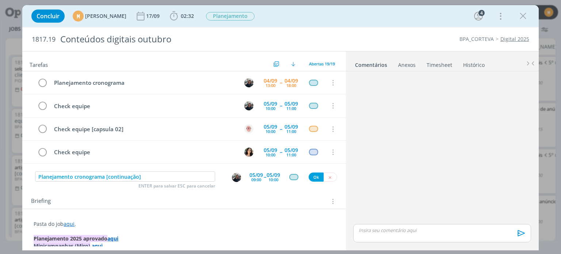
click at [313, 171] on div "Planejamento cronograma [continuação] ENTER para salvar ESC para cancelar 05/09…" at bounding box center [183, 176] width 323 height 13
click at [313, 175] on button "Ok" at bounding box center [316, 176] width 15 height 9
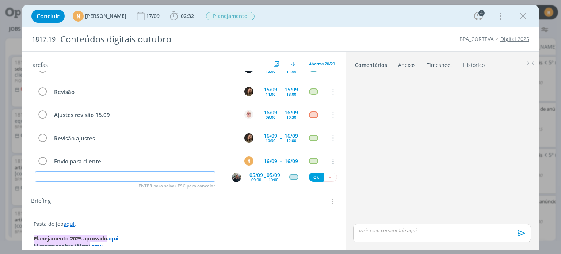
scroll to position [363, 0]
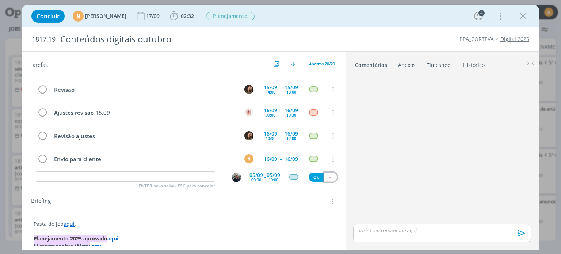
click at [324, 176] on button "dialog" at bounding box center [331, 176] width 14 height 9
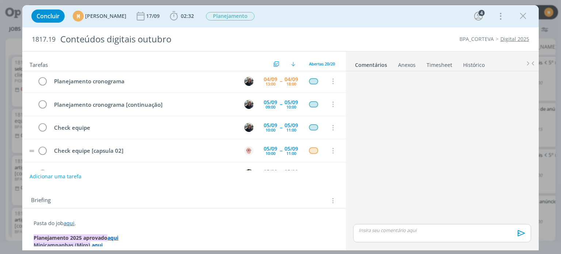
scroll to position [0, 0]
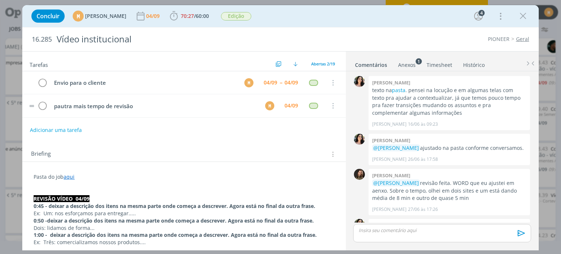
scroll to position [356, 0]
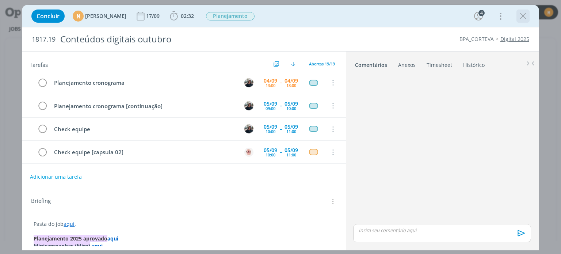
click at [523, 22] on div "dialog" at bounding box center [522, 15] width 13 height 13
click at [523, 13] on icon "dialog" at bounding box center [523, 16] width 11 height 11
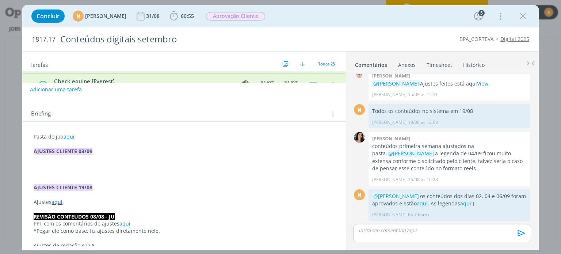
scroll to position [110, 0]
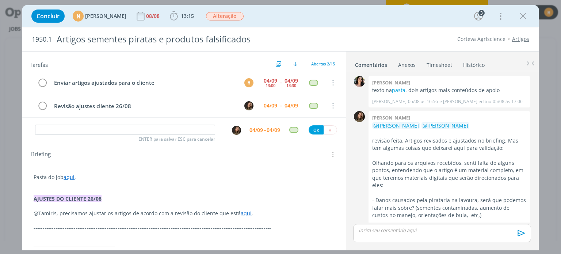
scroll to position [563, 0]
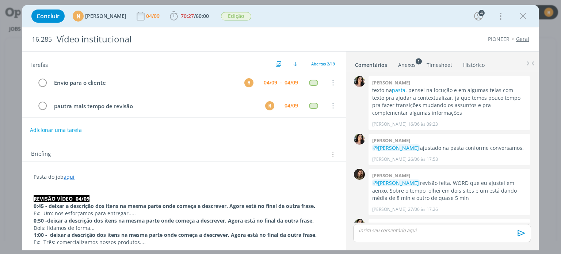
scroll to position [356, 0]
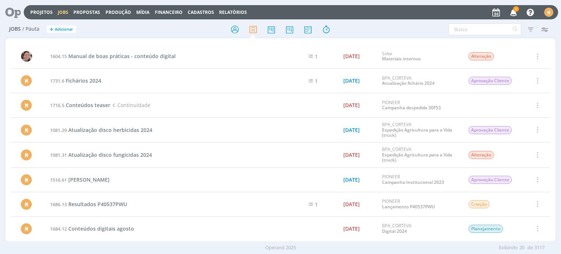
click at [17, 7] on icon at bounding box center [10, 12] width 15 height 14
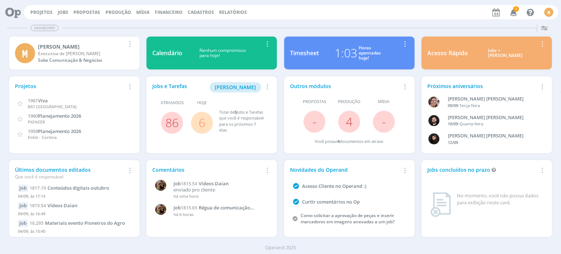
click at [199, 121] on link "6" at bounding box center [202, 123] width 7 height 16
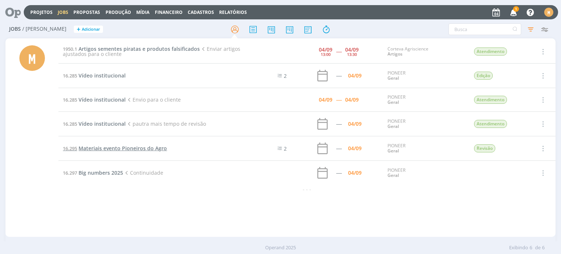
click at [151, 149] on span "Materiais evento Pioneiros do Agro" at bounding box center [123, 148] width 88 height 7
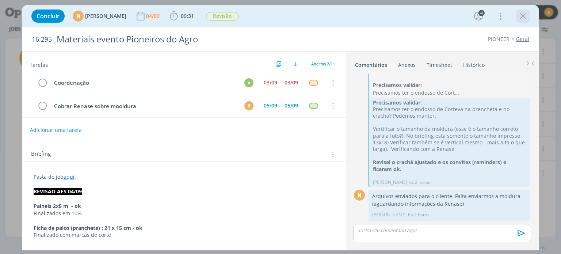
click at [519, 14] on icon "dialog" at bounding box center [523, 16] width 11 height 11
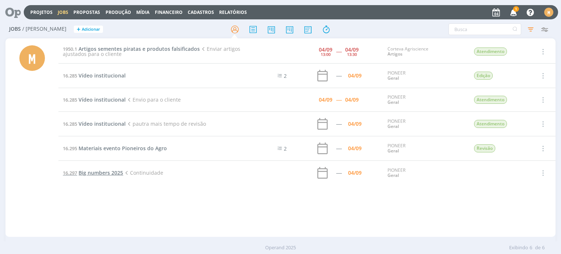
click at [96, 169] on span "Big numbers 2025" at bounding box center [101, 172] width 45 height 7
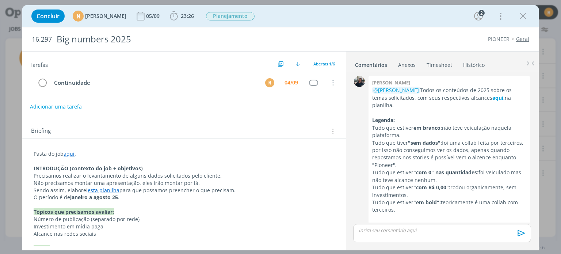
click at [221, 126] on div "Briefing Briefings Predefinidos Versões do Briefing Ver Briefing do Projeto" at bounding box center [185, 130] width 308 height 9
click at [505, 96] on strong "aqui," at bounding box center [498, 97] width 12 height 7
